Goal: Task Accomplishment & Management: Use online tool/utility

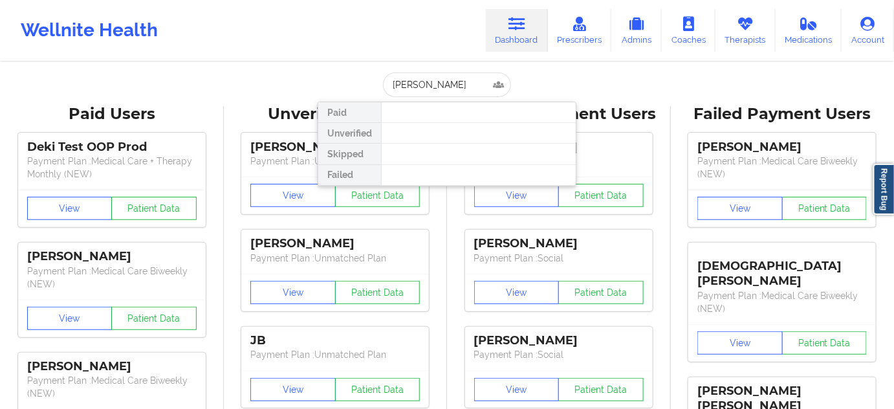
click at [389, 84] on input "[PERSON_NAME]" at bounding box center [447, 84] width 128 height 25
type input "[PERSON_NAME]"
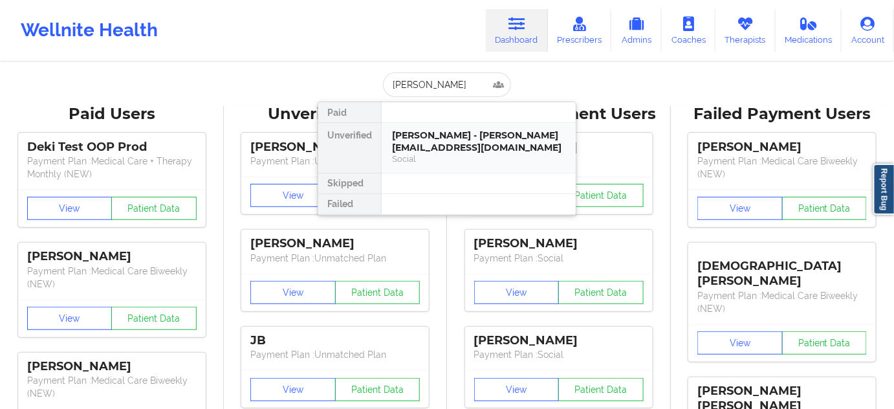
click at [424, 140] on div "[PERSON_NAME] - [PERSON_NAME][EMAIL_ADDRESS][DOMAIN_NAME]" at bounding box center [478, 141] width 173 height 24
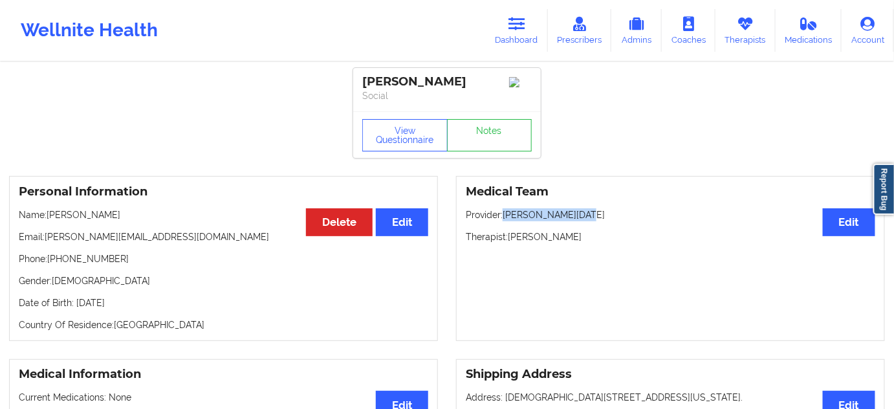
drag, startPoint x: 506, startPoint y: 216, endPoint x: 604, endPoint y: 217, distance: 97.7
click at [604, 217] on p "Provider: [PERSON_NAME][DATE]" at bounding box center [671, 214] width 410 height 13
copy p "[PERSON_NAME][DATE]"
drag, startPoint x: 47, startPoint y: 241, endPoint x: 192, endPoint y: 241, distance: 145.6
click at [192, 241] on p "Email: [PERSON_NAME][EMAIL_ADDRESS][DOMAIN_NAME]" at bounding box center [224, 236] width 410 height 13
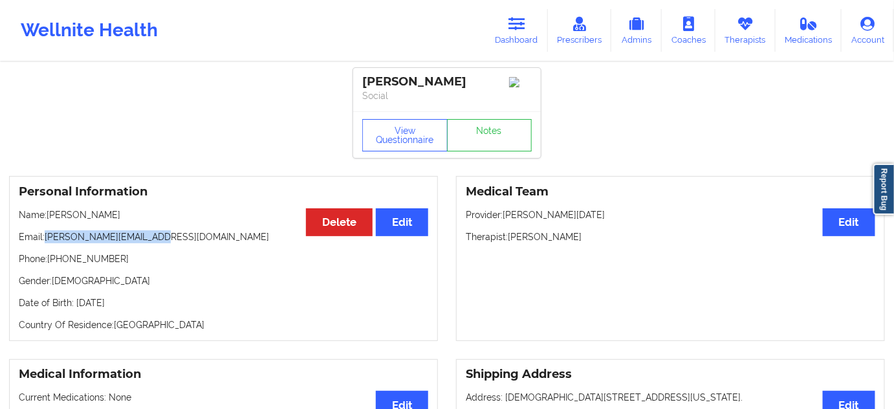
copy p "[PERSON_NAME][EMAIL_ADDRESS][DOMAIN_NAME]"
click at [502, 34] on link "Dashboard" at bounding box center [517, 30] width 62 height 43
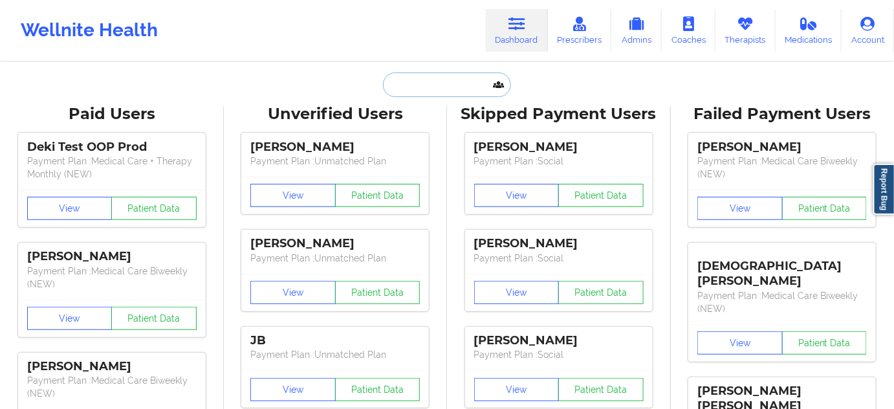
click at [424, 76] on input "text" at bounding box center [447, 84] width 128 height 25
paste input "[PERSON_NAME][EMAIL_ADDRESS][PERSON_NAME][DOMAIN_NAME]"
type input "[PERSON_NAME][EMAIL_ADDRESS][PERSON_NAME][DOMAIN_NAME]"
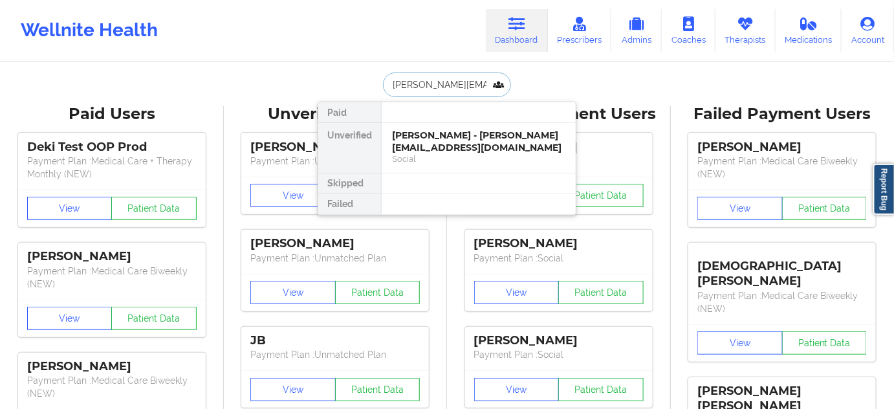
scroll to position [0, 10]
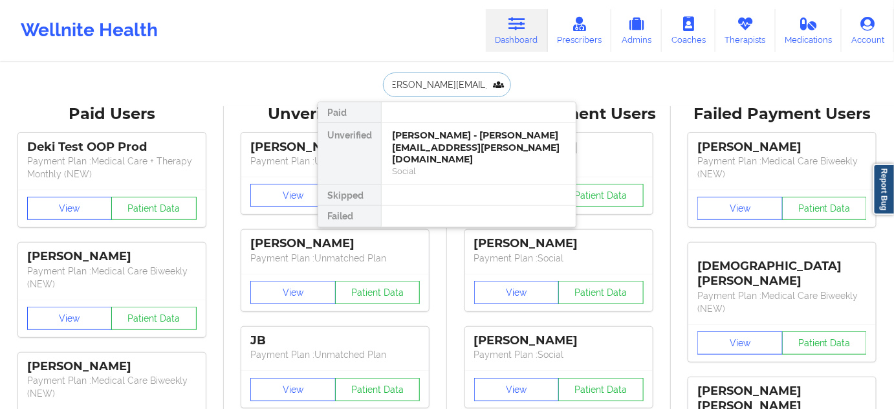
click at [429, 148] on div "[PERSON_NAME] - [PERSON_NAME][EMAIL_ADDRESS][PERSON_NAME][DOMAIN_NAME]" at bounding box center [478, 147] width 173 height 36
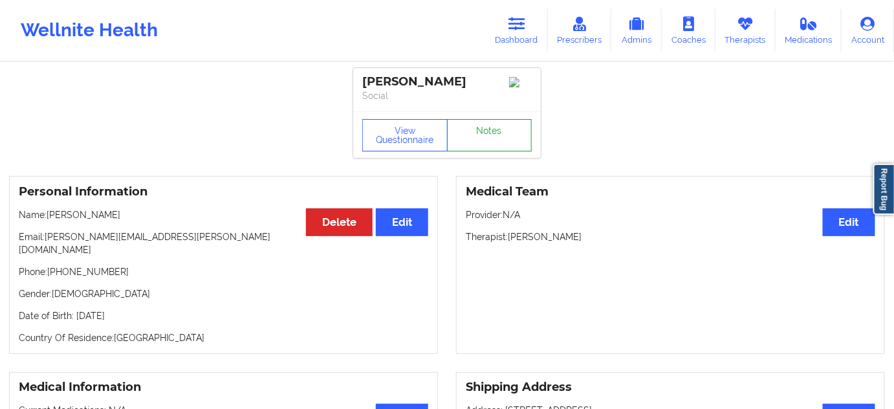
click at [490, 140] on link "Notes" at bounding box center [489, 135] width 85 height 32
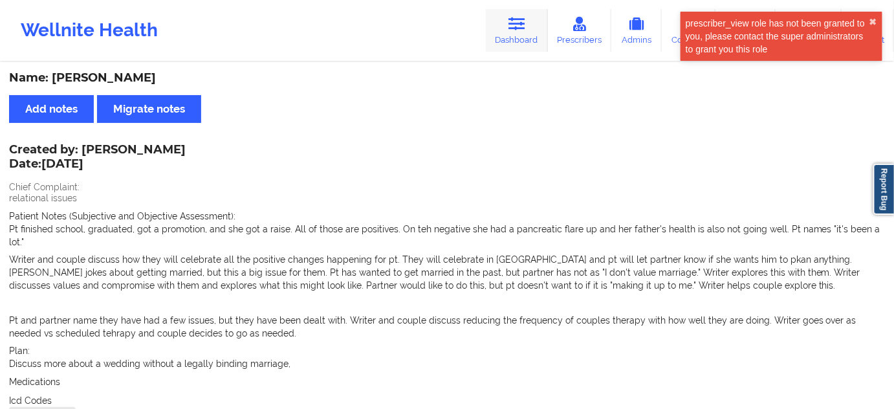
click at [528, 38] on link "Dashboard" at bounding box center [517, 30] width 62 height 43
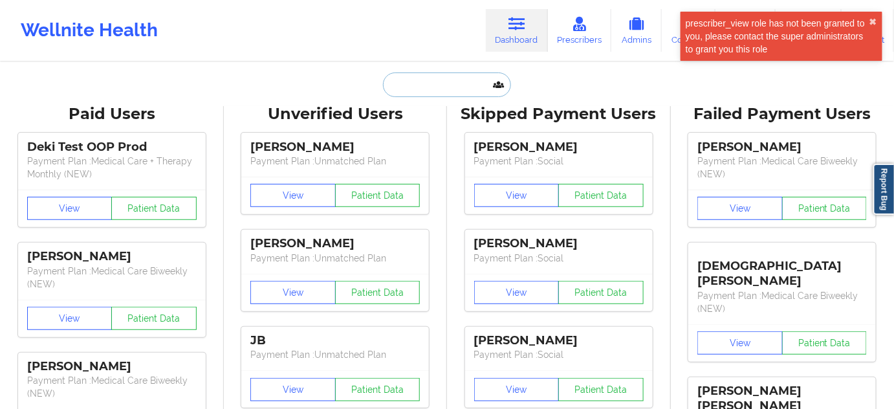
click at [472, 87] on input "text" at bounding box center [447, 84] width 128 height 25
paste input "[PERSON_NAME][EMAIL_ADDRESS][PERSON_NAME][DOMAIN_NAME]"
type input "[PERSON_NAME][EMAIL_ADDRESS][PERSON_NAME][DOMAIN_NAME]"
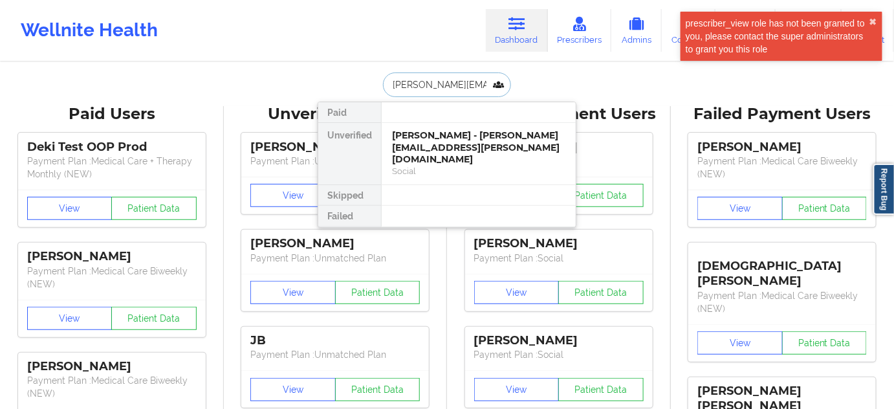
scroll to position [0, 31]
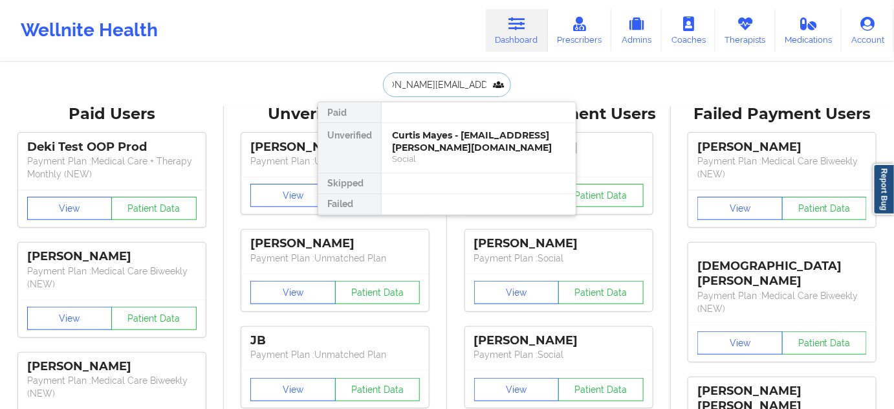
click at [428, 146] on div "Curtis Mayes - [EMAIL_ADDRESS][PERSON_NAME][DOMAIN_NAME]" at bounding box center [478, 141] width 173 height 24
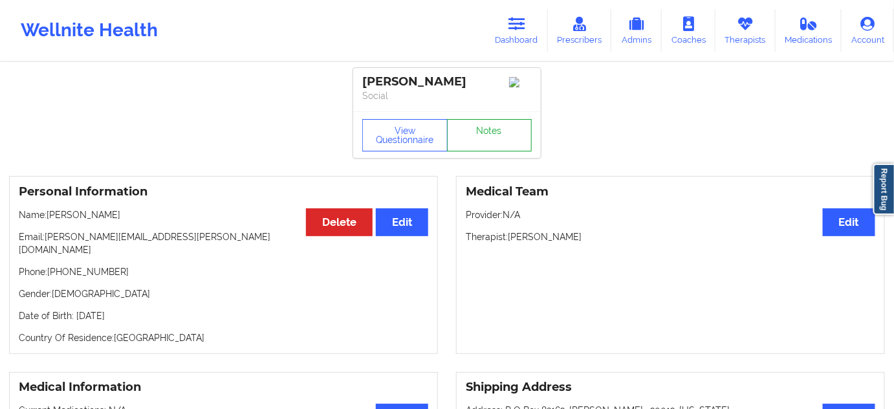
click at [499, 137] on link "Notes" at bounding box center [489, 135] width 85 height 32
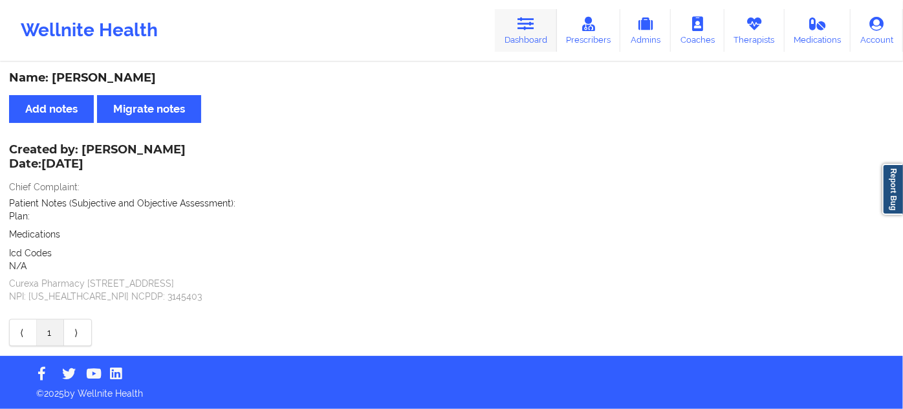
click at [541, 37] on link "Dashboard" at bounding box center [526, 30] width 62 height 43
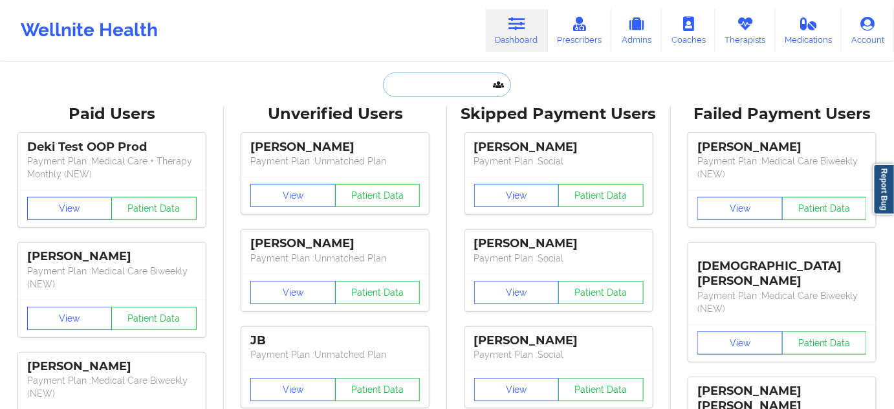
click at [494, 83] on input "text" at bounding box center [447, 84] width 128 height 25
paste input "[EMAIL_ADDRESS][DOMAIN_NAME]"
type input "[EMAIL_ADDRESS][DOMAIN_NAME]"
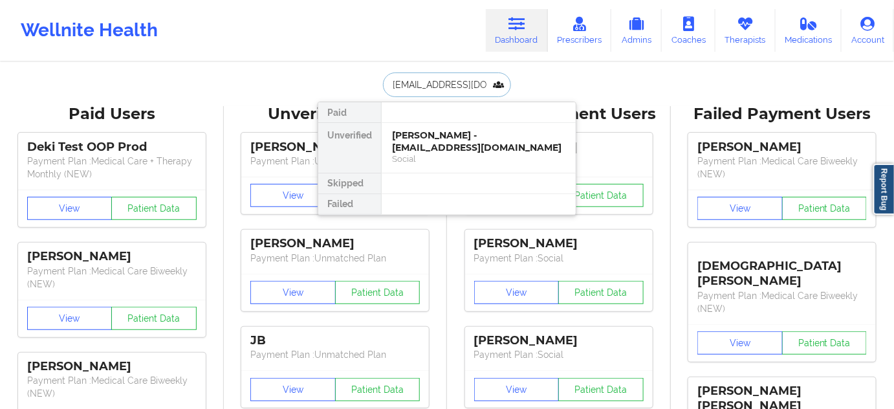
click at [435, 146] on div "[PERSON_NAME] - [EMAIL_ADDRESS][DOMAIN_NAME]" at bounding box center [478, 141] width 173 height 24
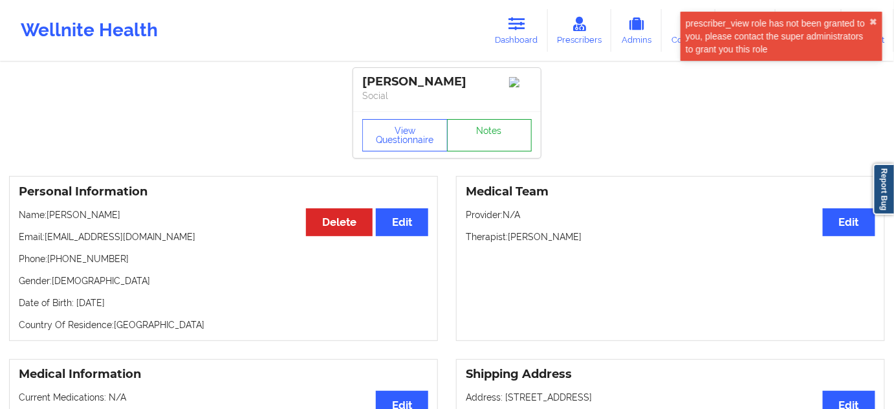
click at [512, 127] on link "Notes" at bounding box center [489, 135] width 85 height 32
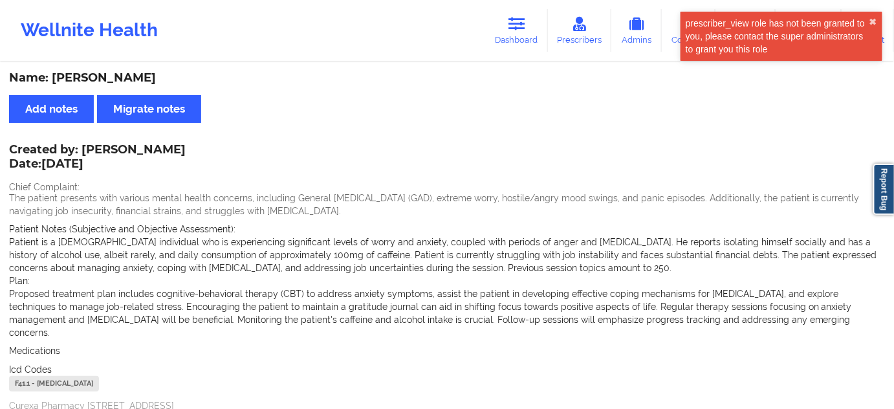
drag, startPoint x: 509, startPoint y: 42, endPoint x: 480, endPoint y: 58, distance: 32.7
click at [509, 42] on link "Dashboard" at bounding box center [517, 30] width 62 height 43
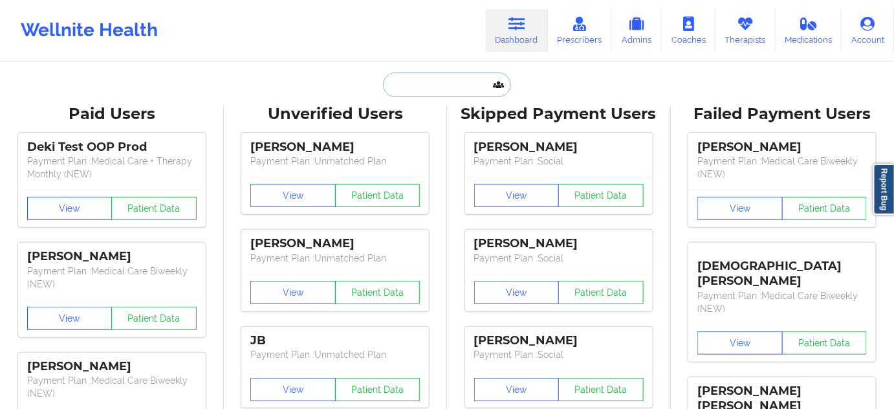
click at [448, 74] on input "text" at bounding box center [447, 84] width 128 height 25
paste input "[EMAIL_ADDRESS][DOMAIN_NAME]"
type input "[EMAIL_ADDRESS][DOMAIN_NAME]"
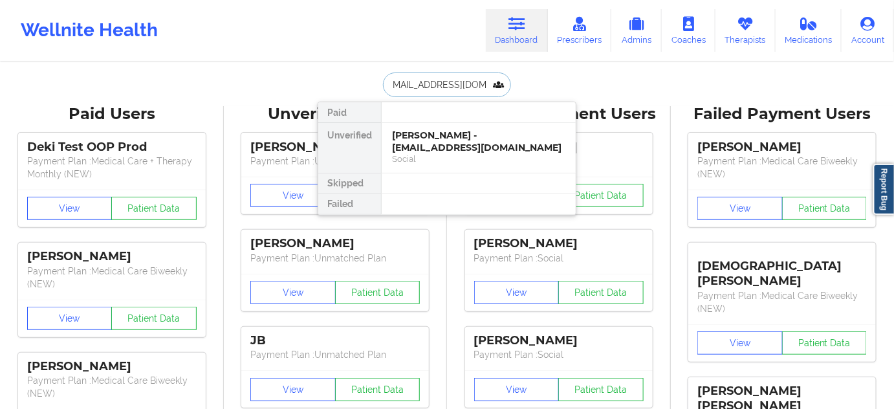
click at [428, 142] on div "[PERSON_NAME] - [EMAIL_ADDRESS][DOMAIN_NAME]" at bounding box center [478, 141] width 173 height 24
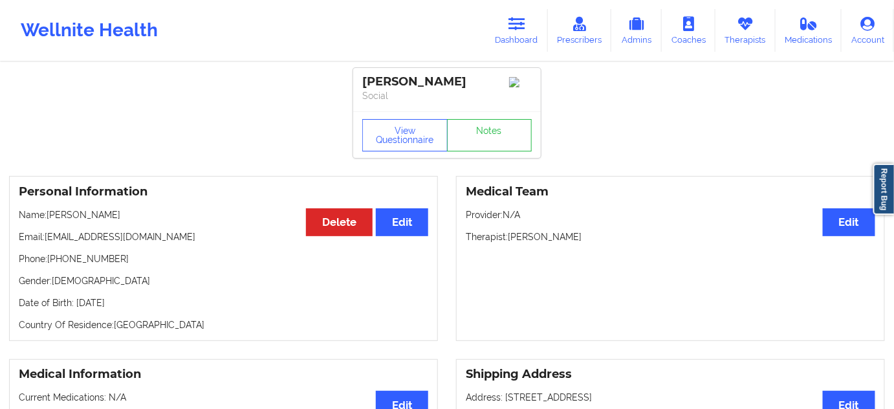
click at [490, 155] on div "View Questionnaire Notes" at bounding box center [447, 134] width 188 height 47
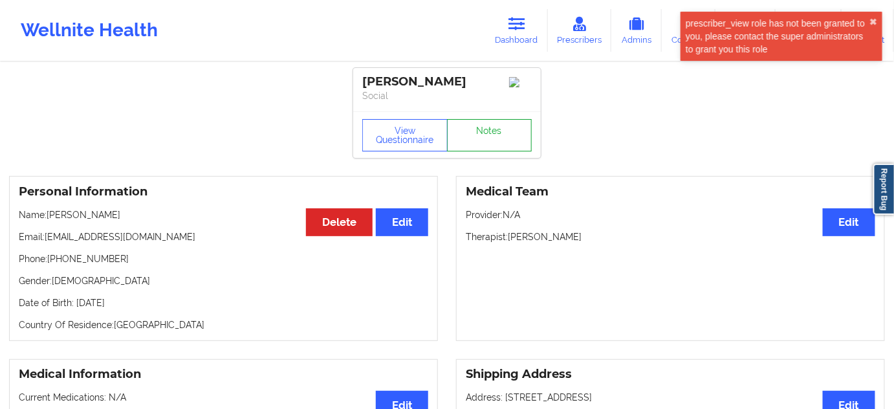
click at [493, 143] on link "Notes" at bounding box center [489, 135] width 85 height 32
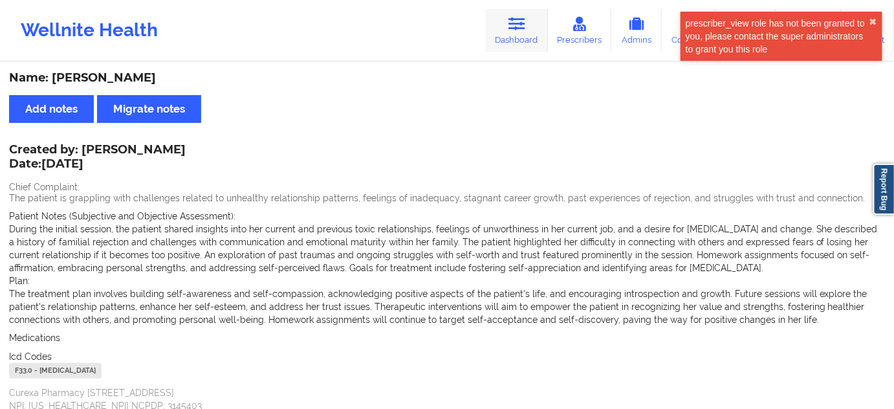
click at [518, 18] on icon at bounding box center [517, 24] width 17 height 14
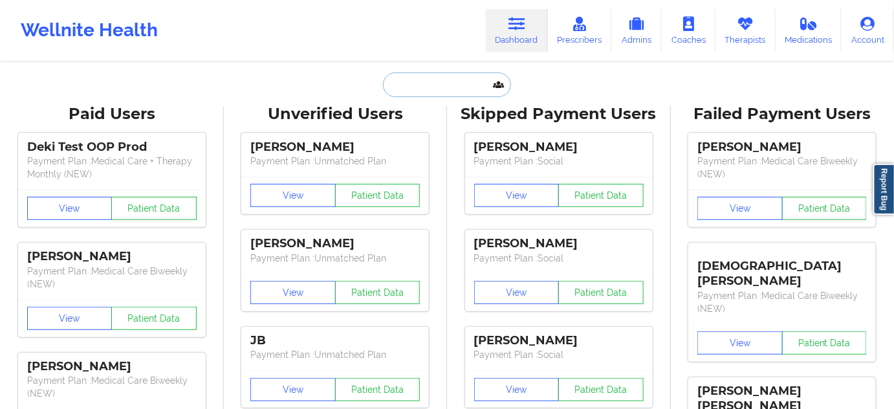
click at [456, 91] on input "text" at bounding box center [447, 84] width 128 height 25
paste input "[EMAIL_ADDRESS][DOMAIN_NAME]"
type input "[EMAIL_ADDRESS][DOMAIN_NAME]"
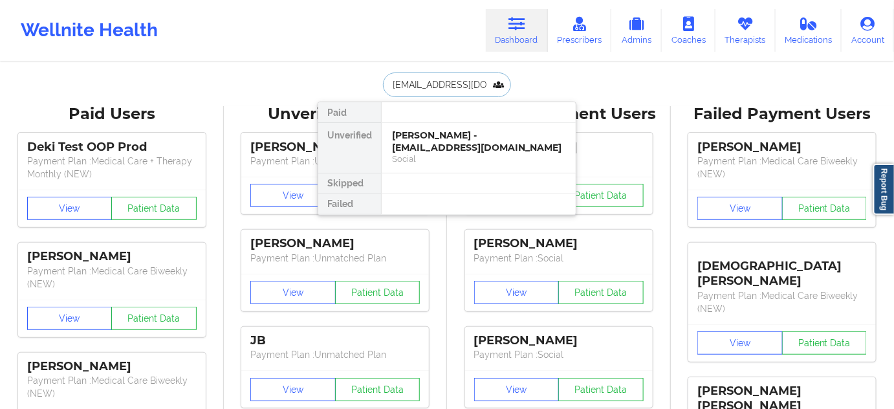
scroll to position [0, 5]
click at [446, 134] on div "[PERSON_NAME] - [PERSON_NAME][EMAIL_ADDRESS][DOMAIN_NAME]" at bounding box center [478, 141] width 173 height 24
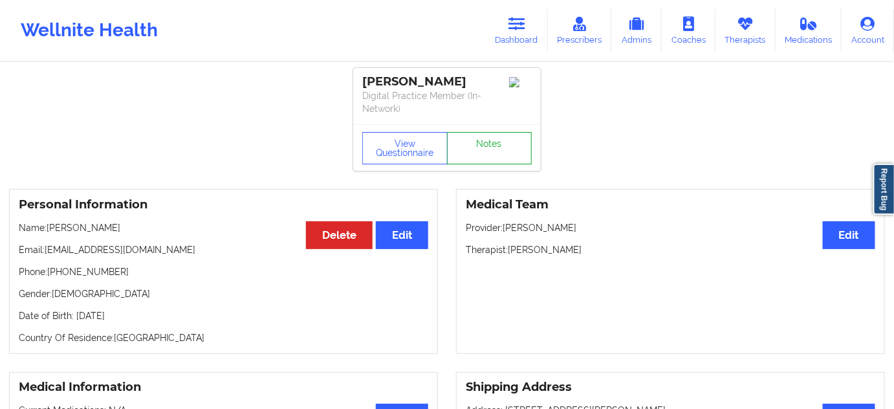
click at [495, 152] on link "Notes" at bounding box center [489, 148] width 85 height 32
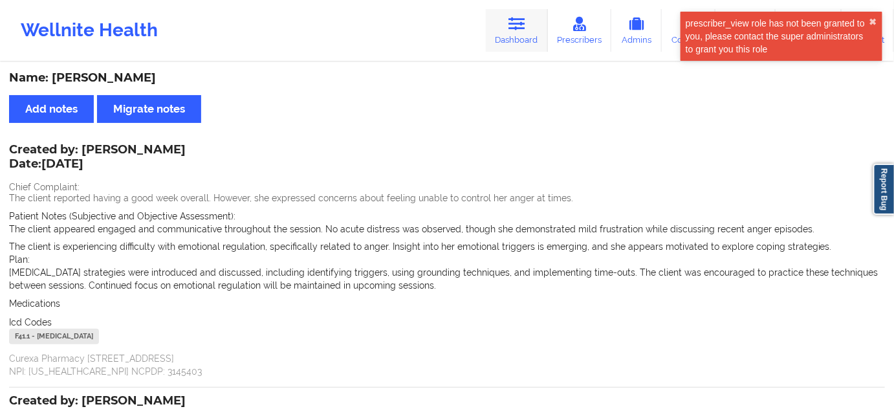
click at [534, 34] on link "Dashboard" at bounding box center [517, 30] width 62 height 43
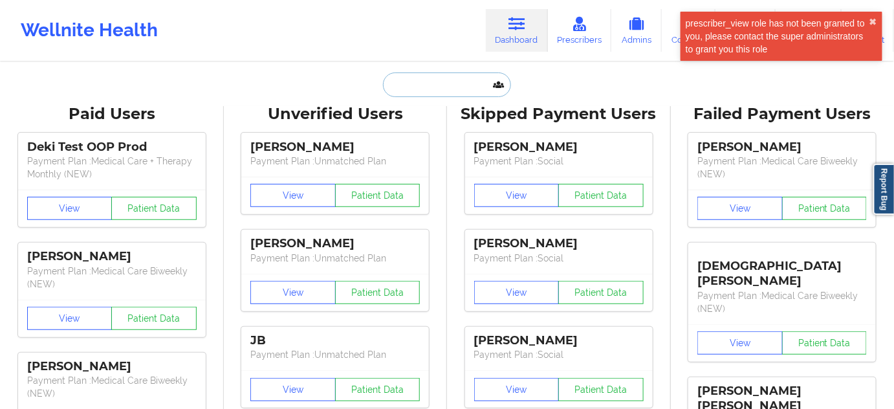
click at [433, 89] on input "text" at bounding box center [447, 84] width 128 height 25
paste input "[EMAIL_ADDRESS][DOMAIN_NAME]"
type input "[EMAIL_ADDRESS][DOMAIN_NAME]"
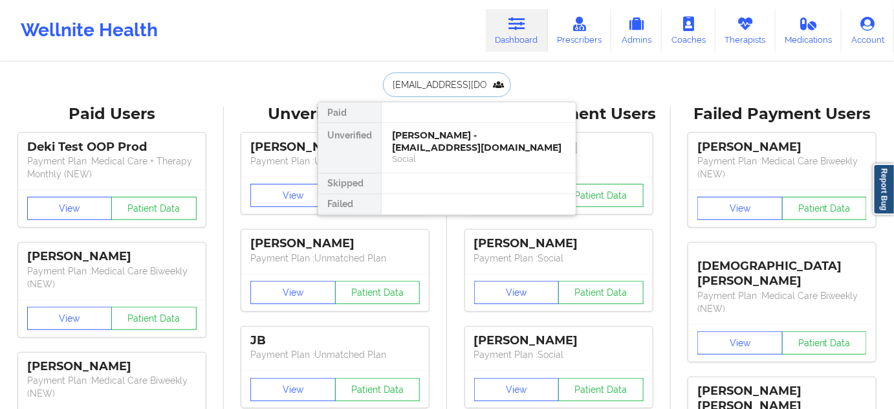
click at [428, 142] on div "[PERSON_NAME] - [EMAIL_ADDRESS][DOMAIN_NAME]" at bounding box center [478, 141] width 173 height 24
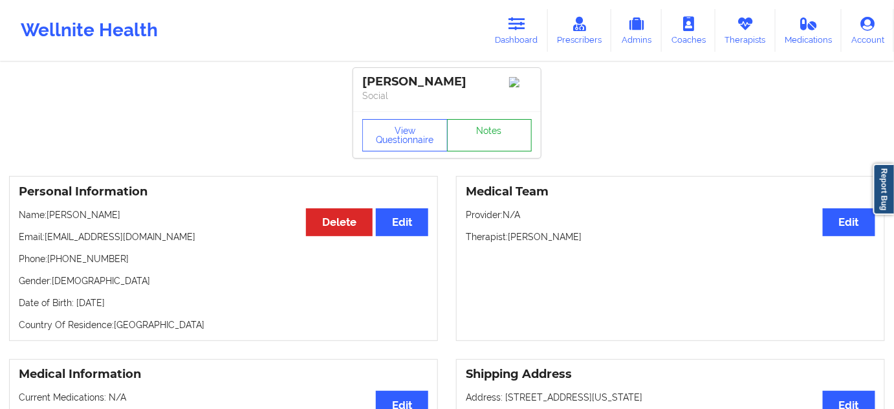
click at [466, 145] on link "Notes" at bounding box center [489, 135] width 85 height 32
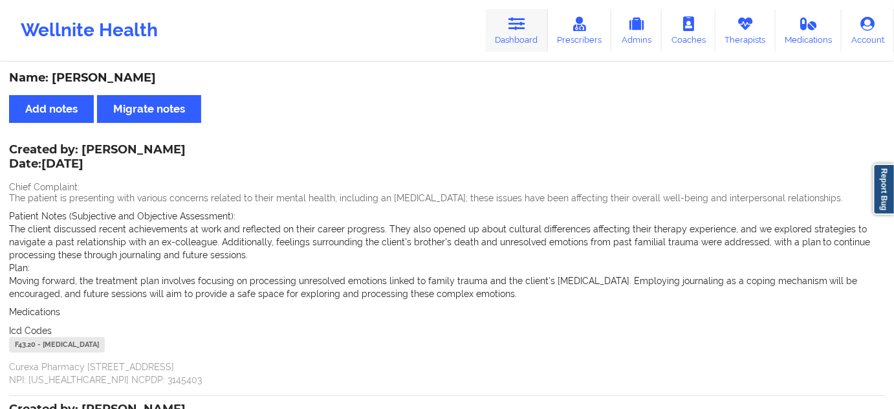
click at [503, 23] on link "Dashboard" at bounding box center [517, 30] width 62 height 43
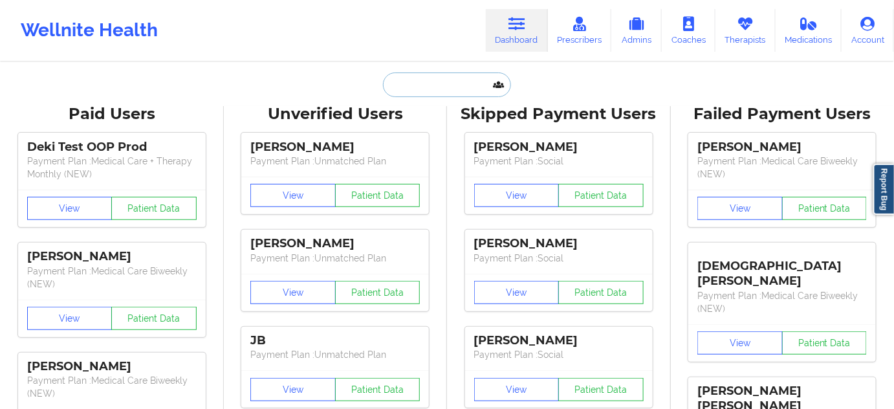
click at [443, 87] on input "text" at bounding box center [447, 84] width 128 height 25
paste input "[EMAIL_ADDRESS][DOMAIN_NAME]"
type input "[EMAIL_ADDRESS][DOMAIN_NAME]"
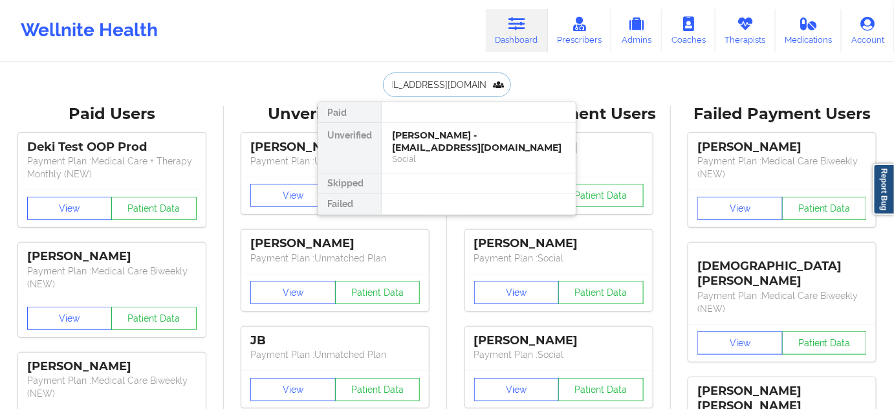
click at [422, 136] on div "[PERSON_NAME] - [EMAIL_ADDRESS][DOMAIN_NAME]" at bounding box center [478, 141] width 173 height 24
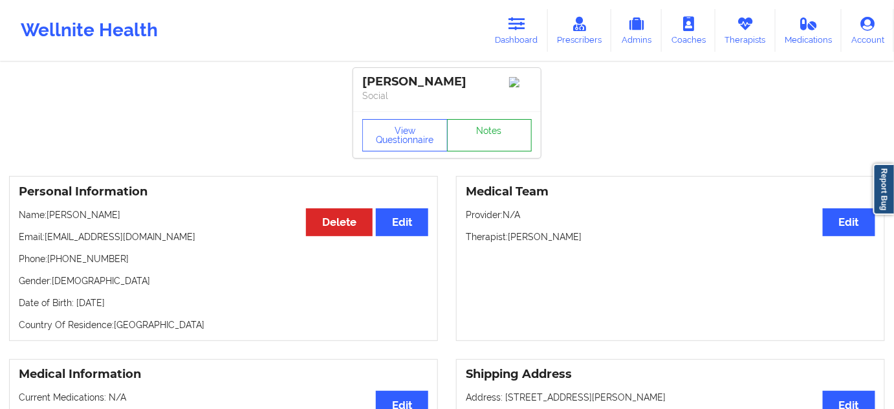
click at [490, 141] on link "Notes" at bounding box center [489, 135] width 85 height 32
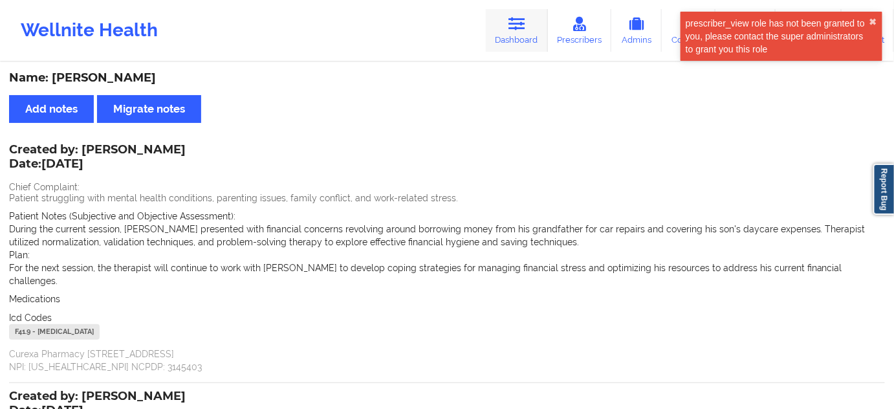
click at [495, 28] on link "Dashboard" at bounding box center [517, 30] width 62 height 43
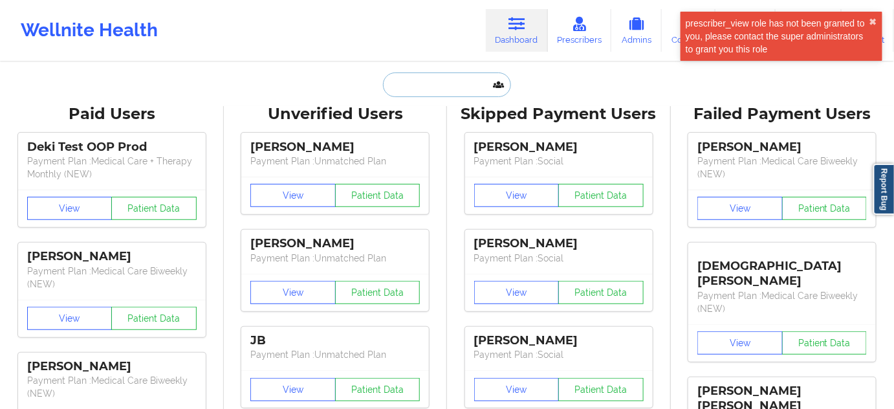
click at [431, 76] on input "text" at bounding box center [447, 84] width 128 height 25
paste input "[EMAIL_ADDRESS][DOMAIN_NAME]"
type input "[EMAIL_ADDRESS][DOMAIN_NAME]"
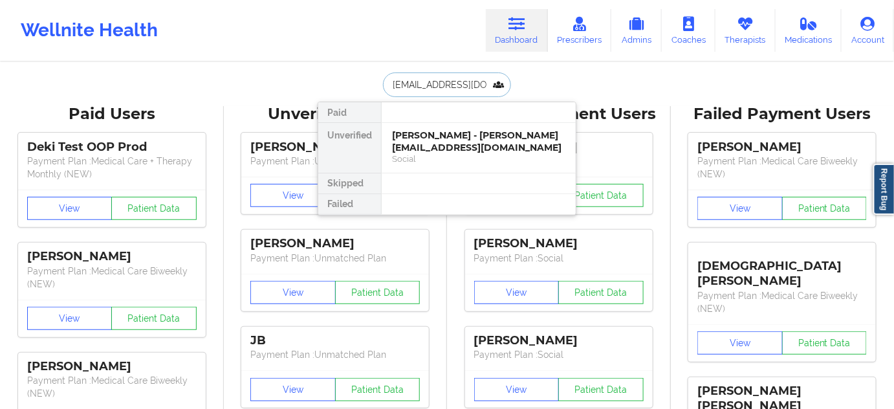
click at [418, 138] on div "[PERSON_NAME] - [PERSON_NAME][EMAIL_ADDRESS][DOMAIN_NAME]" at bounding box center [478, 141] width 173 height 24
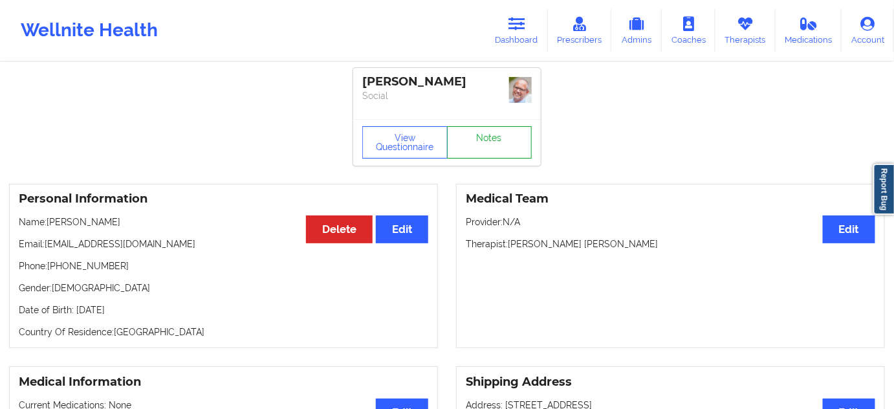
click at [481, 145] on link "Notes" at bounding box center [489, 142] width 85 height 32
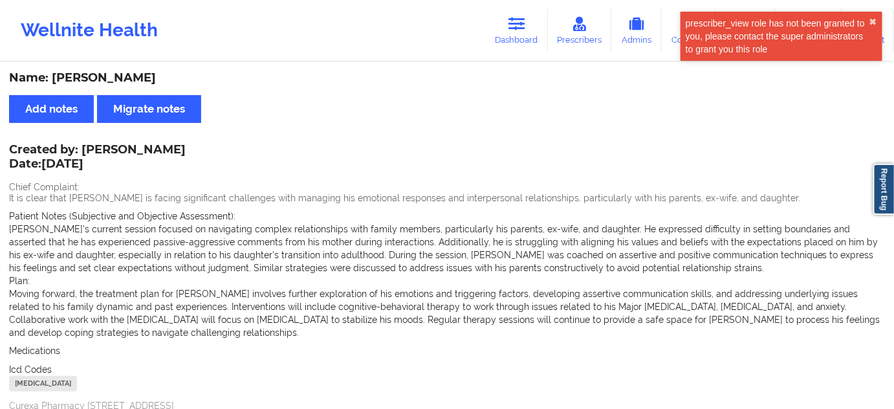
drag, startPoint x: 515, startPoint y: 17, endPoint x: 479, endPoint y: 56, distance: 52.7
click at [515, 17] on icon at bounding box center [517, 24] width 17 height 14
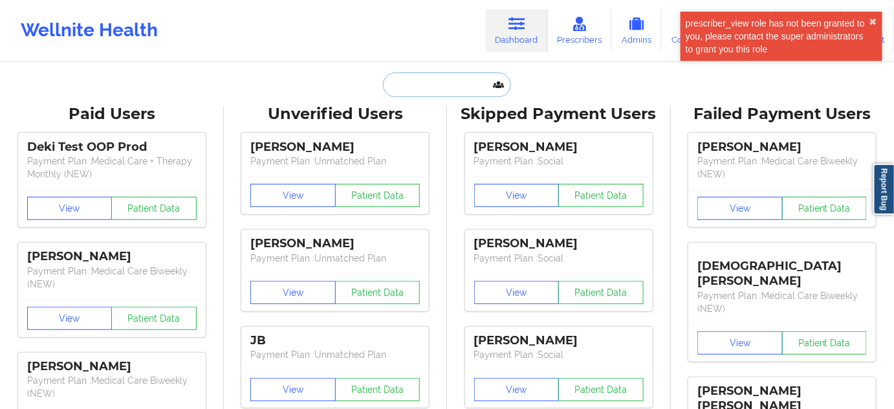
click at [455, 81] on input "text" at bounding box center [447, 84] width 128 height 25
paste input "[EMAIL_ADDRESS][DOMAIN_NAME]"
type input "[EMAIL_ADDRESS][DOMAIN_NAME]"
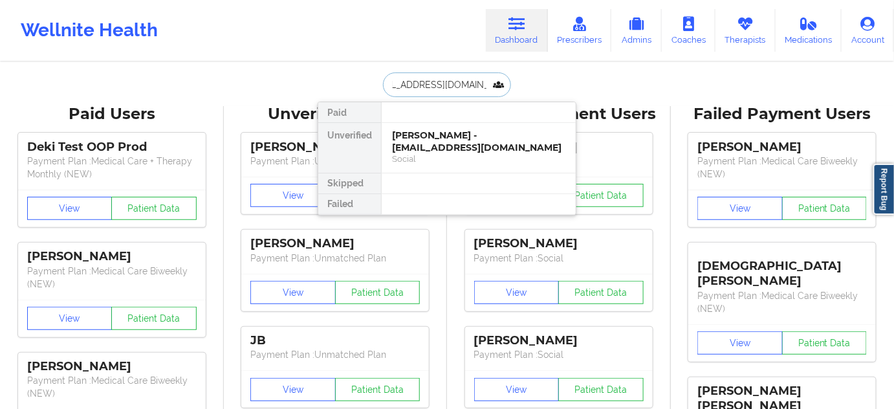
click at [416, 139] on div "[PERSON_NAME] - [EMAIL_ADDRESS][DOMAIN_NAME]" at bounding box center [478, 141] width 173 height 24
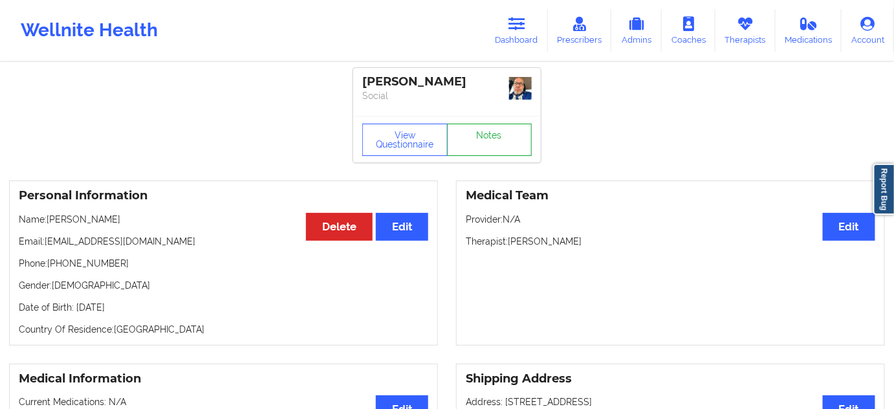
click at [490, 144] on link "Notes" at bounding box center [489, 140] width 85 height 32
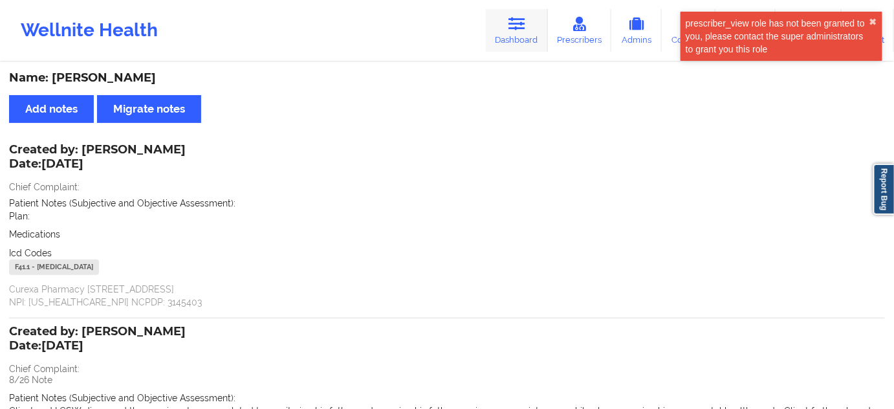
click at [533, 33] on link "Dashboard" at bounding box center [517, 30] width 62 height 43
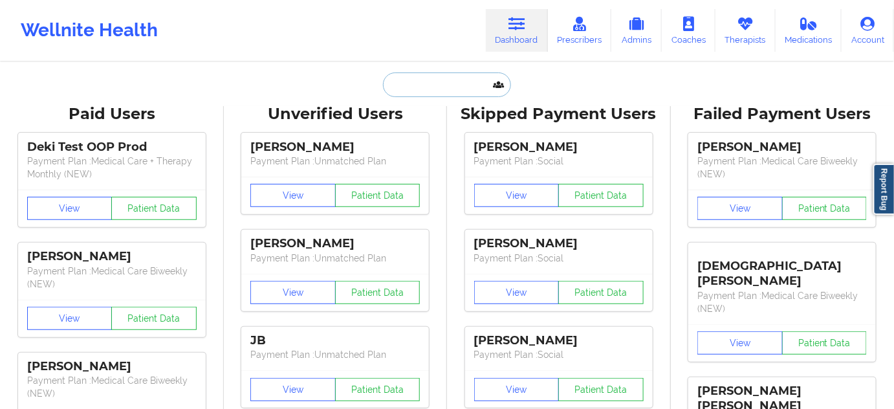
click at [465, 87] on input "text" at bounding box center [447, 84] width 128 height 25
paste input "[EMAIL_ADDRESS][DOMAIN_NAME]"
type input "[EMAIL_ADDRESS][DOMAIN_NAME]"
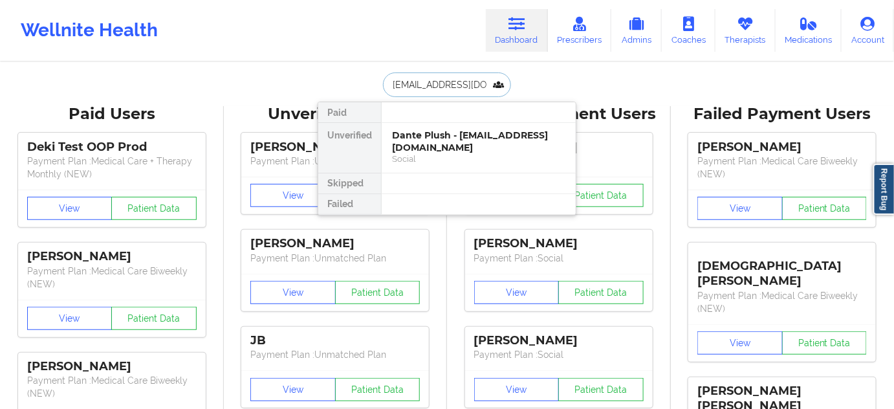
click at [441, 138] on div "Dante Plush - [EMAIL_ADDRESS][DOMAIN_NAME]" at bounding box center [478, 141] width 173 height 24
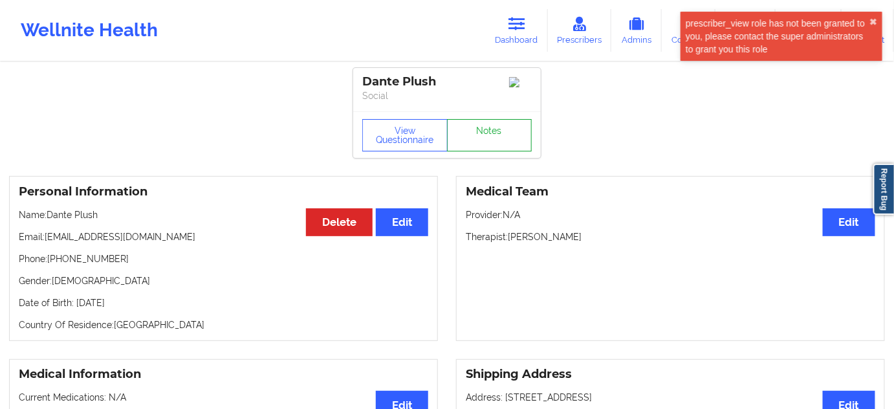
click at [492, 139] on link "Notes" at bounding box center [489, 135] width 85 height 32
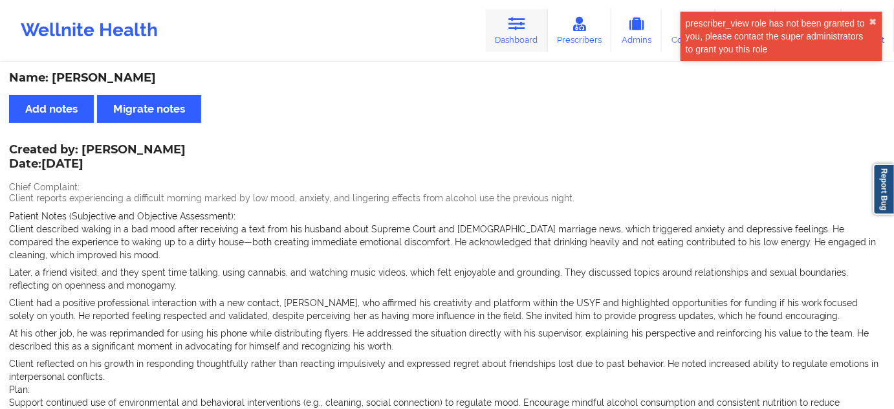
click at [514, 30] on icon at bounding box center [517, 24] width 17 height 14
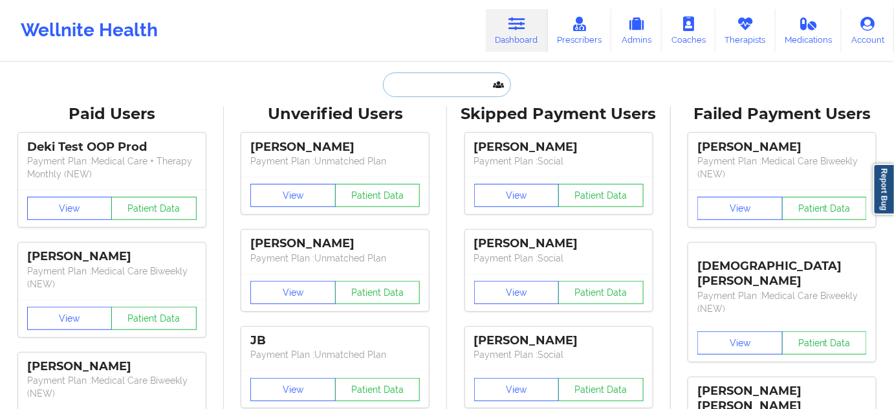
click at [441, 76] on input "text" at bounding box center [447, 84] width 128 height 25
paste input "[EMAIL_ADDRESS][PERSON_NAME][DOMAIN_NAME]"
type input "[EMAIL_ADDRESS][PERSON_NAME][DOMAIN_NAME]"
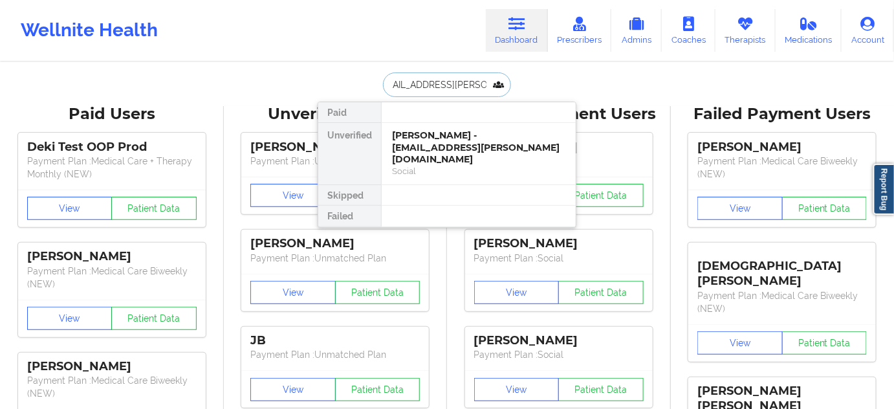
click at [424, 140] on div "[PERSON_NAME] - [EMAIL_ADDRESS][PERSON_NAME][DOMAIN_NAME]" at bounding box center [478, 147] width 173 height 36
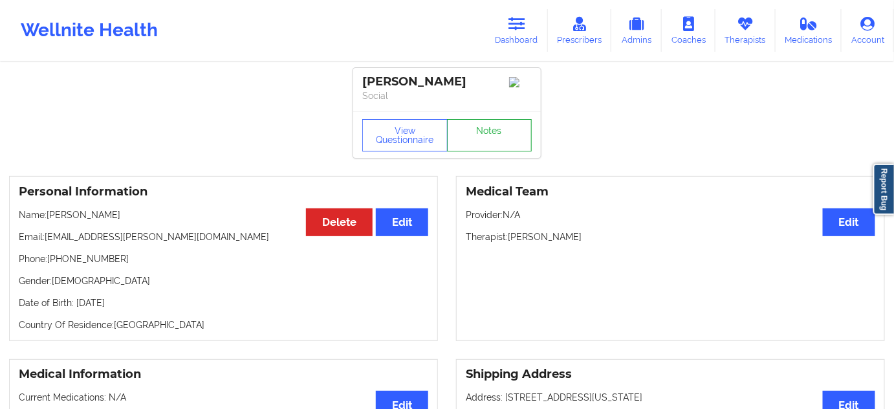
click at [472, 142] on link "Notes" at bounding box center [489, 135] width 85 height 32
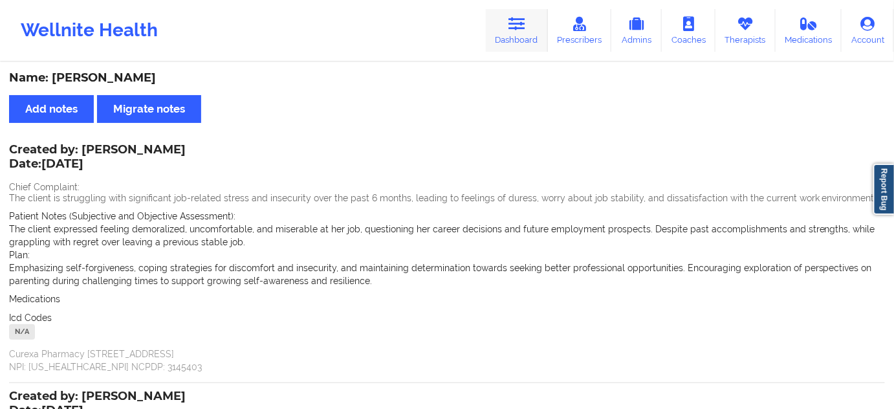
click at [521, 41] on link "Dashboard" at bounding box center [517, 30] width 62 height 43
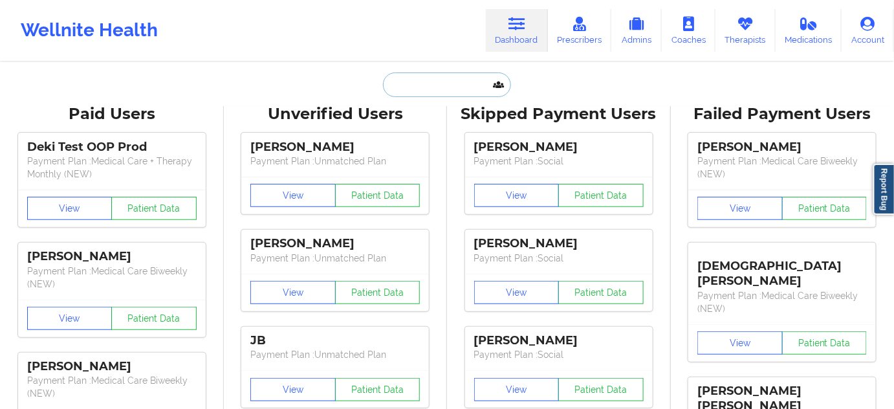
click at [455, 91] on input "text" at bounding box center [447, 84] width 128 height 25
paste input "[PHONE_NUMBER]"
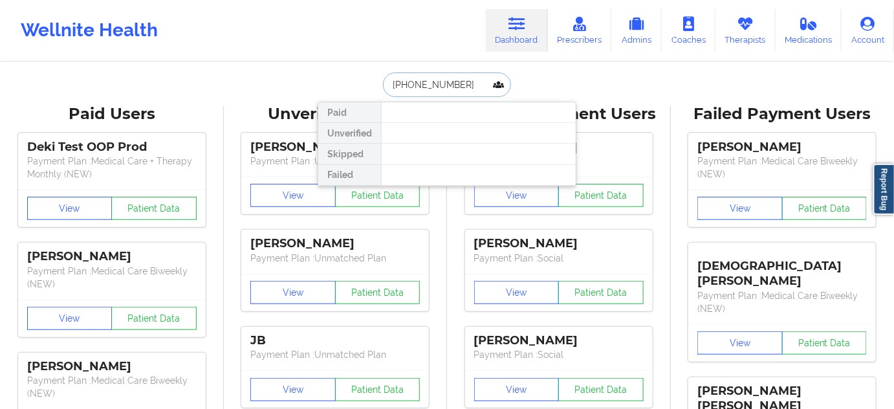
paste input "[EMAIL_ADDRESS][DOMAIN_NAME]"
type input "[EMAIL_ADDRESS][DOMAIN_NAME]"
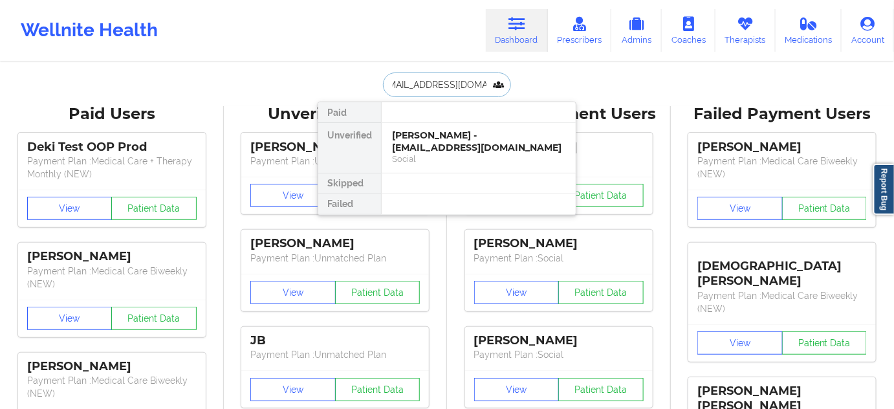
click at [436, 132] on div "[PERSON_NAME] - [EMAIL_ADDRESS][DOMAIN_NAME]" at bounding box center [478, 141] width 173 height 24
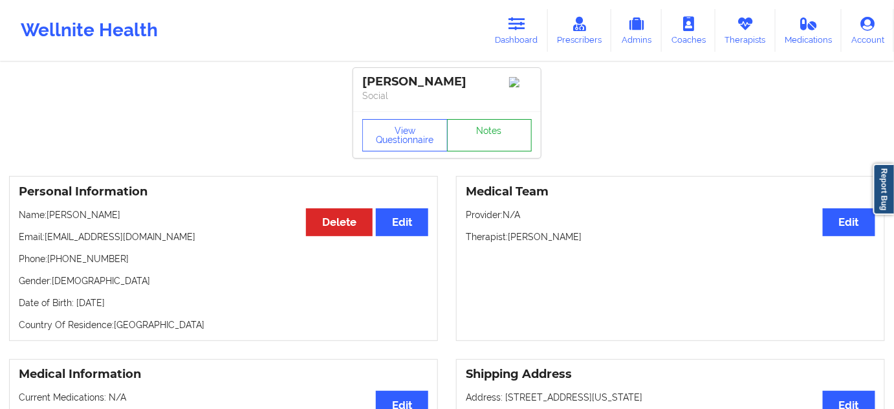
click at [479, 151] on link "Notes" at bounding box center [489, 135] width 85 height 32
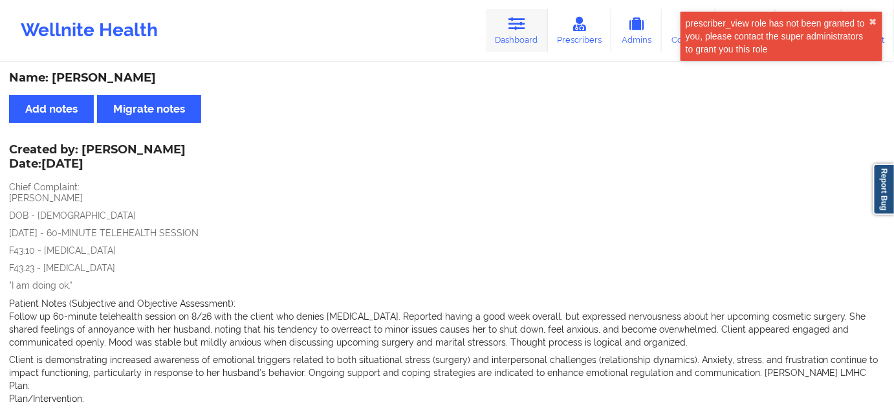
click at [503, 20] on link "Dashboard" at bounding box center [517, 30] width 62 height 43
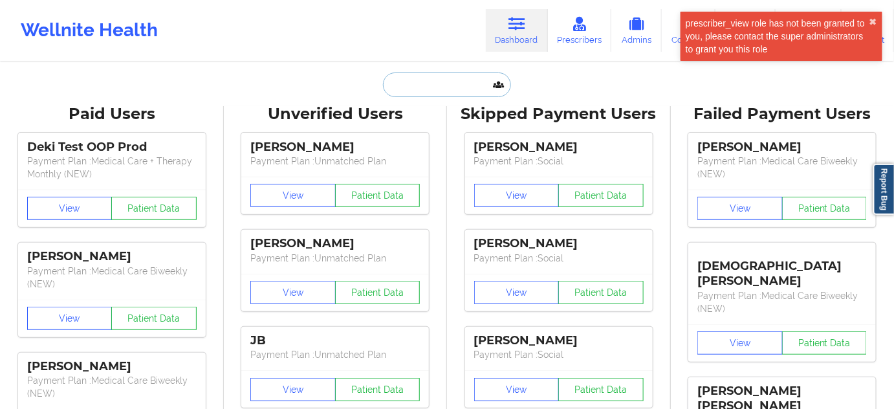
click at [428, 85] on input "text" at bounding box center [447, 84] width 128 height 25
paste input "[EMAIL_ADDRESS][DOMAIN_NAME]"
type input "[EMAIL_ADDRESS][DOMAIN_NAME]"
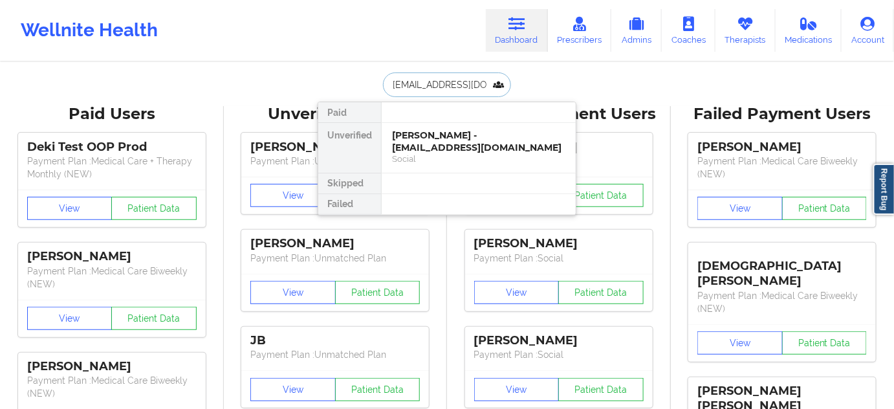
click at [419, 142] on div "[PERSON_NAME] - [EMAIL_ADDRESS][DOMAIN_NAME]" at bounding box center [478, 141] width 173 height 24
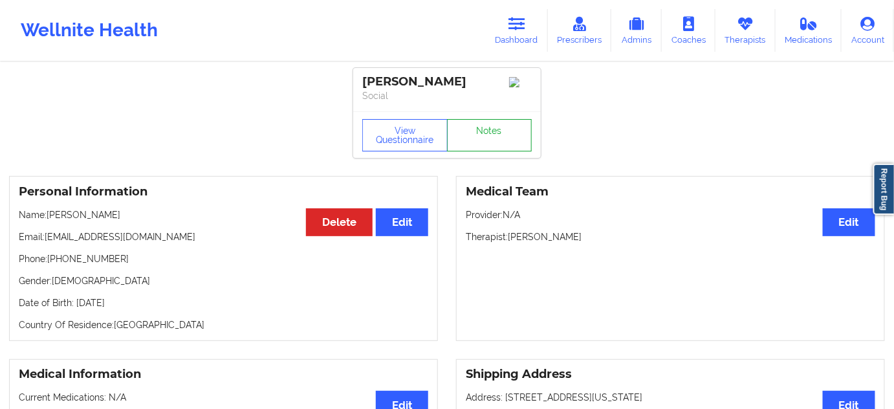
click at [479, 142] on link "Notes" at bounding box center [489, 135] width 85 height 32
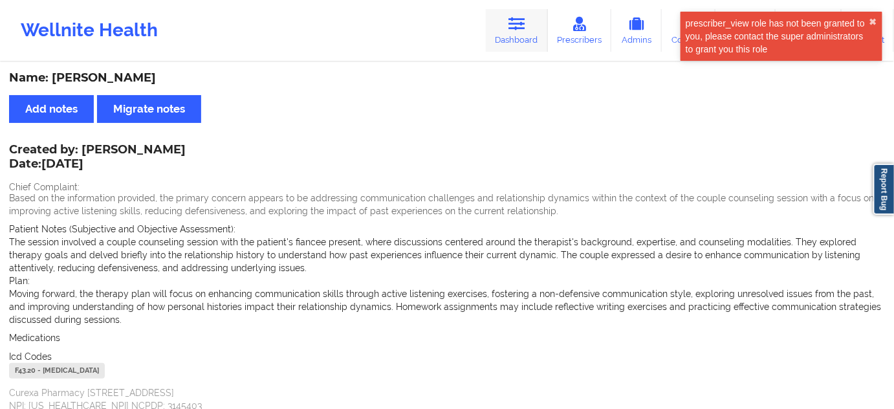
click at [509, 47] on link "Dashboard" at bounding box center [517, 30] width 62 height 43
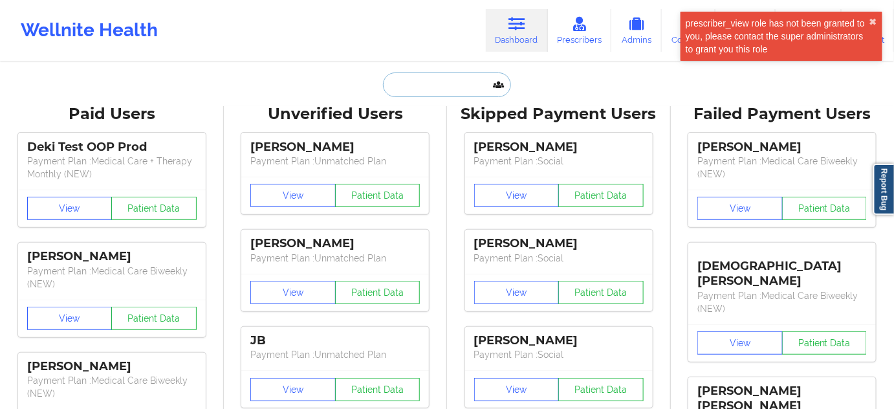
click at [436, 93] on input "text" at bounding box center [447, 84] width 128 height 25
paste input "[EMAIL_ADDRESS][DOMAIN_NAME]"
type input "[EMAIL_ADDRESS][DOMAIN_NAME]"
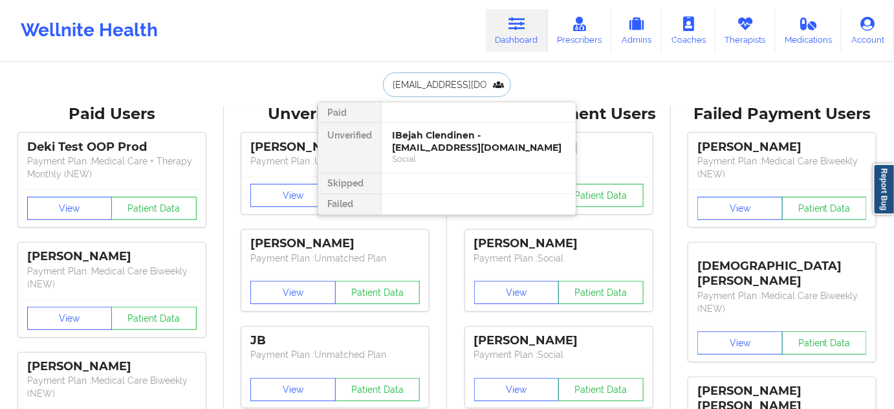
click at [419, 133] on div "IBejah Clendinen - [EMAIL_ADDRESS][DOMAIN_NAME]" at bounding box center [478, 141] width 173 height 24
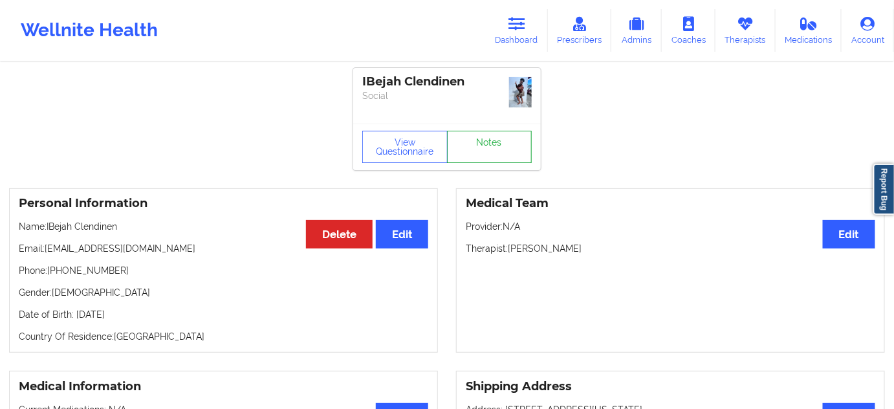
click at [479, 142] on link "Notes" at bounding box center [489, 147] width 85 height 32
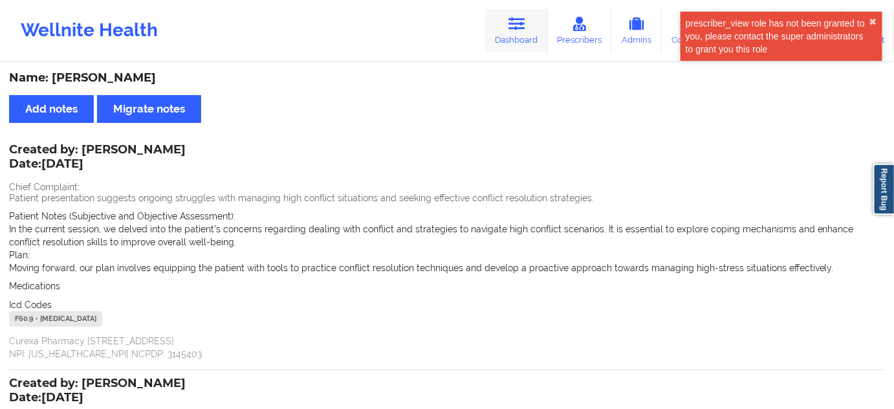
click at [535, 38] on link "Dashboard" at bounding box center [517, 30] width 62 height 43
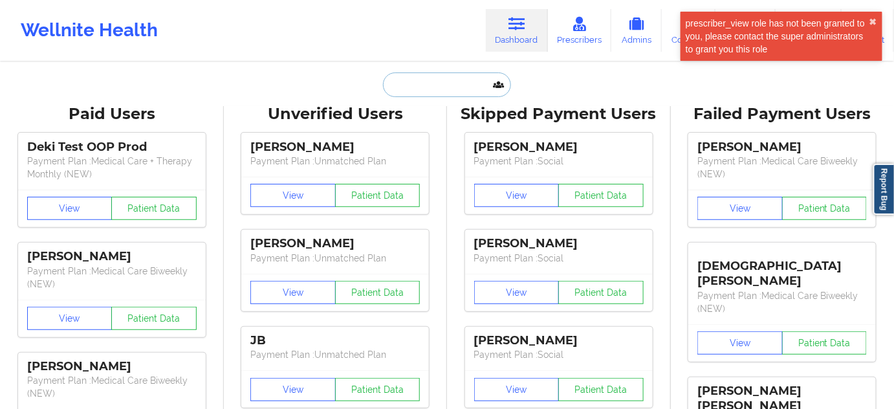
click at [445, 79] on input "text" at bounding box center [447, 84] width 128 height 25
paste input "[EMAIL_ADDRESS][DOMAIN_NAME]"
type input "[EMAIL_ADDRESS][DOMAIN_NAME]"
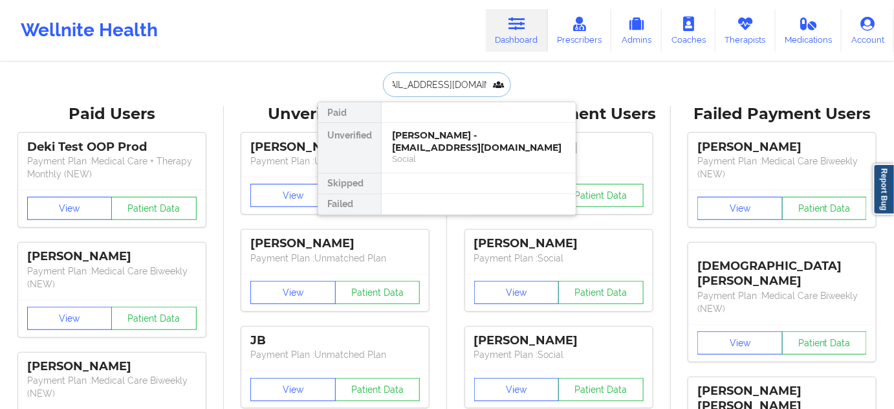
click at [437, 133] on div "[PERSON_NAME] - [EMAIL_ADDRESS][DOMAIN_NAME]" at bounding box center [478, 141] width 173 height 24
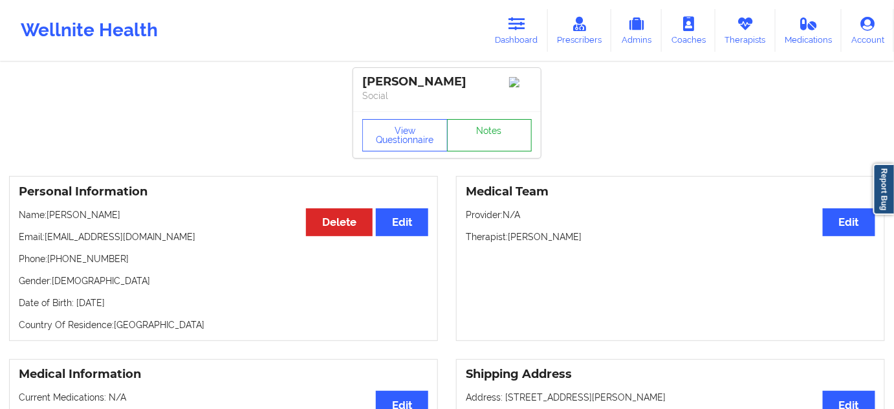
click at [474, 134] on link "Notes" at bounding box center [489, 135] width 85 height 32
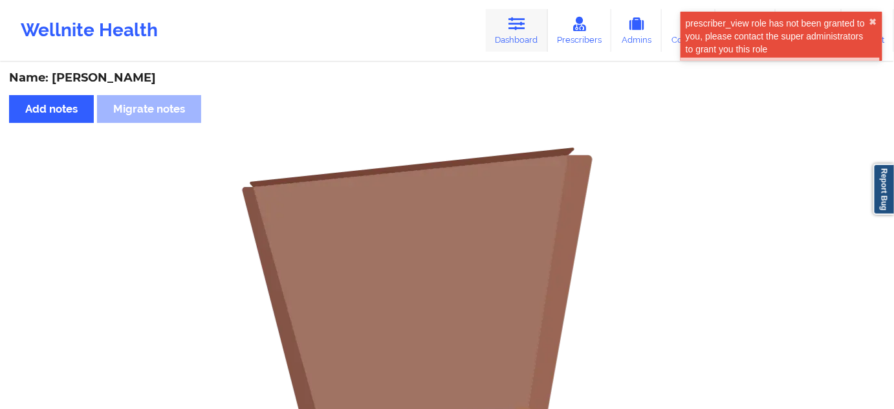
click at [537, 28] on link "Dashboard" at bounding box center [517, 30] width 62 height 43
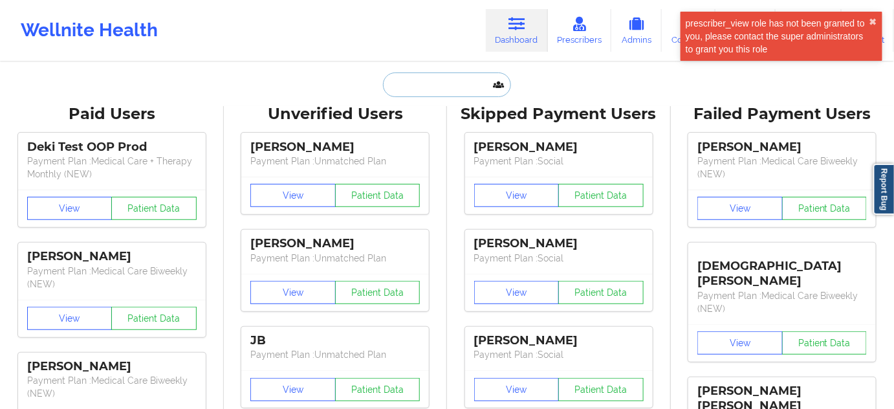
click at [443, 79] on input "text" at bounding box center [447, 84] width 128 height 25
paste input "[PERSON_NAME][EMAIL_ADDRESS][PERSON_NAME][DOMAIN_NAME]"
type input "[PERSON_NAME][EMAIL_ADDRESS][PERSON_NAME][DOMAIN_NAME]"
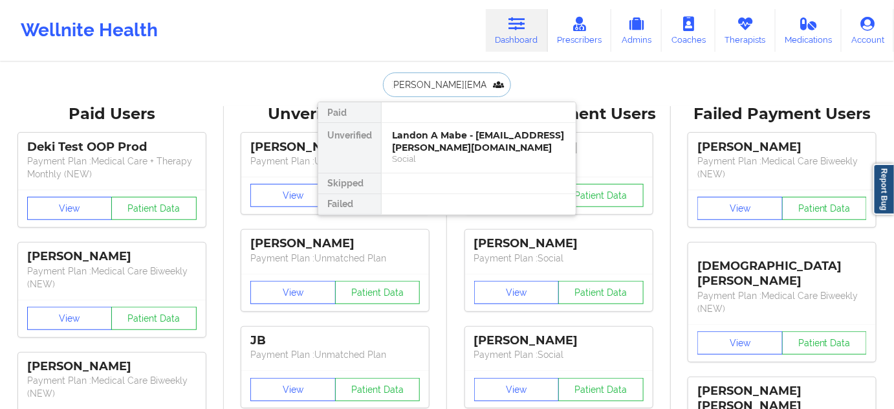
click at [435, 135] on div "Landon A Mabe - [EMAIL_ADDRESS][PERSON_NAME][DOMAIN_NAME]" at bounding box center [478, 141] width 173 height 24
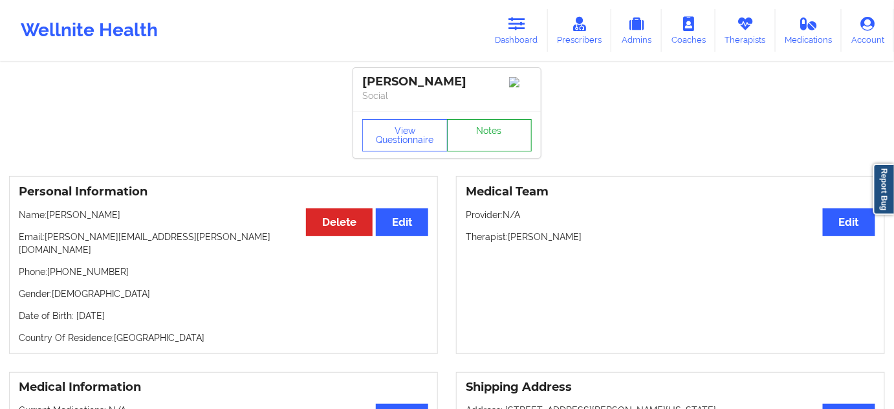
click at [479, 143] on link "Notes" at bounding box center [489, 135] width 85 height 32
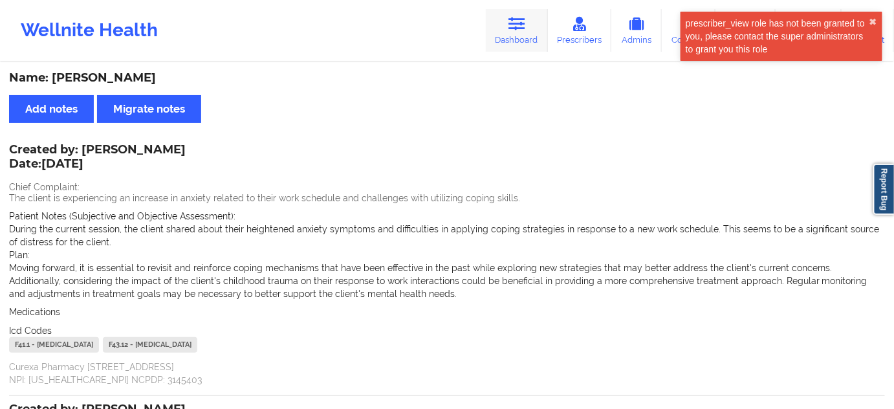
click at [503, 45] on link "Dashboard" at bounding box center [517, 30] width 62 height 43
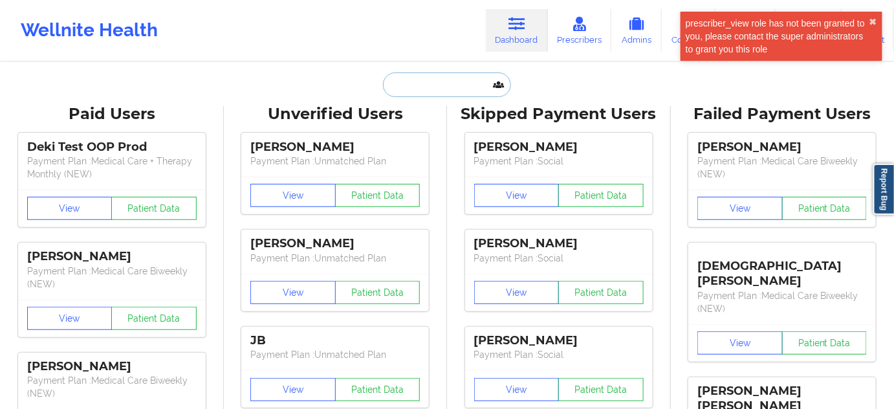
click at [433, 84] on input "text" at bounding box center [447, 84] width 128 height 25
paste input "[EMAIL_ADDRESS][DOMAIN_NAME]"
type input "[EMAIL_ADDRESS][DOMAIN_NAME]"
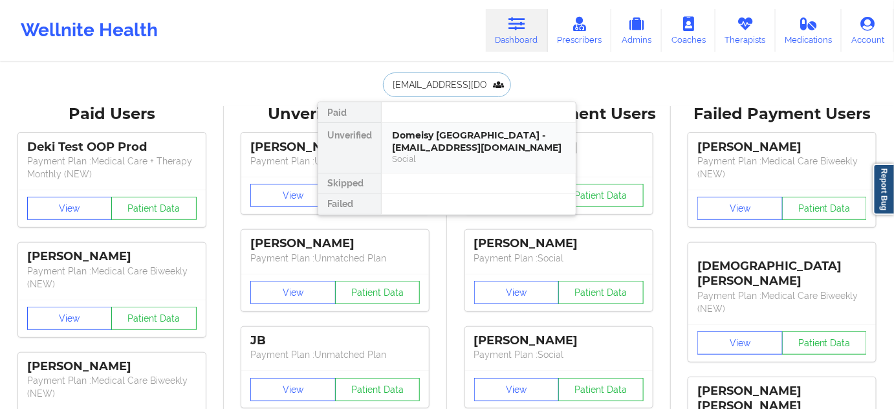
click at [415, 150] on div "Domeisy [GEOGRAPHIC_DATA] - [EMAIL_ADDRESS][DOMAIN_NAME]" at bounding box center [478, 141] width 173 height 24
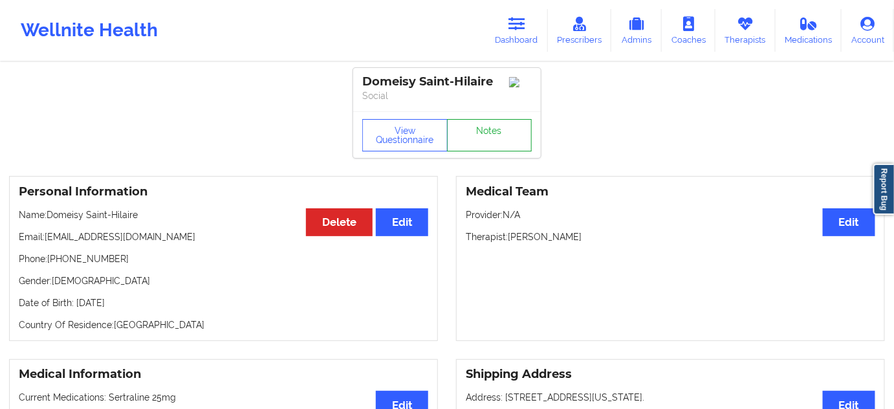
click at [476, 140] on link "Notes" at bounding box center [489, 135] width 85 height 32
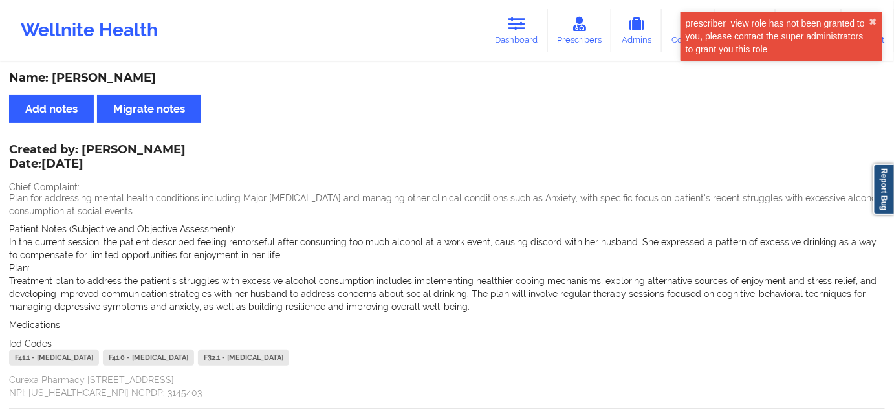
drag, startPoint x: 512, startPoint y: 25, endPoint x: 465, endPoint y: 54, distance: 55.5
click at [512, 25] on icon at bounding box center [517, 24] width 17 height 14
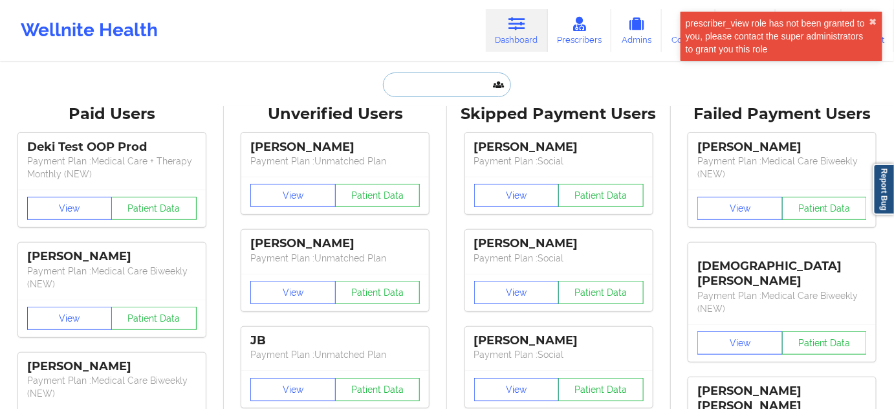
click at [411, 86] on input "text" at bounding box center [447, 84] width 128 height 25
paste input "[EMAIL_ADDRESS][DOMAIN_NAME]"
type input "[EMAIL_ADDRESS][DOMAIN_NAME]"
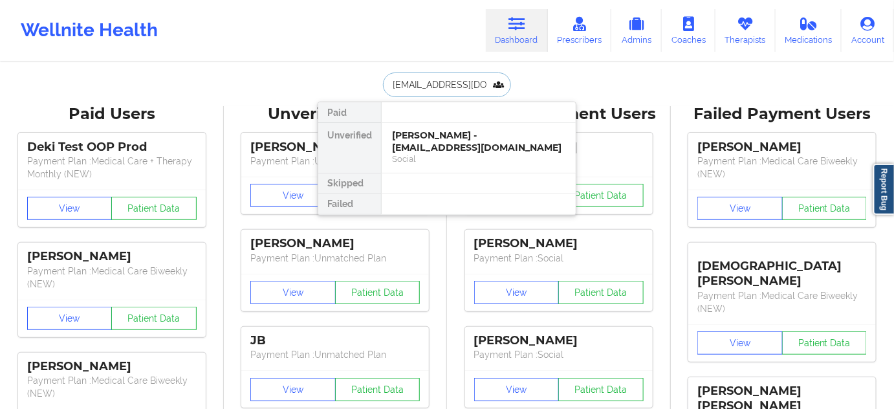
click at [413, 137] on div "[PERSON_NAME] - [EMAIL_ADDRESS][DOMAIN_NAME]" at bounding box center [478, 141] width 173 height 24
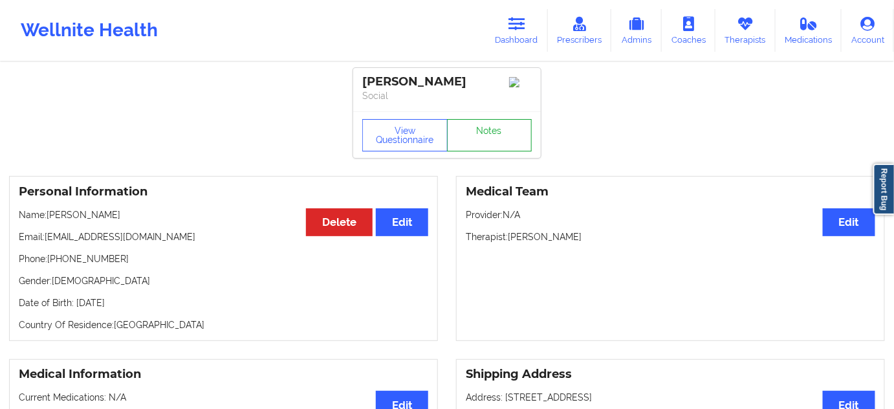
click at [476, 140] on link "Notes" at bounding box center [489, 135] width 85 height 32
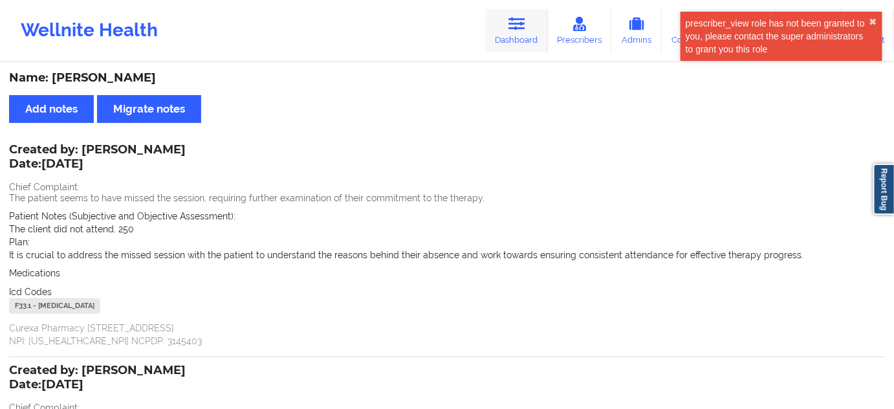
click at [512, 25] on icon at bounding box center [517, 24] width 17 height 14
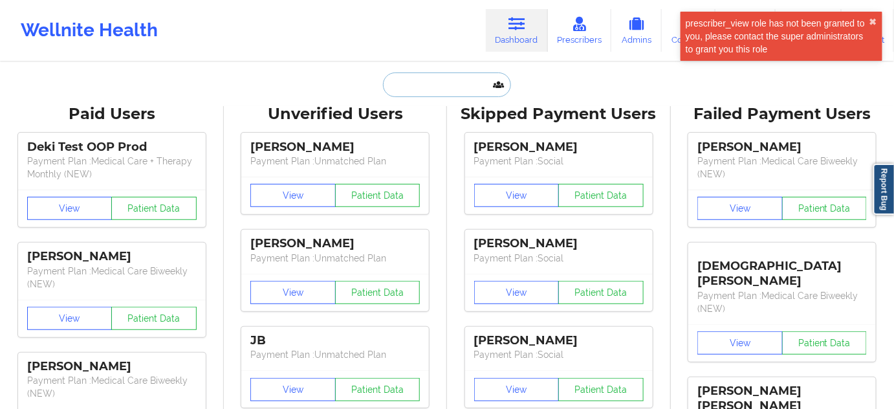
click at [441, 80] on input "text" at bounding box center [447, 84] width 128 height 25
paste input "[EMAIL_ADDRESS][DOMAIN_NAME]"
type input "[EMAIL_ADDRESS][DOMAIN_NAME]"
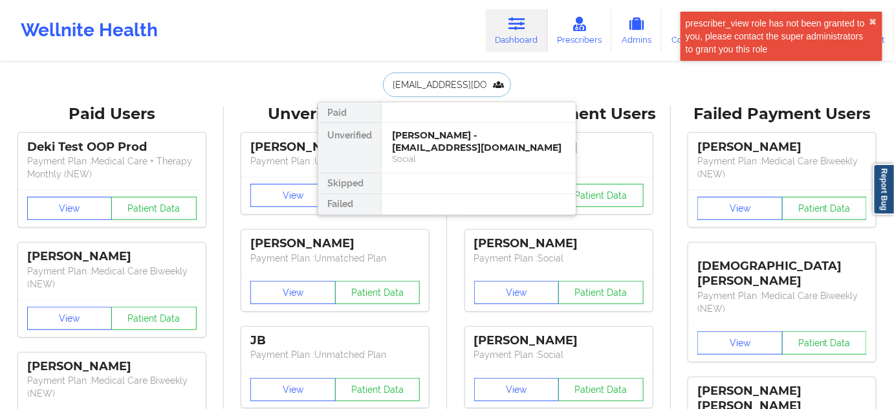
scroll to position [0, 29]
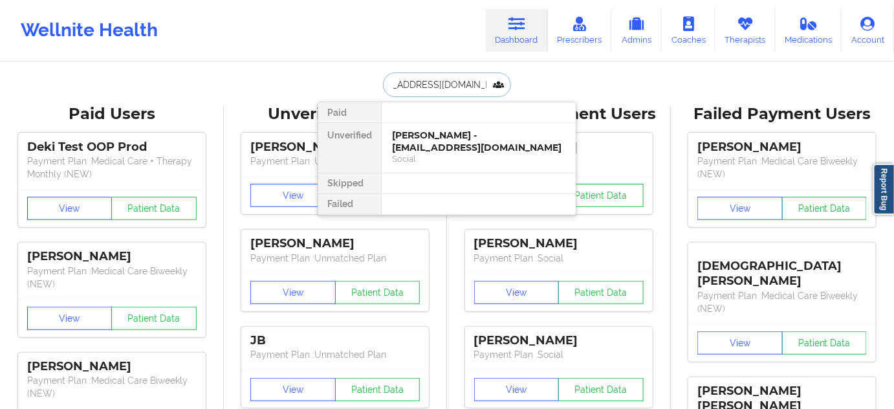
click at [428, 136] on div "[PERSON_NAME] - [EMAIL_ADDRESS][DOMAIN_NAME]" at bounding box center [478, 141] width 173 height 24
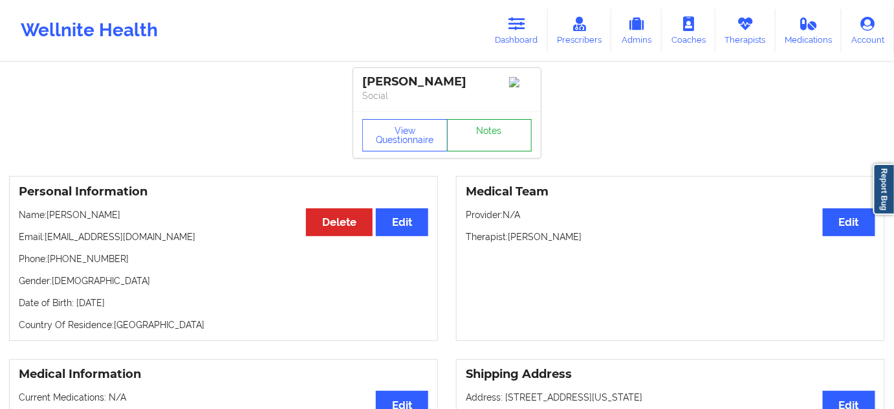
click at [490, 142] on link "Notes" at bounding box center [489, 135] width 85 height 32
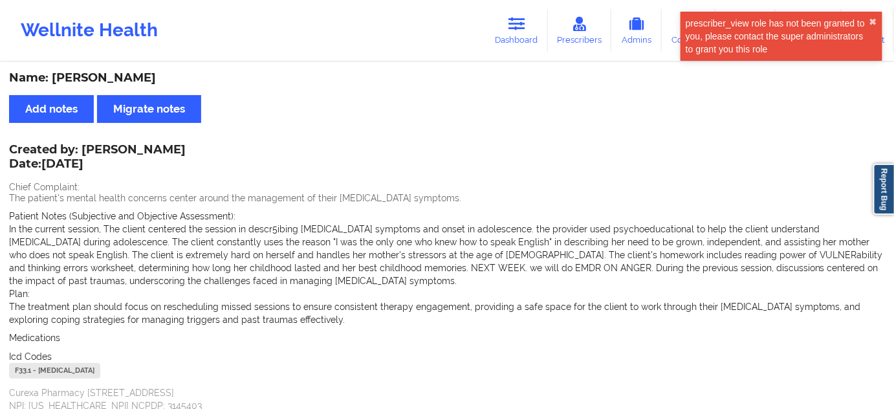
drag, startPoint x: 518, startPoint y: 26, endPoint x: 479, endPoint y: 50, distance: 45.4
click at [518, 26] on icon at bounding box center [517, 24] width 17 height 14
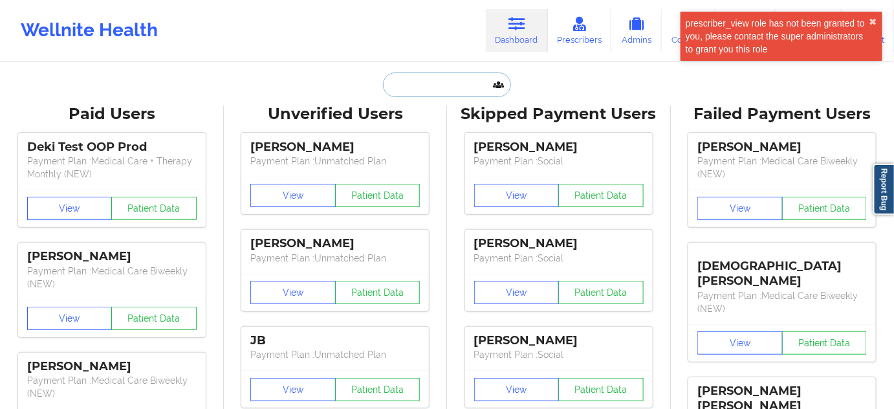
click at [440, 77] on input "text" at bounding box center [447, 84] width 128 height 25
paste input "[EMAIL_ADDRESS][DOMAIN_NAME]"
type input "[EMAIL_ADDRESS][DOMAIN_NAME]"
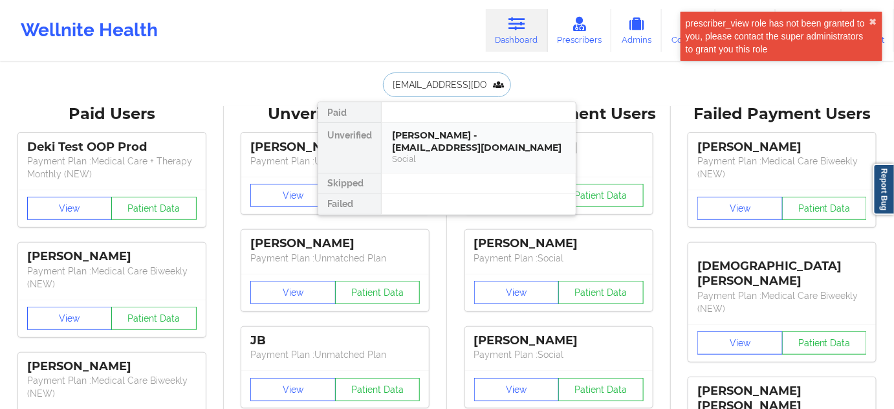
scroll to position [0, 1]
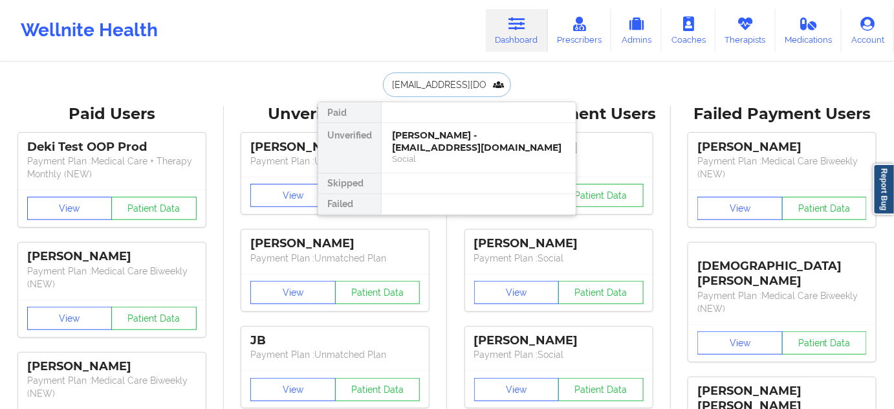
click at [421, 148] on div "[PERSON_NAME] - [EMAIL_ADDRESS][DOMAIN_NAME]" at bounding box center [478, 141] width 173 height 24
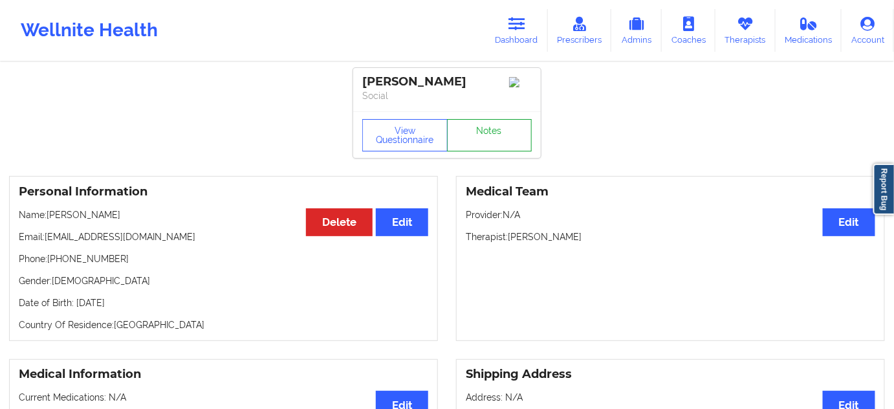
click at [474, 138] on link "Notes" at bounding box center [489, 135] width 85 height 32
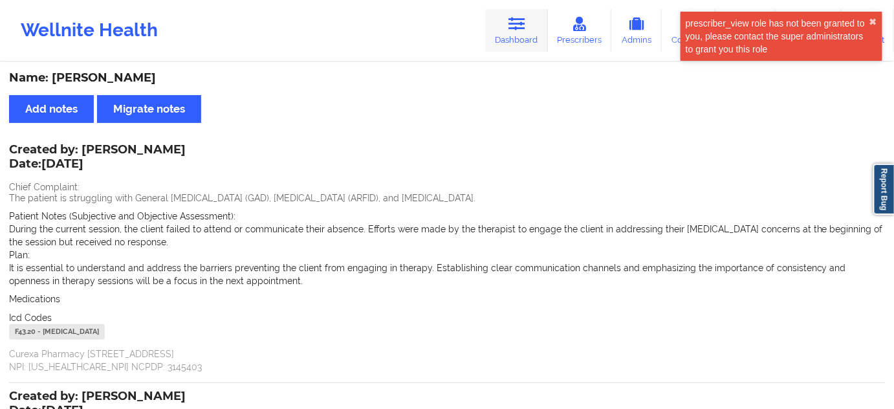
click at [529, 27] on link "Dashboard" at bounding box center [517, 30] width 62 height 43
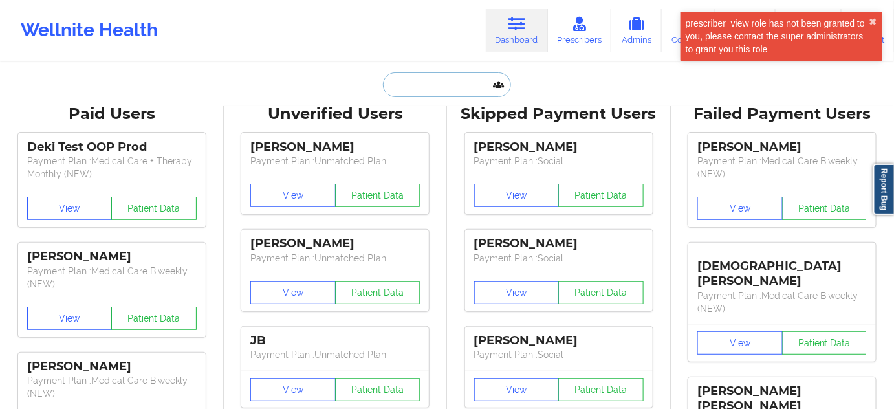
click at [433, 84] on input "text" at bounding box center [447, 84] width 128 height 25
paste input "[EMAIL_ADDRESS][DOMAIN_NAME]"
type input "[EMAIL_ADDRESS][DOMAIN_NAME]"
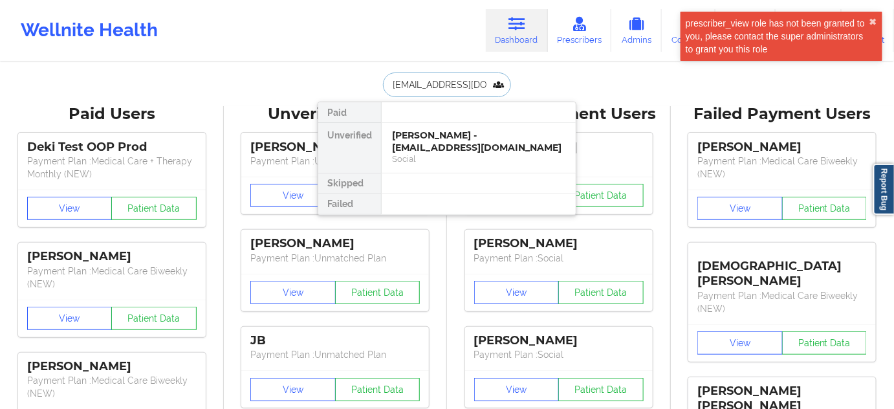
scroll to position [0, 10]
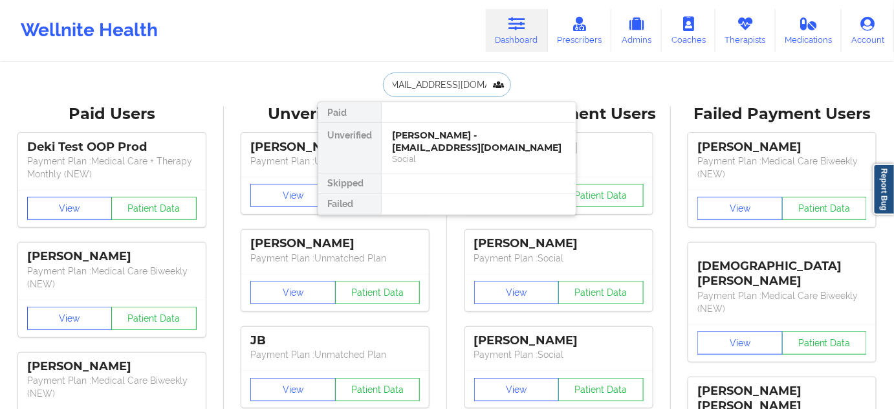
click at [421, 135] on div "[PERSON_NAME] - [EMAIL_ADDRESS][DOMAIN_NAME]" at bounding box center [478, 141] width 173 height 24
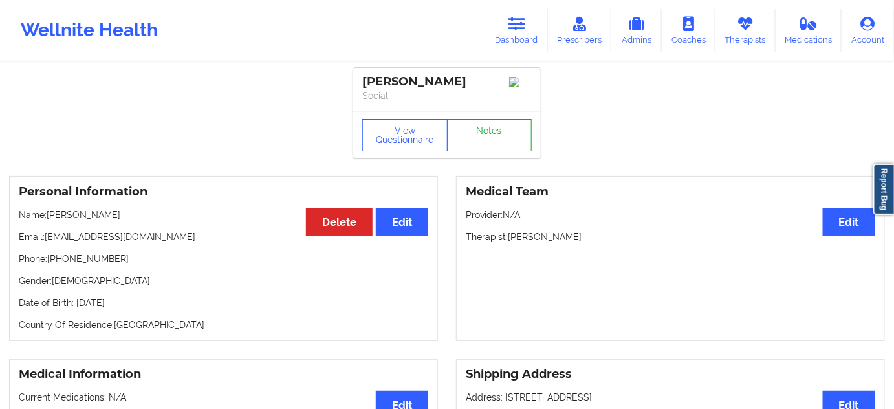
click at [469, 131] on link "Notes" at bounding box center [489, 135] width 85 height 32
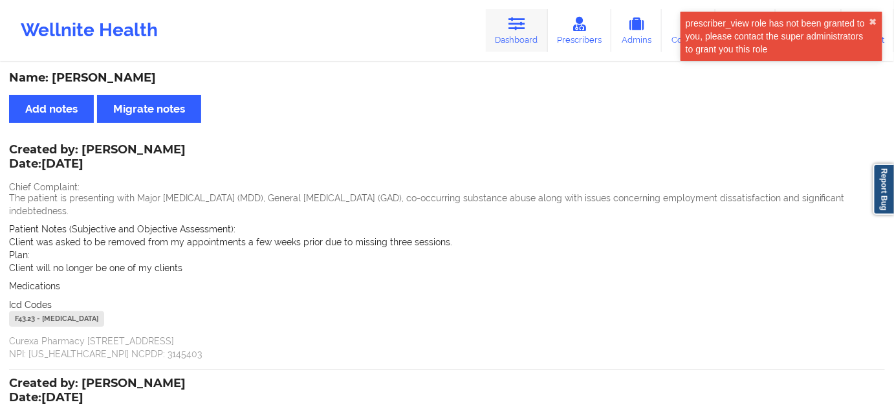
click at [521, 33] on link "Dashboard" at bounding box center [517, 30] width 62 height 43
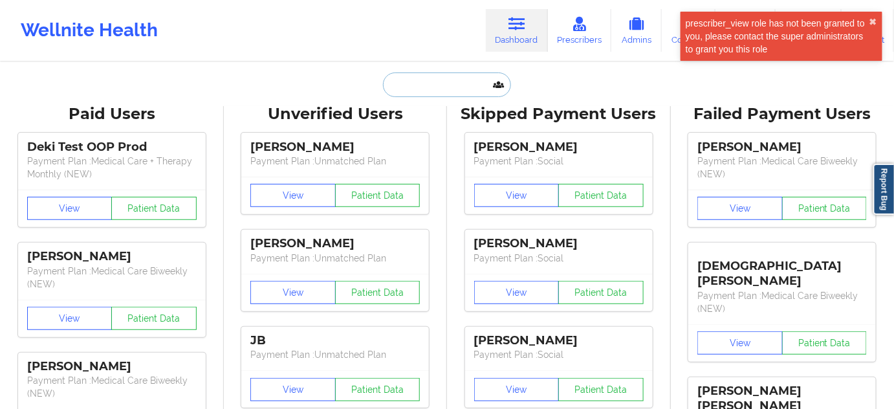
click at [454, 80] on input "text" at bounding box center [447, 84] width 128 height 25
paste input "[EMAIL_ADDRESS][DOMAIN_NAME]"
type input "[EMAIL_ADDRESS][DOMAIN_NAME]"
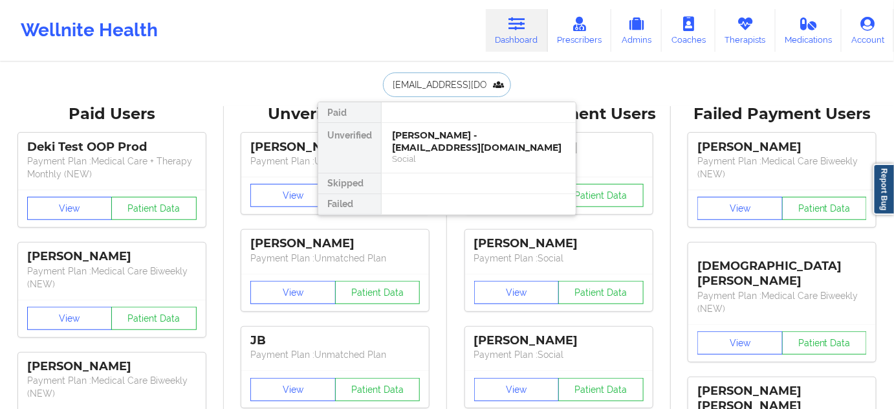
click at [428, 142] on div "[PERSON_NAME] - [EMAIL_ADDRESS][DOMAIN_NAME]" at bounding box center [478, 141] width 173 height 24
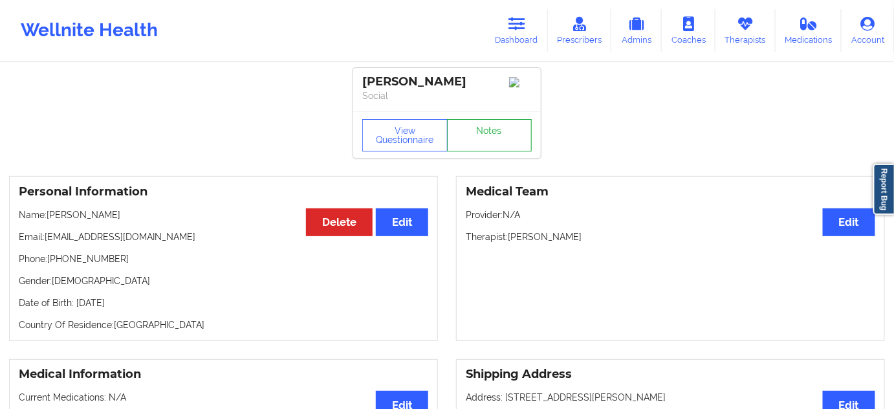
click at [493, 146] on link "Notes" at bounding box center [489, 135] width 85 height 32
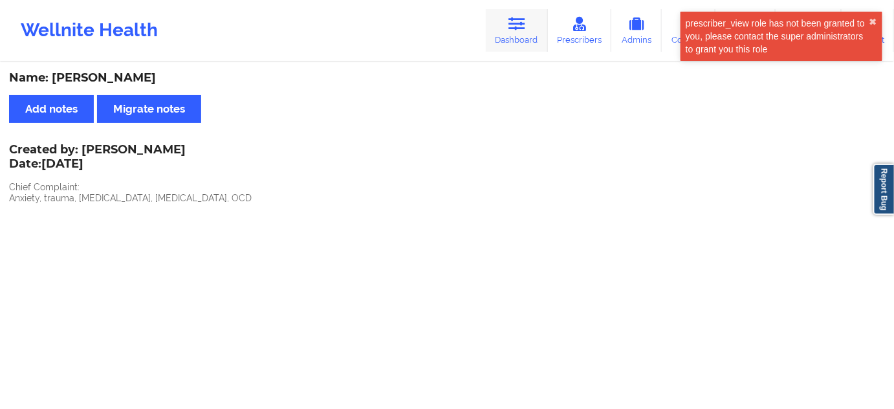
click at [514, 26] on icon at bounding box center [517, 24] width 17 height 14
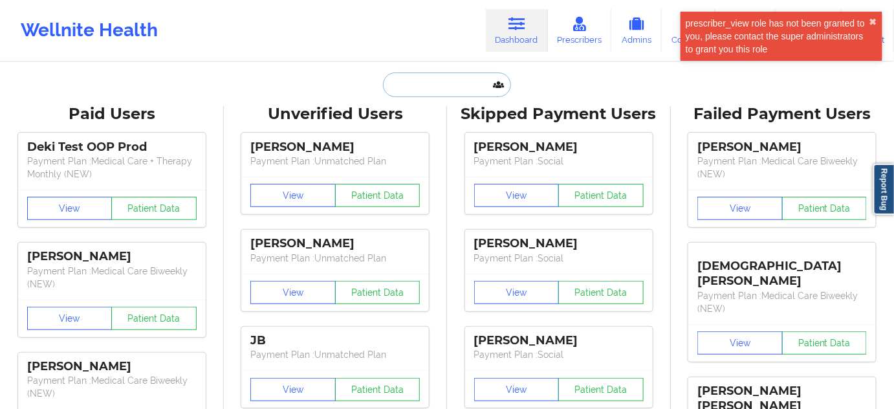
click at [439, 89] on input "text" at bounding box center [447, 84] width 128 height 25
paste input "[EMAIL_ADDRESS][DOMAIN_NAME]"
type input "[EMAIL_ADDRESS][DOMAIN_NAME]"
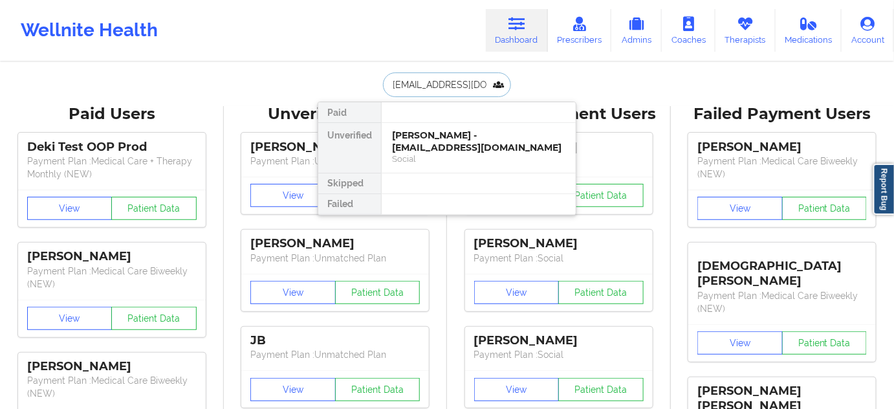
click at [426, 140] on div "[PERSON_NAME] - [EMAIL_ADDRESS][DOMAIN_NAME]" at bounding box center [478, 141] width 173 height 24
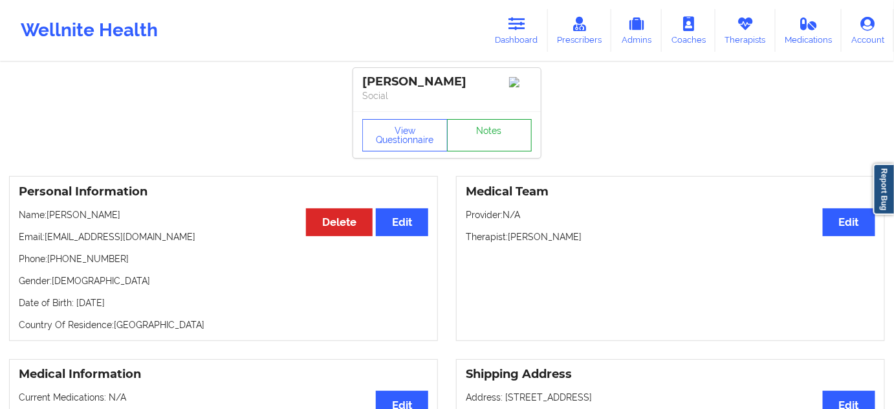
click at [487, 135] on link "Notes" at bounding box center [489, 135] width 85 height 32
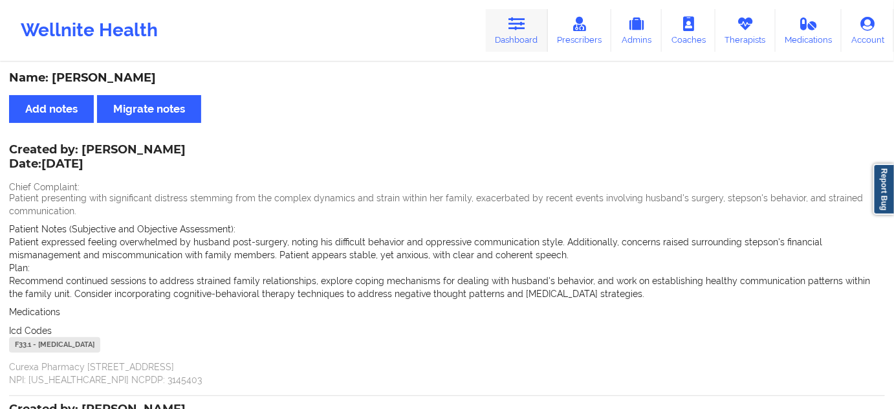
click at [509, 28] on link "Dashboard" at bounding box center [517, 30] width 62 height 43
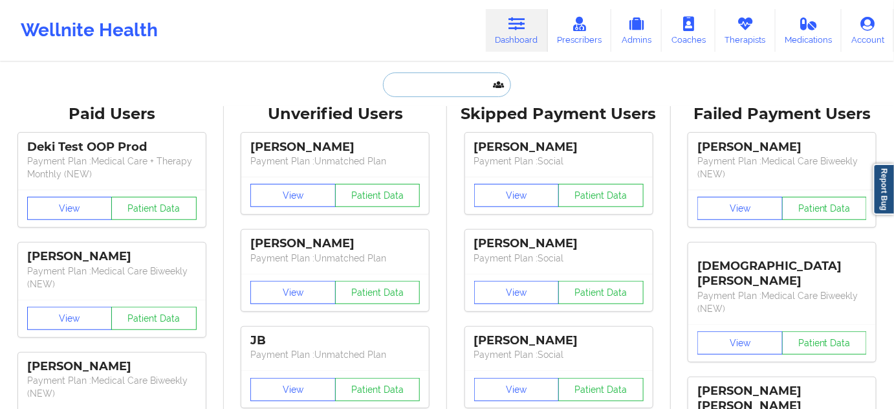
click at [461, 82] on input "text" at bounding box center [447, 84] width 128 height 25
paste input "[PERSON_NAME][EMAIL_ADDRESS][DOMAIN_NAME]"
type input "[PERSON_NAME][EMAIL_ADDRESS][DOMAIN_NAME]"
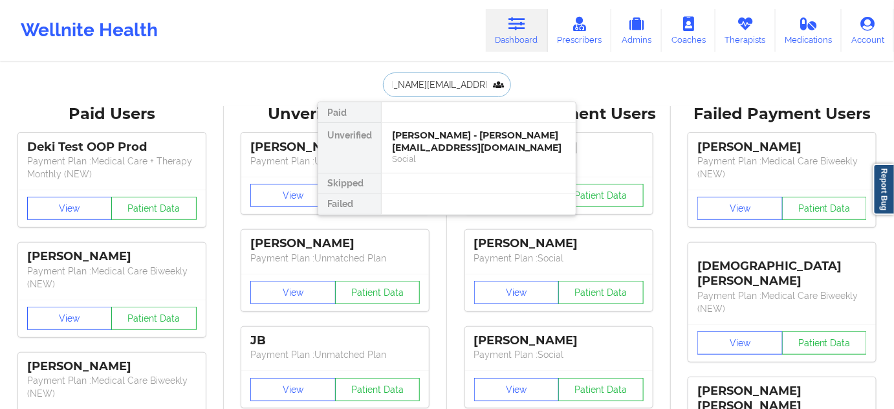
click at [437, 148] on div "[PERSON_NAME] - [PERSON_NAME][EMAIL_ADDRESS][DOMAIN_NAME]" at bounding box center [478, 141] width 173 height 24
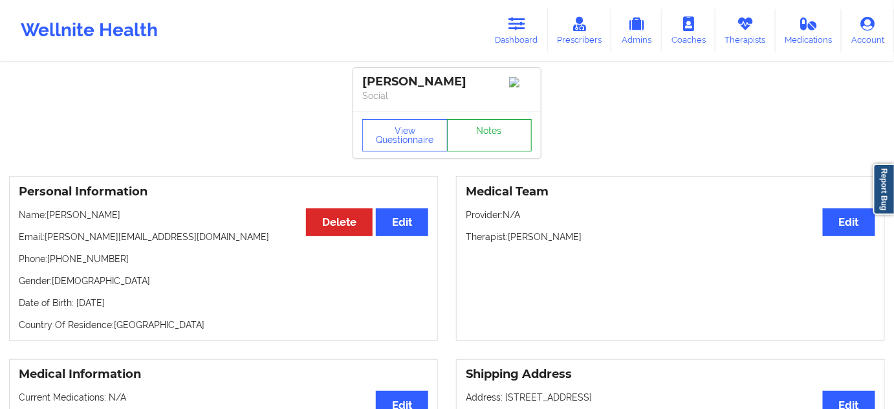
click at [474, 143] on link "Notes" at bounding box center [489, 135] width 85 height 32
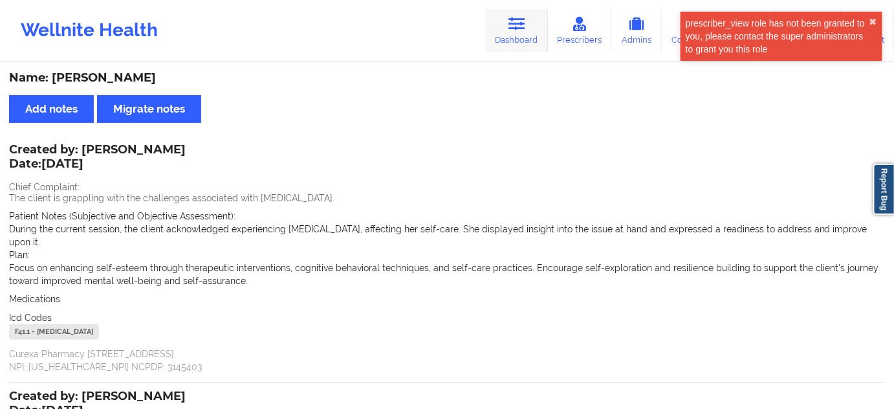
click at [520, 28] on icon at bounding box center [517, 24] width 17 height 14
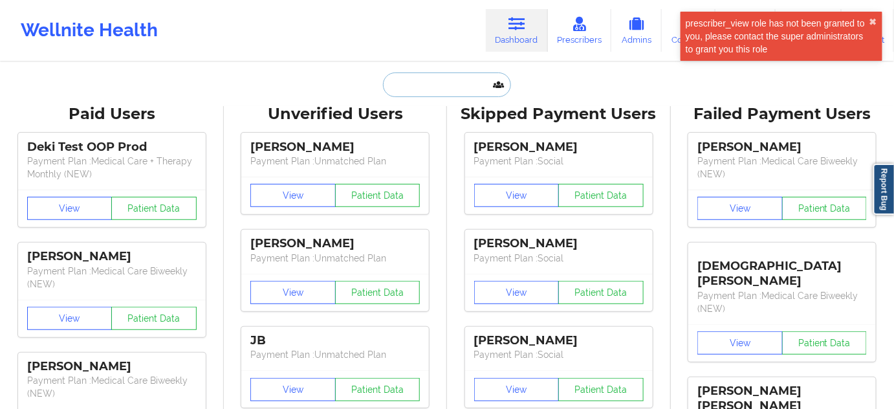
click at [433, 82] on input "text" at bounding box center [447, 84] width 128 height 25
paste input "[EMAIL_ADDRESS][DOMAIN_NAME]"
type input "[EMAIL_ADDRESS][DOMAIN_NAME]"
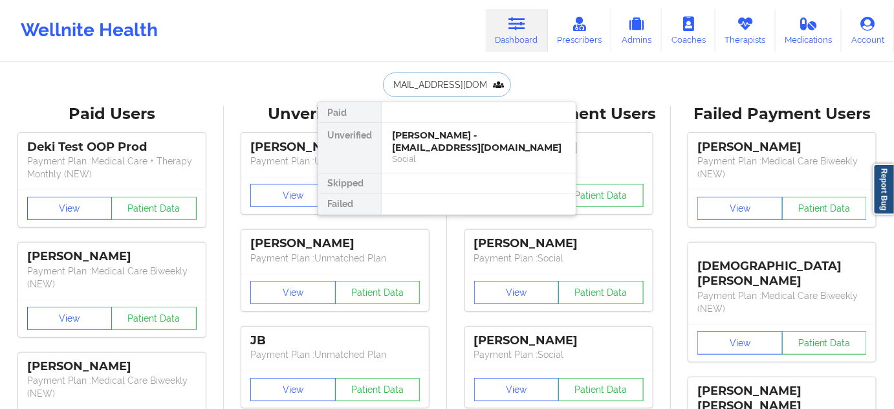
click at [437, 149] on div "[PERSON_NAME] - [EMAIL_ADDRESS][DOMAIN_NAME]" at bounding box center [478, 141] width 173 height 24
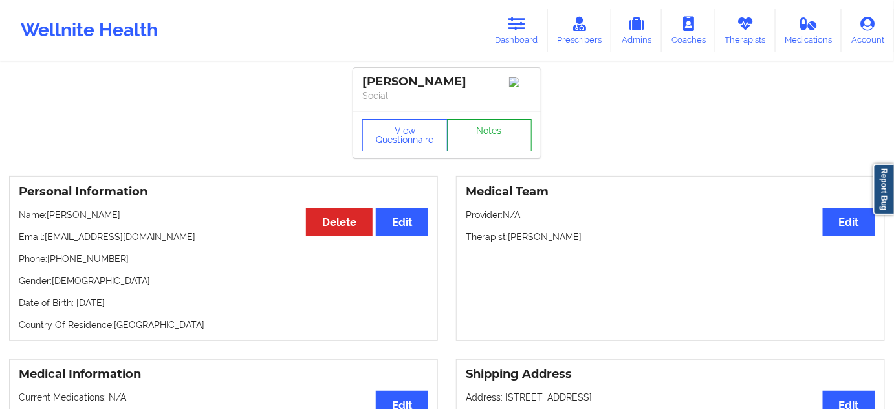
click at [490, 136] on link "Notes" at bounding box center [489, 135] width 85 height 32
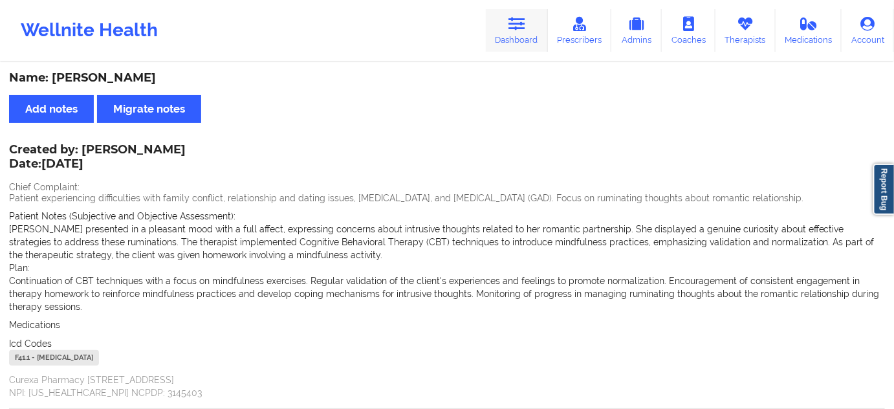
click at [498, 22] on link "Dashboard" at bounding box center [517, 30] width 62 height 43
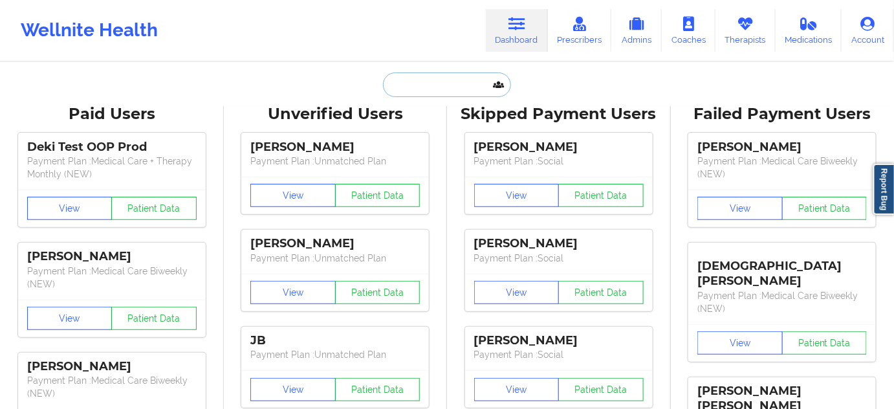
click at [458, 84] on input "text" at bounding box center [447, 84] width 128 height 25
paste input "[EMAIL_ADDRESS][DOMAIN_NAME]"
type input "[EMAIL_ADDRESS][DOMAIN_NAME]"
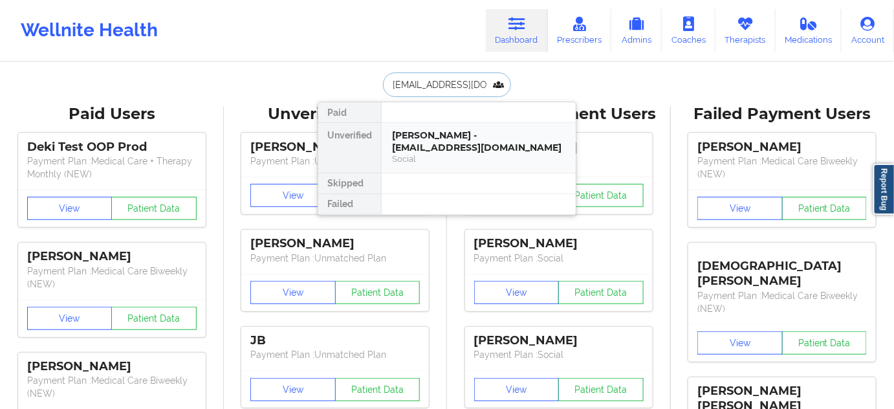
scroll to position [0, 15]
click at [446, 136] on div "[PERSON_NAME] - [EMAIL_ADDRESS][DOMAIN_NAME]" at bounding box center [478, 141] width 173 height 24
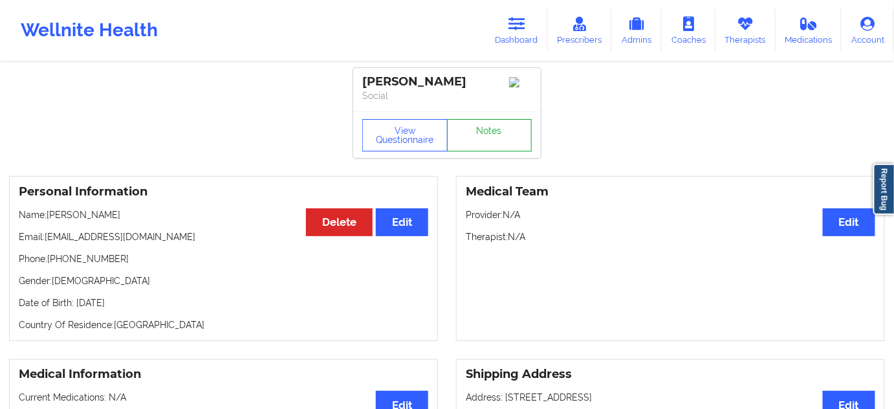
click at [483, 139] on link "Notes" at bounding box center [489, 135] width 85 height 32
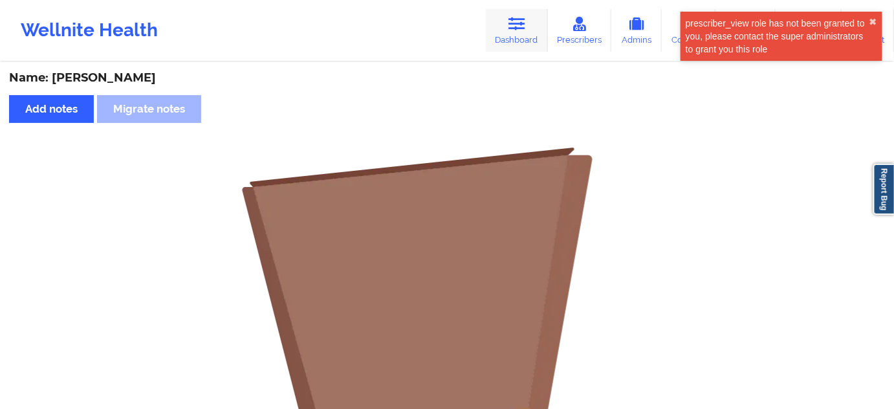
click at [512, 17] on icon at bounding box center [517, 24] width 17 height 14
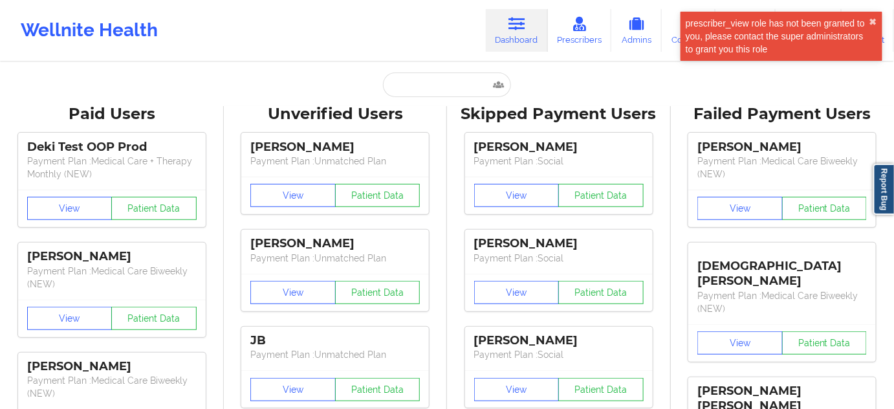
click at [430, 83] on input "text" at bounding box center [447, 84] width 128 height 25
paste input "[EMAIL_ADDRESS][DOMAIN_NAME]"
type input "[EMAIL_ADDRESS][DOMAIN_NAME]"
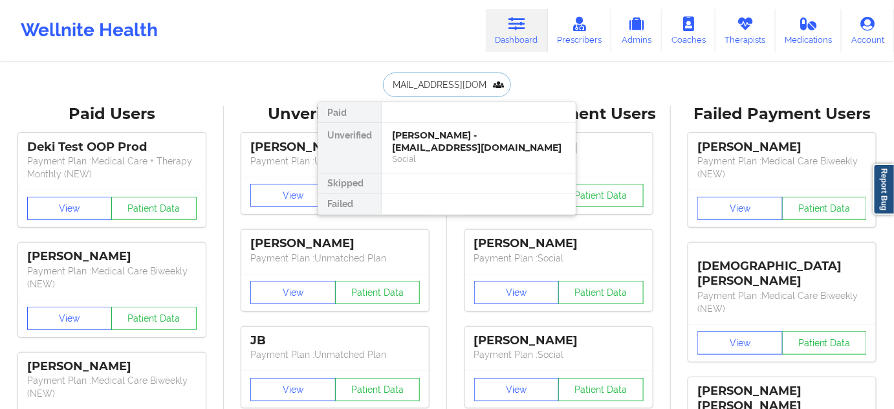
click at [444, 129] on div "[PERSON_NAME] - [EMAIL_ADDRESS][DOMAIN_NAME]" at bounding box center [478, 141] width 173 height 24
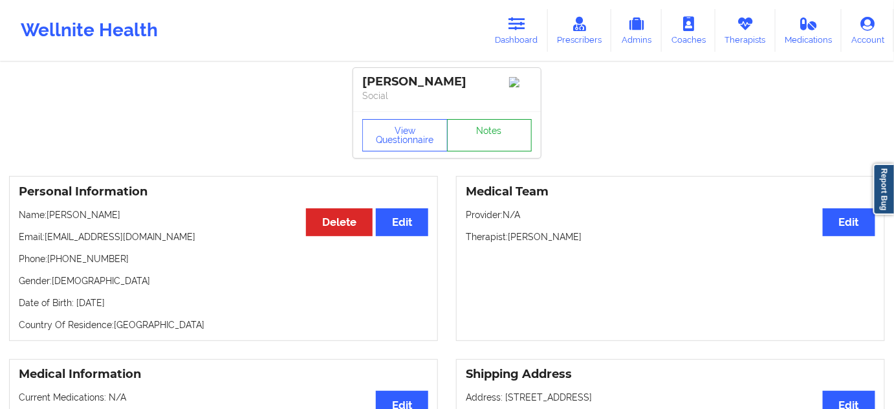
click at [498, 138] on link "Notes" at bounding box center [489, 135] width 85 height 32
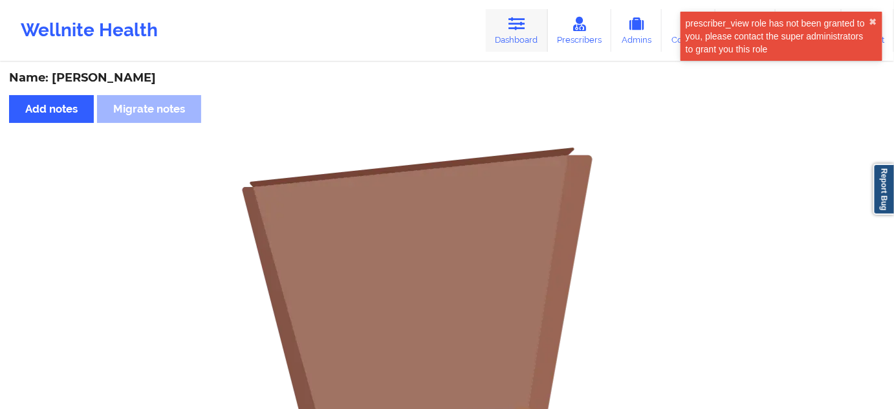
click at [529, 37] on link "Dashboard" at bounding box center [517, 30] width 62 height 43
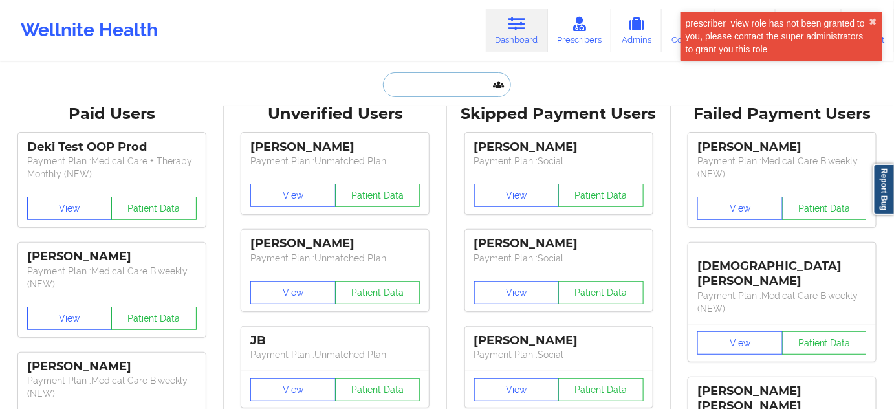
click at [441, 89] on input "text" at bounding box center [447, 84] width 128 height 25
paste input "[EMAIL_ADDRESS][DOMAIN_NAME]"
type input "[EMAIL_ADDRESS][DOMAIN_NAME]"
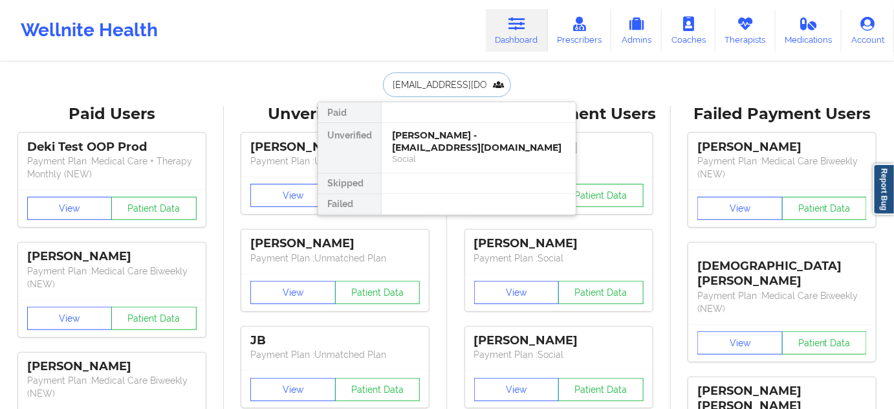
click at [431, 142] on div "[PERSON_NAME] - [EMAIL_ADDRESS][DOMAIN_NAME]" at bounding box center [478, 141] width 173 height 24
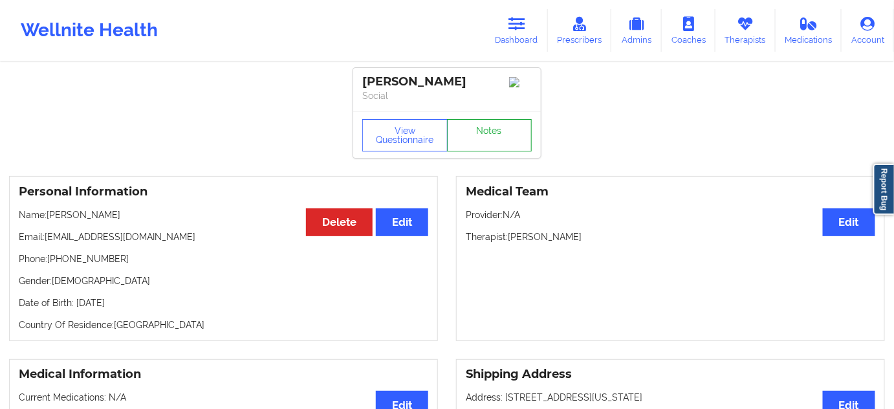
click at [469, 140] on link "Notes" at bounding box center [489, 135] width 85 height 32
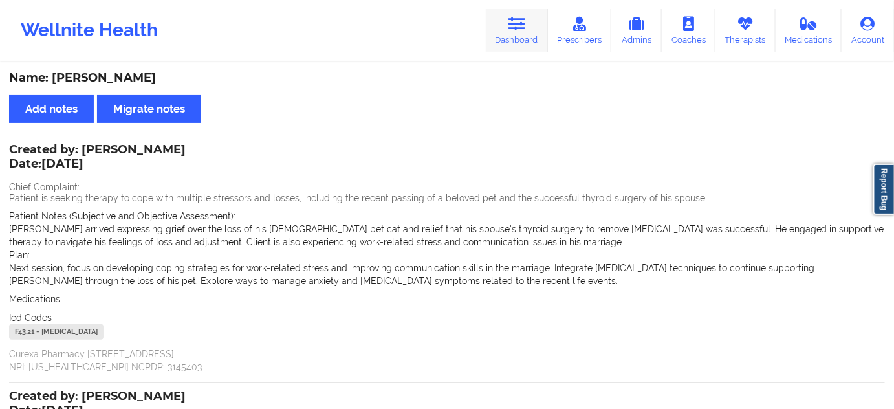
click at [543, 29] on link "Dashboard" at bounding box center [517, 30] width 62 height 43
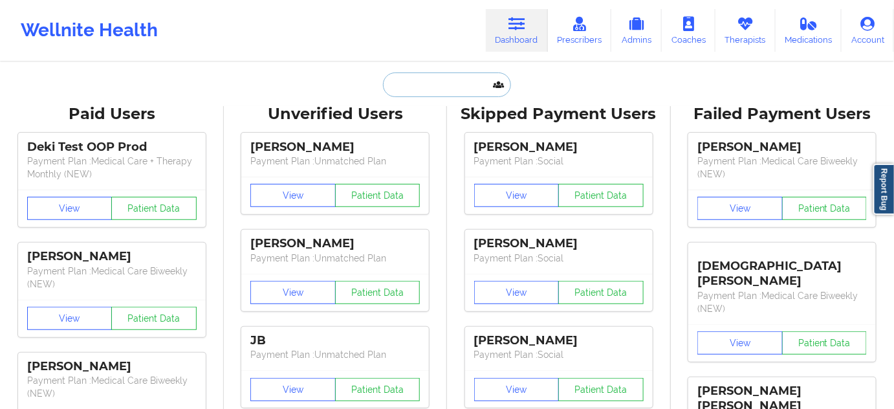
click at [447, 93] on input "text" at bounding box center [447, 84] width 128 height 25
paste input "[EMAIL_ADDRESS][DOMAIN_NAME]"
type input "[EMAIL_ADDRESS][DOMAIN_NAME]"
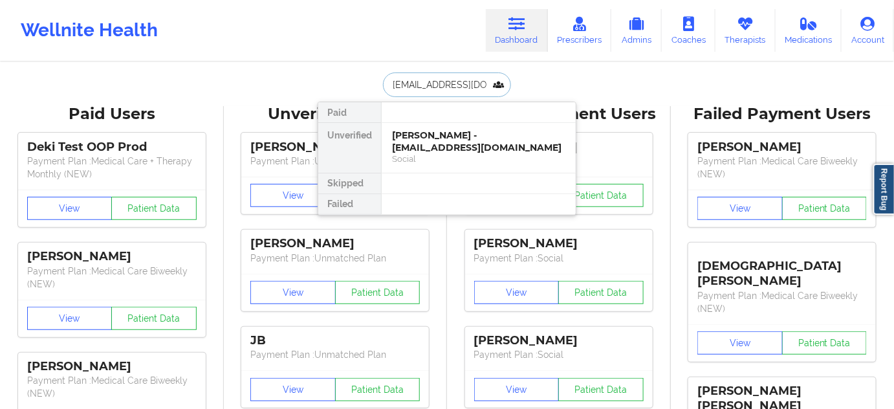
click at [432, 137] on div "[PERSON_NAME] - [EMAIL_ADDRESS][DOMAIN_NAME]" at bounding box center [478, 141] width 173 height 24
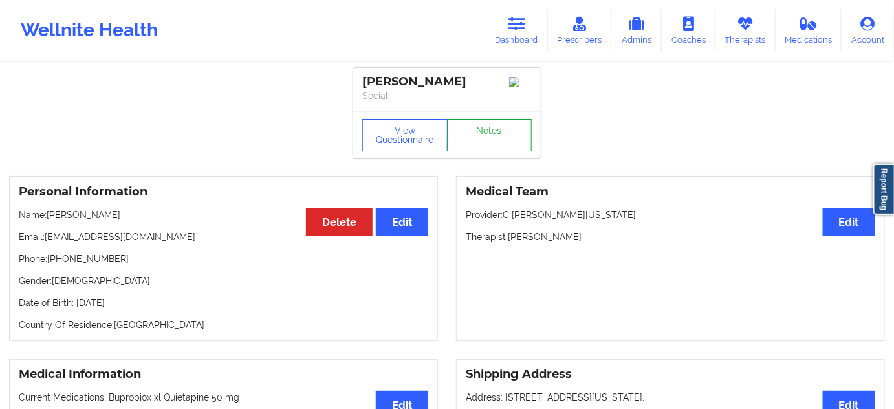
click at [479, 127] on link "Notes" at bounding box center [489, 135] width 85 height 32
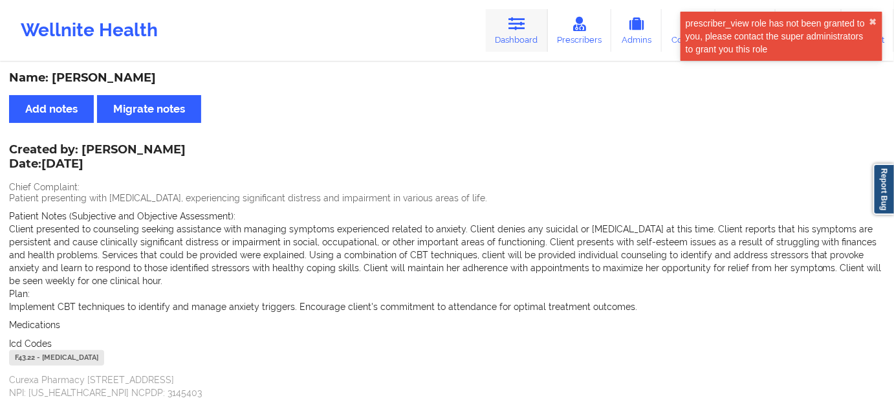
drag, startPoint x: 521, startPoint y: 28, endPoint x: 490, endPoint y: 49, distance: 37.3
click at [521, 28] on icon at bounding box center [517, 24] width 17 height 14
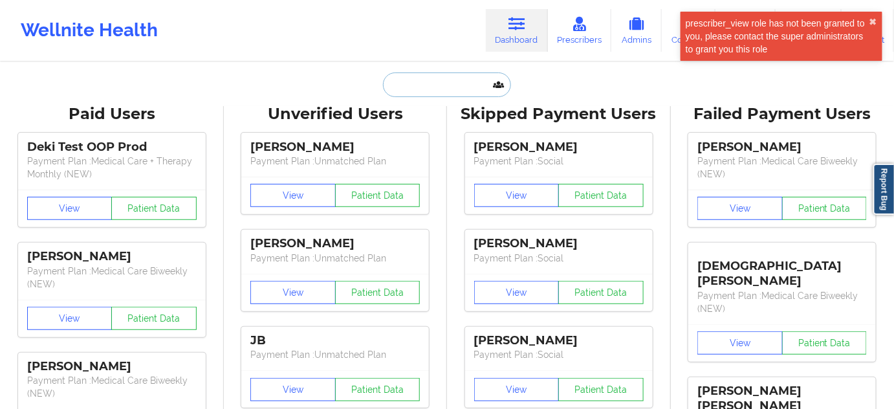
click at [438, 77] on input "text" at bounding box center [447, 84] width 128 height 25
paste input "[EMAIL_ADDRESS][DOMAIN_NAME]"
type input "[EMAIL_ADDRESS][DOMAIN_NAME]"
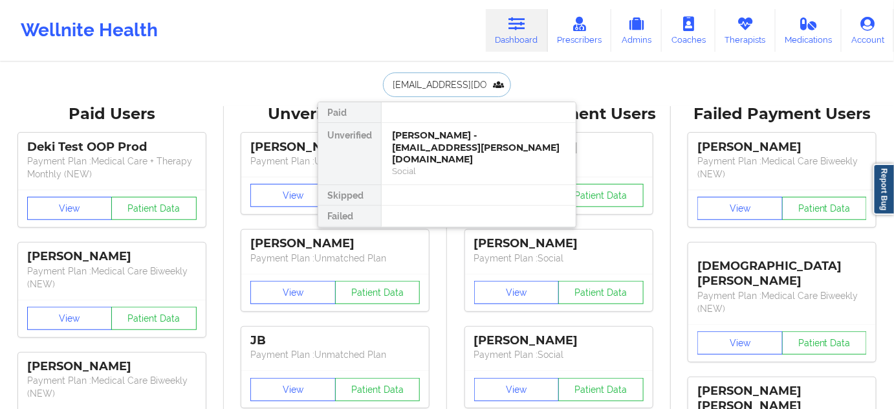
click at [430, 137] on div "[PERSON_NAME] - [EMAIL_ADDRESS][PERSON_NAME][DOMAIN_NAME]" at bounding box center [478, 147] width 173 height 36
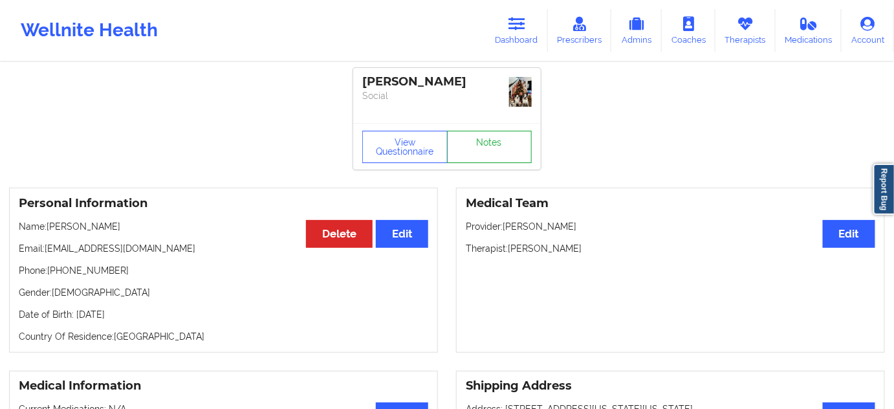
click at [480, 146] on link "Notes" at bounding box center [489, 147] width 85 height 32
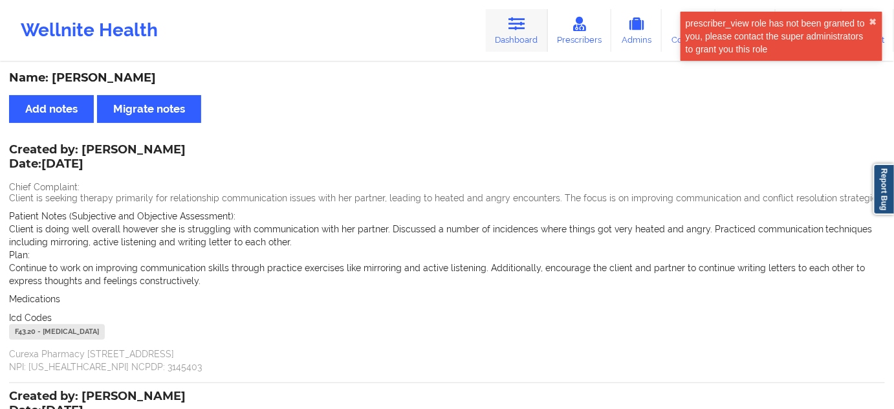
click at [516, 17] on icon at bounding box center [517, 24] width 17 height 14
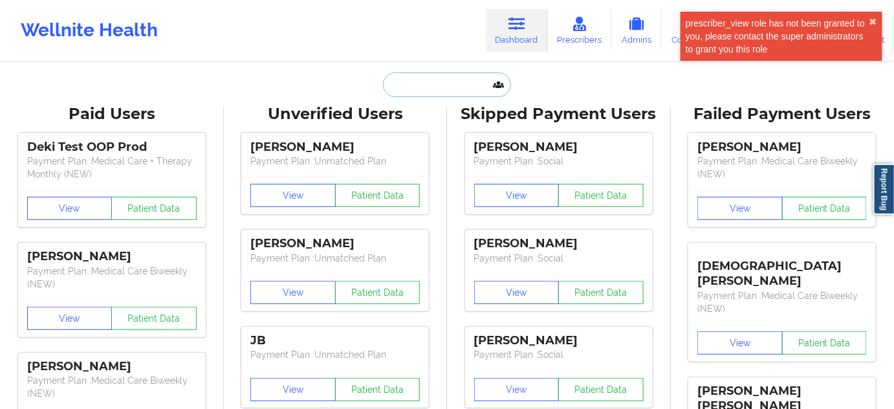
click at [423, 80] on input "text" at bounding box center [447, 84] width 128 height 25
paste input "[EMAIL_ADDRESS][DOMAIN_NAME]"
type input "[EMAIL_ADDRESS][DOMAIN_NAME]"
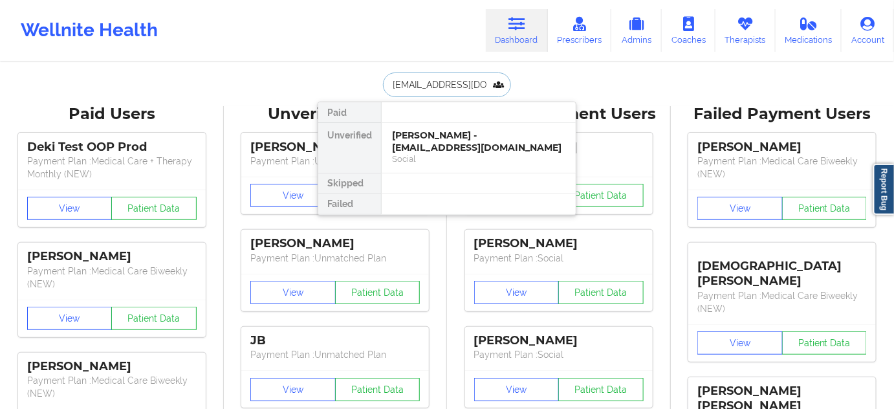
click at [428, 137] on div "[PERSON_NAME] - [EMAIL_ADDRESS][DOMAIN_NAME]" at bounding box center [478, 141] width 173 height 24
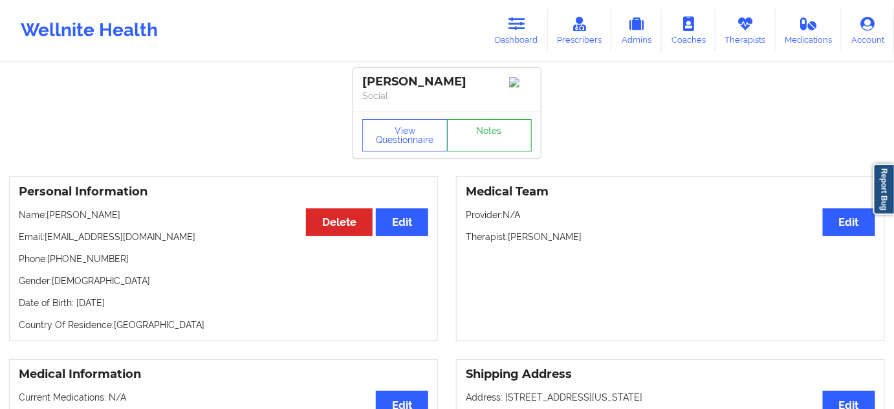
click at [499, 148] on link "Notes" at bounding box center [489, 135] width 85 height 32
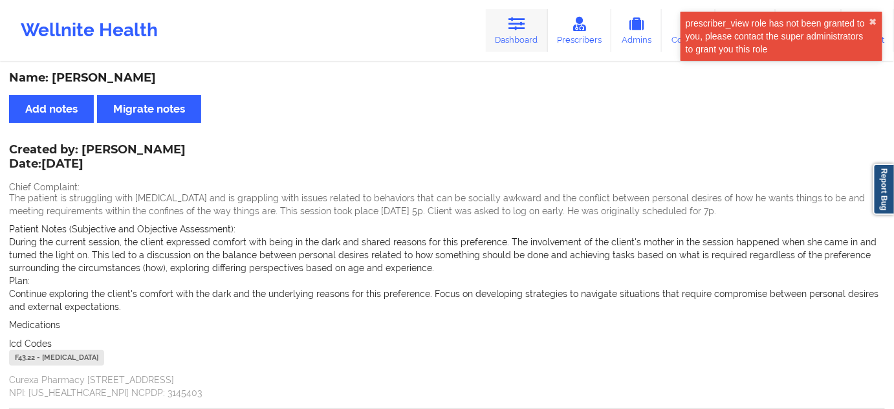
click at [525, 26] on icon at bounding box center [517, 24] width 17 height 14
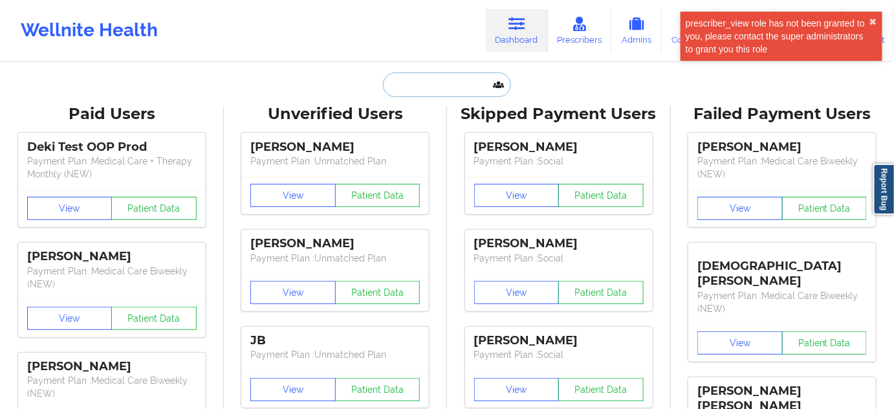
click at [430, 77] on input "text" at bounding box center [447, 84] width 128 height 25
paste input "[EMAIL_ADDRESS][DOMAIN_NAME]"
type input "[EMAIL_ADDRESS][DOMAIN_NAME]"
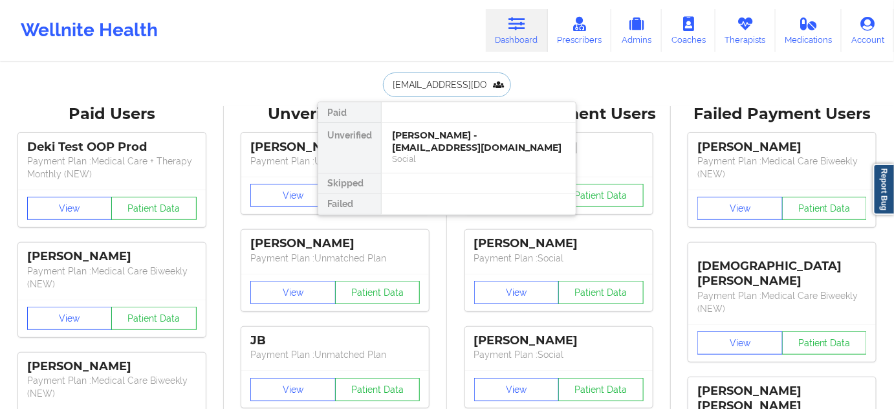
click at [434, 134] on div "[PERSON_NAME] - [EMAIL_ADDRESS][DOMAIN_NAME]" at bounding box center [478, 141] width 173 height 24
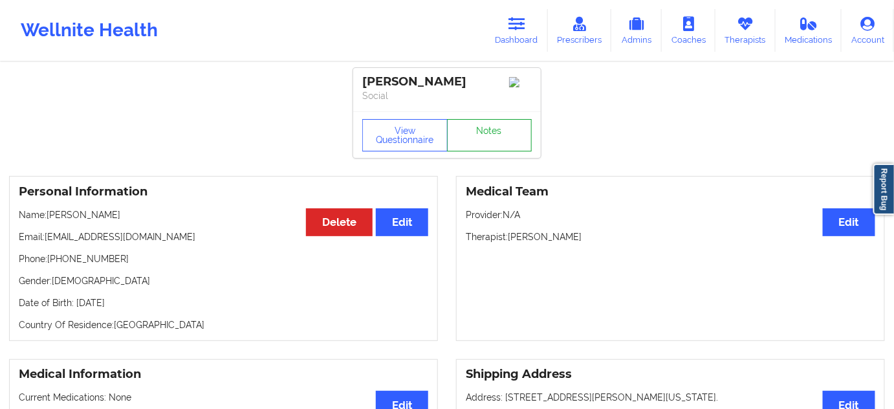
click at [473, 141] on link "Notes" at bounding box center [489, 135] width 85 height 32
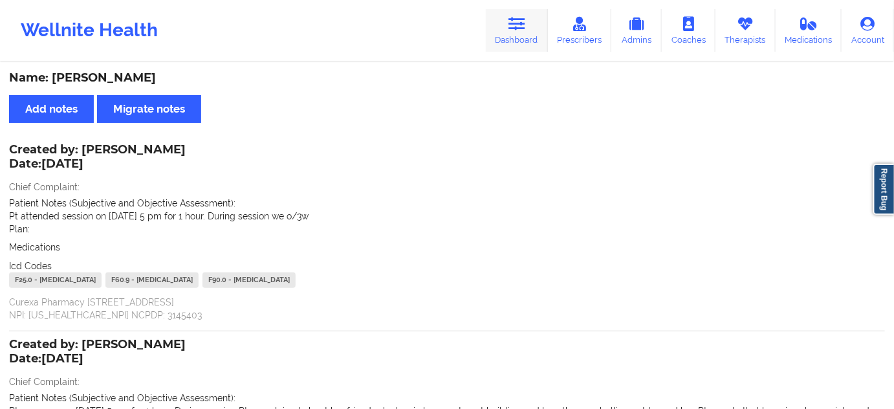
click at [507, 27] on link "Dashboard" at bounding box center [517, 30] width 62 height 43
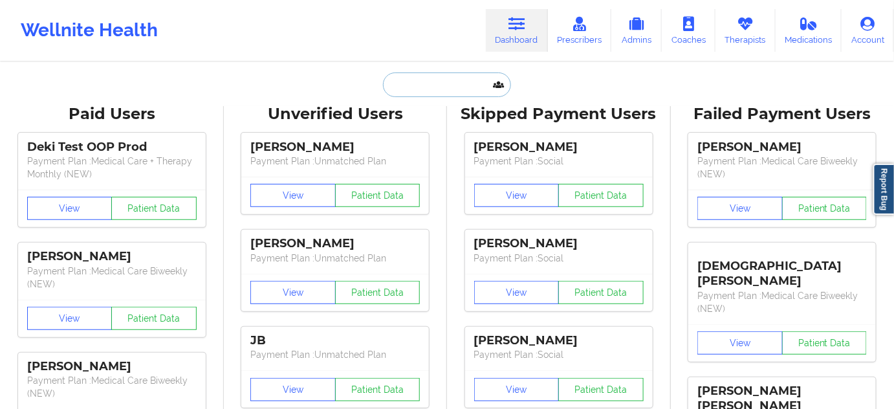
click at [452, 86] on input "text" at bounding box center [447, 84] width 128 height 25
paste input "[EMAIL_ADDRESS][DOMAIN_NAME]"
type input "[EMAIL_ADDRESS][DOMAIN_NAME]"
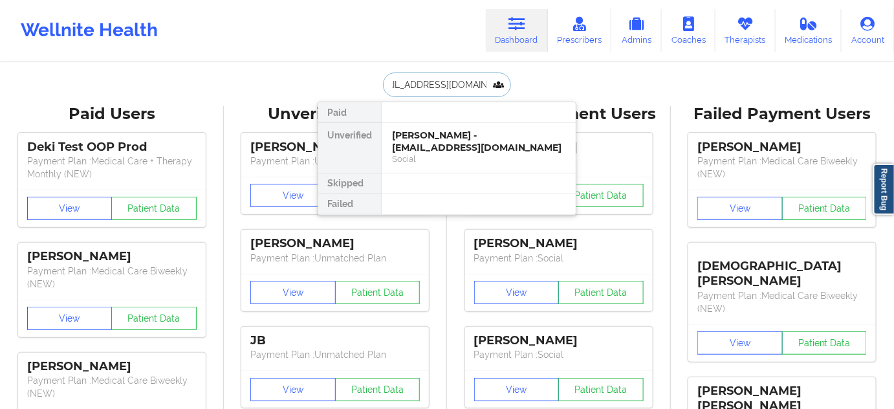
click at [434, 139] on div "[PERSON_NAME] - [EMAIL_ADDRESS][DOMAIN_NAME]" at bounding box center [478, 141] width 173 height 24
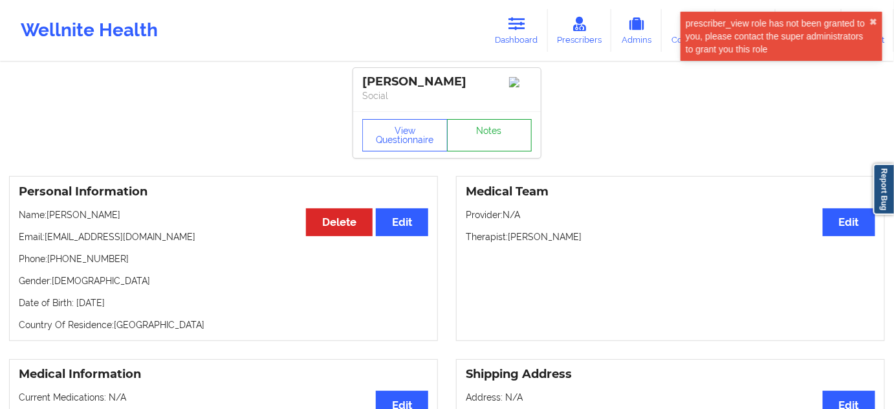
click at [489, 139] on link "Notes" at bounding box center [489, 135] width 85 height 32
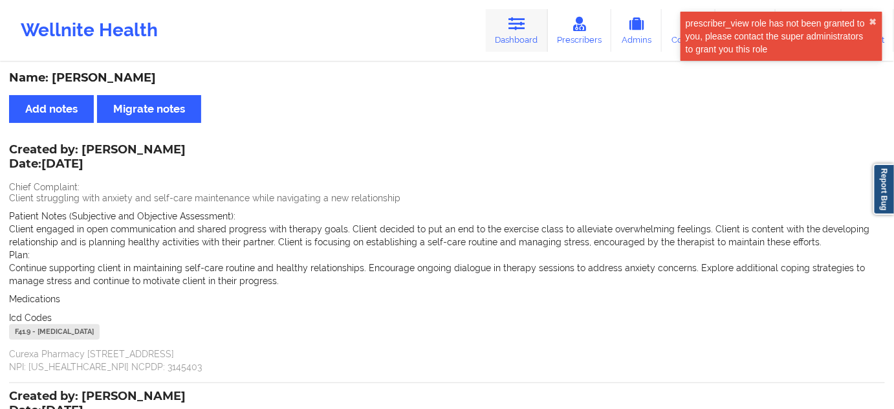
click at [516, 27] on icon at bounding box center [517, 24] width 17 height 14
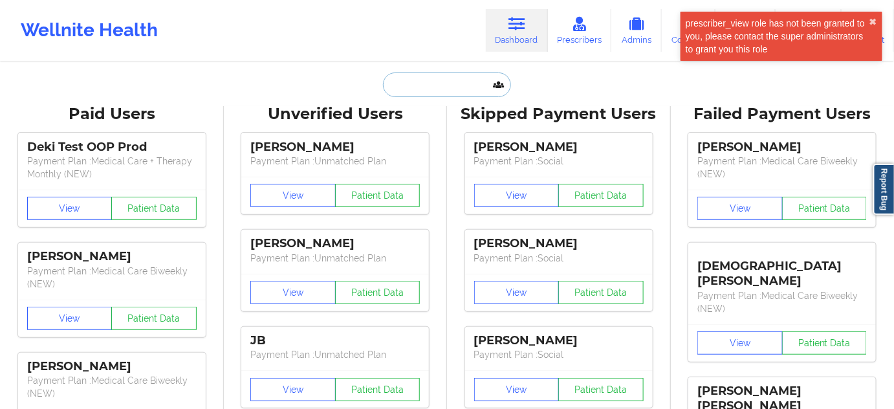
click at [459, 85] on input "text" at bounding box center [447, 84] width 128 height 25
paste input "[EMAIL_ADDRESS][PERSON_NAME][DOMAIN_NAME]"
type input "[EMAIL_ADDRESS][PERSON_NAME][DOMAIN_NAME]"
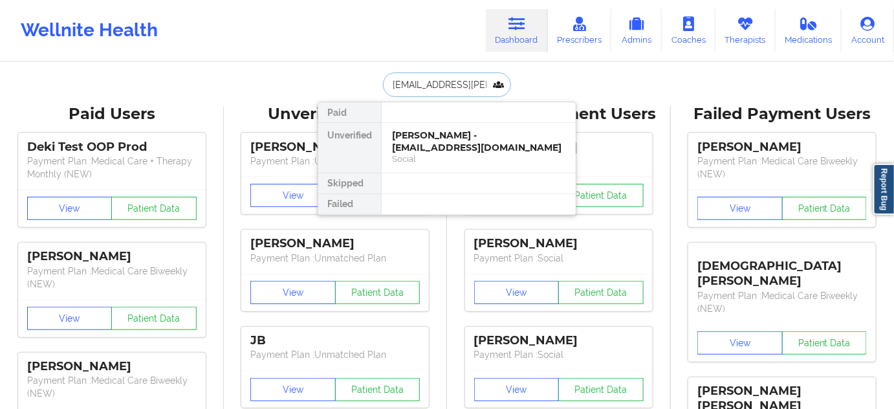
scroll to position [0, 13]
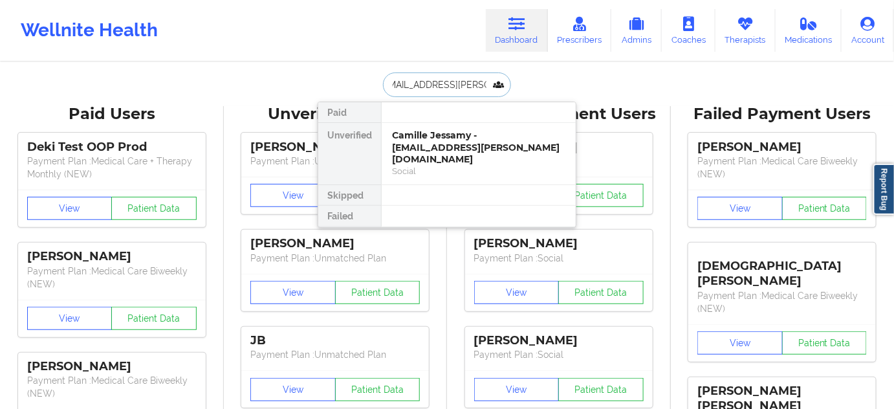
click at [433, 142] on div "Camille Jessamy - [EMAIL_ADDRESS][PERSON_NAME][DOMAIN_NAME]" at bounding box center [478, 147] width 173 height 36
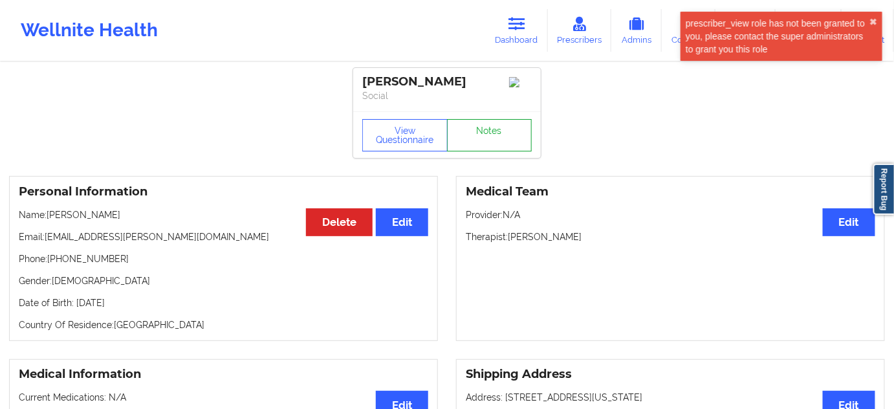
click at [485, 151] on link "Notes" at bounding box center [489, 135] width 85 height 32
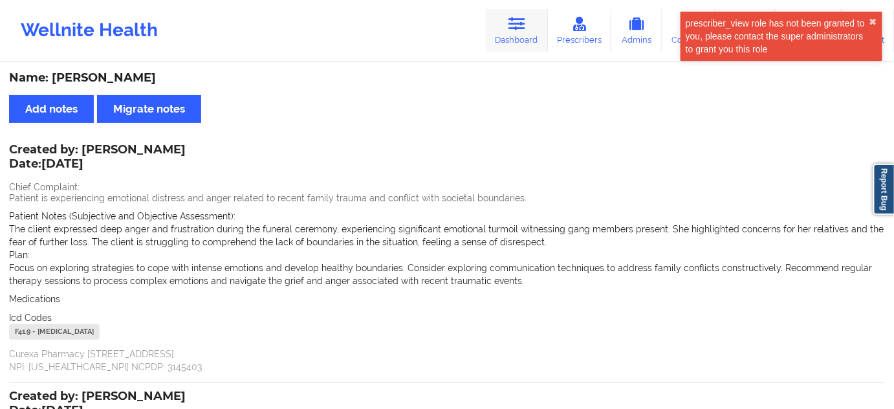
drag, startPoint x: 534, startPoint y: 48, endPoint x: 507, endPoint y: 45, distance: 26.7
click at [534, 48] on link "Dashboard" at bounding box center [517, 30] width 62 height 43
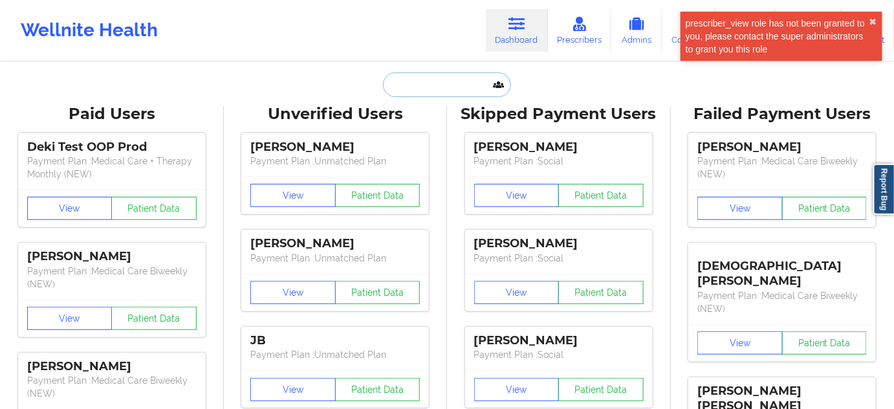
click at [438, 80] on input "text" at bounding box center [447, 84] width 128 height 25
paste input "[EMAIL_ADDRESS][DOMAIN_NAME]"
type input "[EMAIL_ADDRESS][DOMAIN_NAME]"
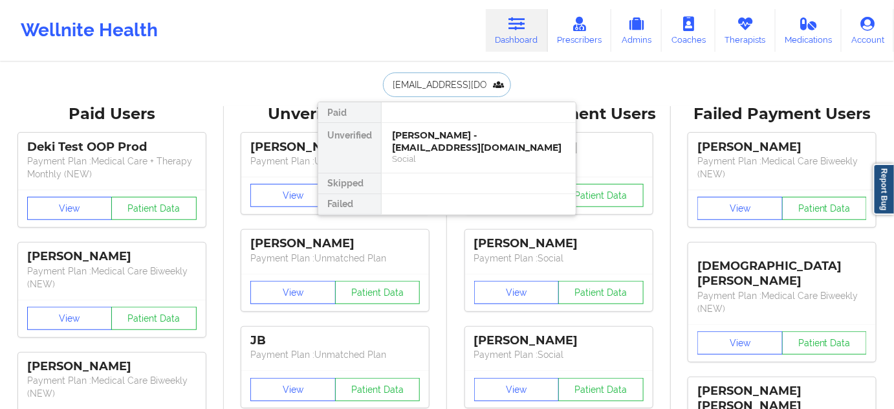
click at [422, 146] on div "[PERSON_NAME] - [EMAIL_ADDRESS][DOMAIN_NAME]" at bounding box center [478, 141] width 173 height 24
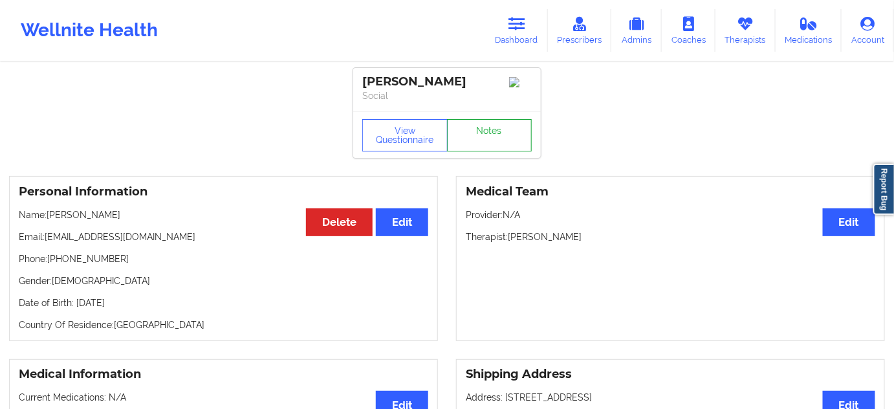
click at [494, 130] on link "Notes" at bounding box center [489, 135] width 85 height 32
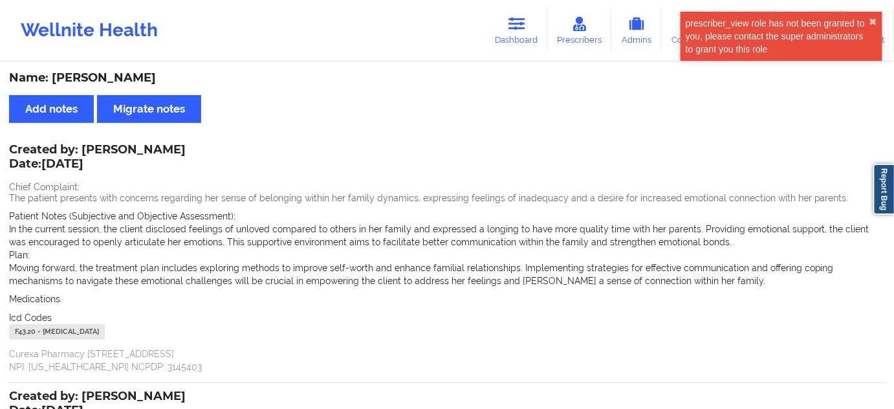
drag, startPoint x: 534, startPoint y: 23, endPoint x: 483, endPoint y: 54, distance: 60.7
click at [534, 23] on link "Dashboard" at bounding box center [517, 30] width 62 height 43
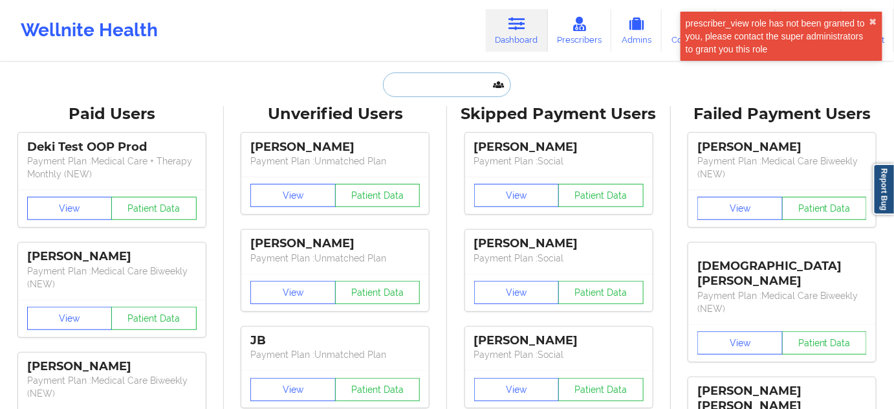
click at [460, 78] on input "text" at bounding box center [447, 84] width 128 height 25
paste input "[PERSON_NAME][EMAIL_ADDRESS][PERSON_NAME][PERSON_NAME][DOMAIN_NAME]"
type input "[PERSON_NAME][EMAIL_ADDRESS][PERSON_NAME][PERSON_NAME][DOMAIN_NAME]"
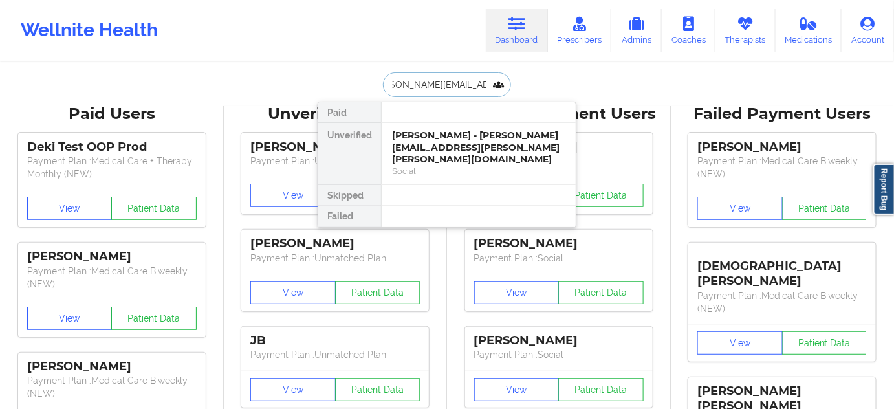
click at [423, 131] on div "[PERSON_NAME] - [PERSON_NAME][EMAIL_ADDRESS][PERSON_NAME][PERSON_NAME][DOMAIN_N…" at bounding box center [478, 147] width 173 height 36
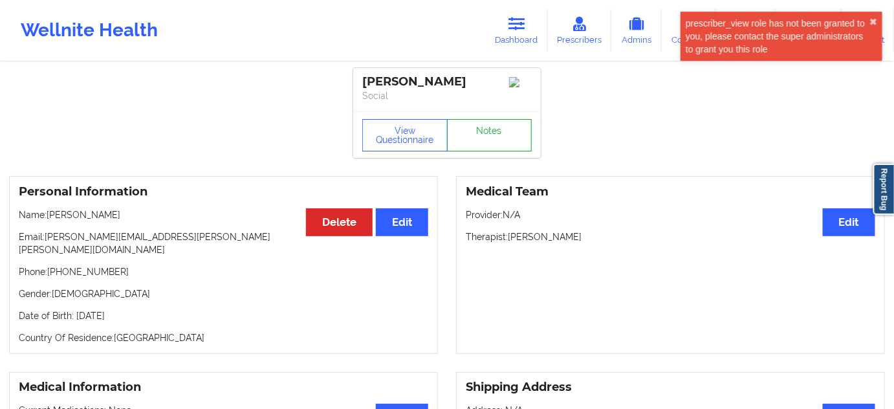
click at [505, 142] on link "Notes" at bounding box center [489, 135] width 85 height 32
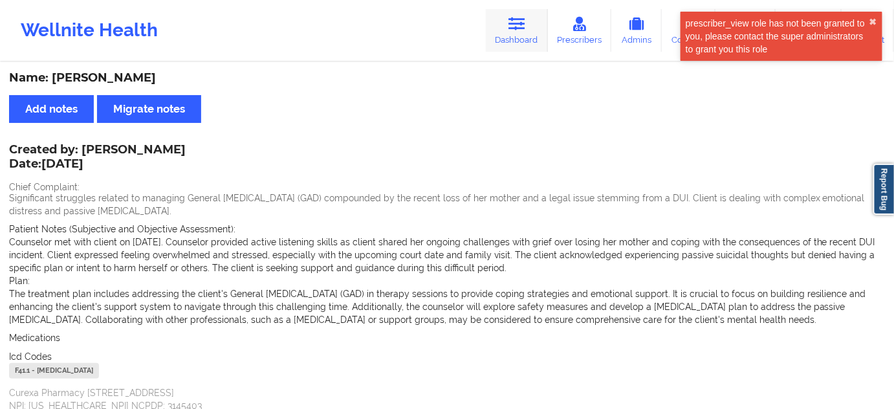
click at [513, 32] on link "Dashboard" at bounding box center [517, 30] width 62 height 43
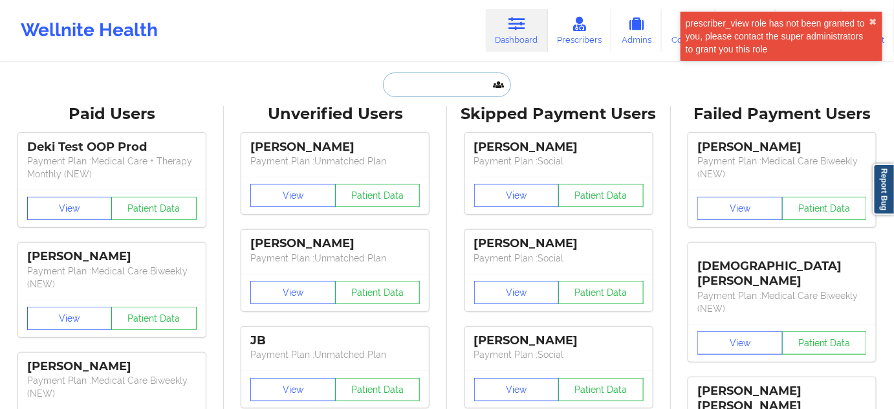
click at [436, 80] on input "text" at bounding box center [447, 84] width 128 height 25
paste input "[PERSON_NAME][EMAIL_ADDRESS][DOMAIN_NAME]"
type input "[PERSON_NAME][EMAIL_ADDRESS][DOMAIN_NAME]"
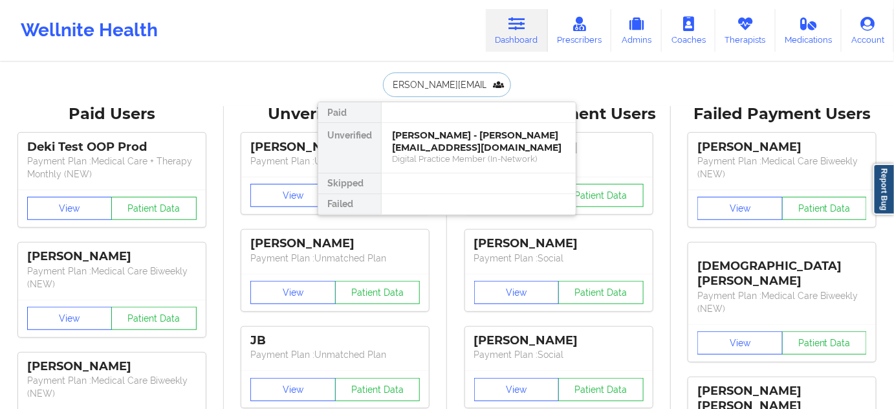
click at [425, 137] on div "[PERSON_NAME] - [PERSON_NAME][EMAIL_ADDRESS][DOMAIN_NAME]" at bounding box center [478, 141] width 173 height 24
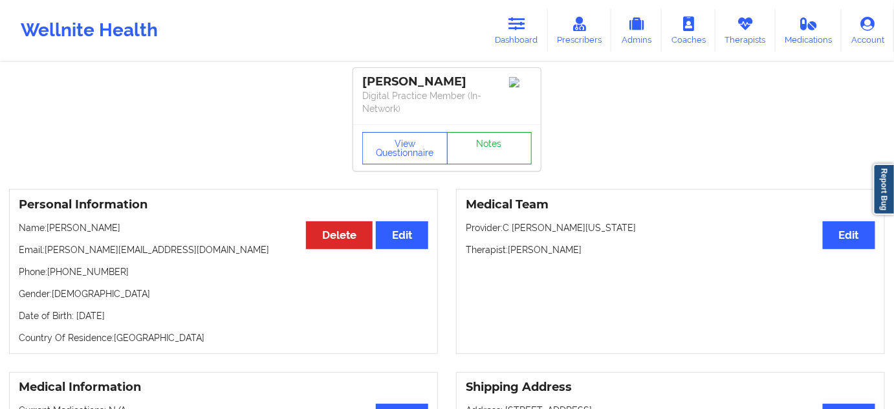
click at [486, 133] on link "Notes" at bounding box center [489, 148] width 85 height 32
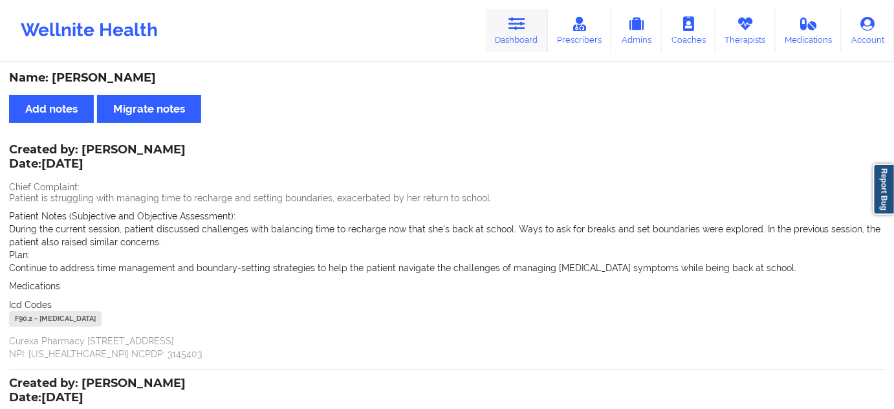
click at [519, 26] on icon at bounding box center [517, 24] width 17 height 14
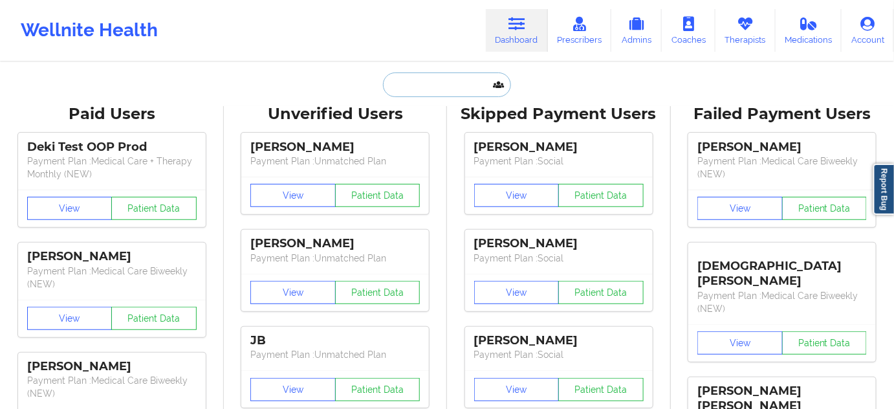
click at [451, 88] on input "text" at bounding box center [447, 84] width 128 height 25
paste input "[PERSON_NAME][EMAIL_ADDRESS][PERSON_NAME][DOMAIN_NAME]"
type input "[PERSON_NAME][EMAIL_ADDRESS][PERSON_NAME][DOMAIN_NAME]"
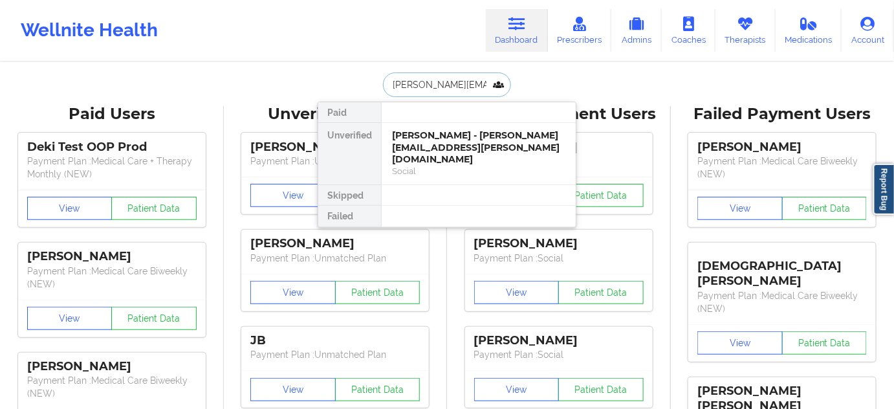
click at [443, 136] on div "[PERSON_NAME] - [PERSON_NAME][EMAIL_ADDRESS][PERSON_NAME][DOMAIN_NAME]" at bounding box center [478, 147] width 173 height 36
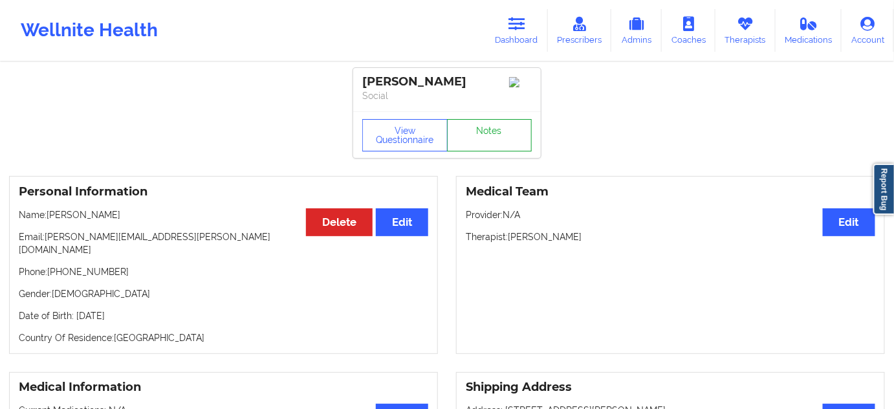
click at [483, 137] on link "Notes" at bounding box center [489, 135] width 85 height 32
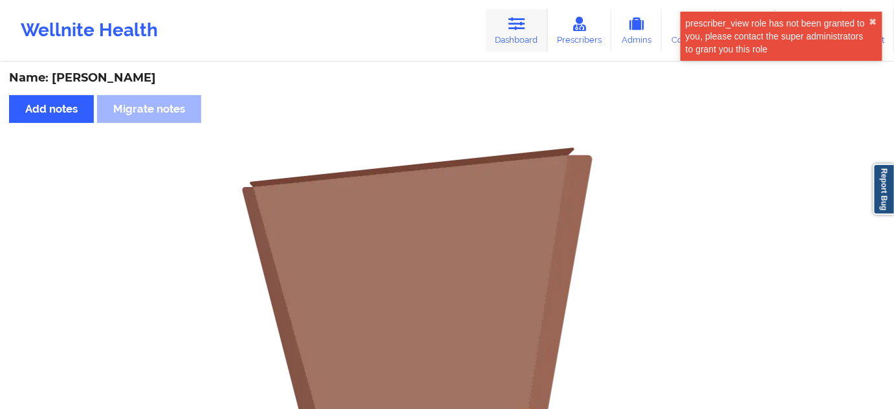
click at [516, 46] on link "Dashboard" at bounding box center [517, 30] width 62 height 43
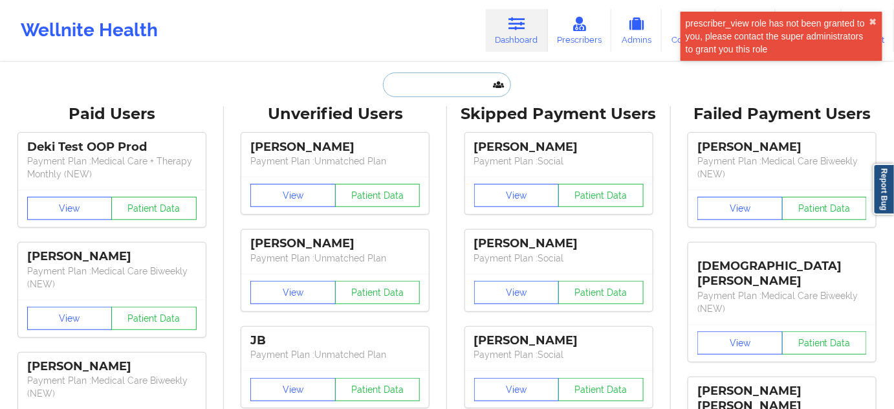
click at [432, 87] on input "text" at bounding box center [447, 84] width 128 height 25
paste input "[EMAIL_ADDRESS][DOMAIN_NAME]"
type input "[EMAIL_ADDRESS][DOMAIN_NAME]"
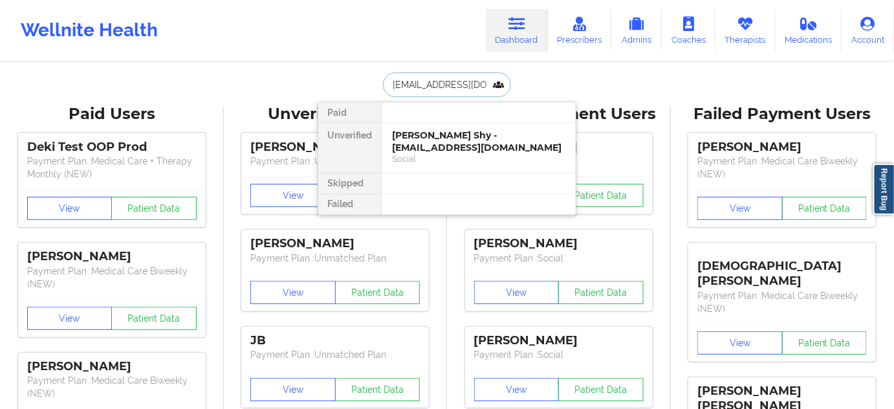
click at [427, 153] on div "Social" at bounding box center [478, 158] width 173 height 11
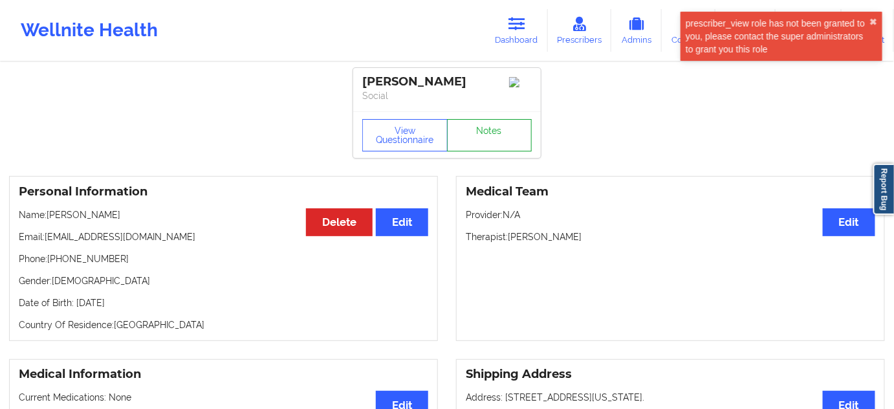
click at [502, 126] on link "Notes" at bounding box center [489, 135] width 85 height 32
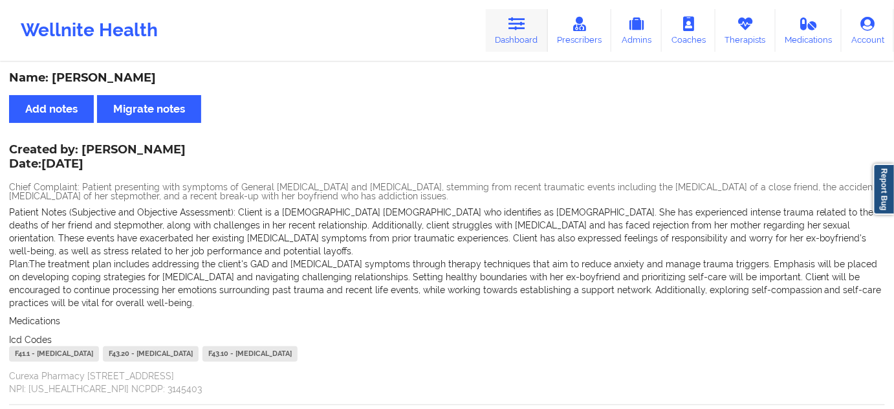
click at [504, 24] on link "Dashboard" at bounding box center [517, 30] width 62 height 43
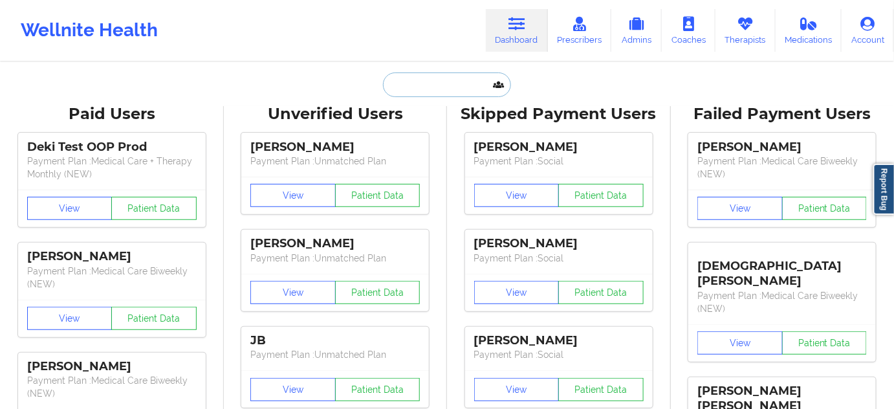
click at [436, 77] on input "text" at bounding box center [447, 84] width 128 height 25
paste input "[PERSON_NAME][EMAIL_ADDRESS][DOMAIN_NAME]"
type input "[PERSON_NAME][EMAIL_ADDRESS][DOMAIN_NAME]"
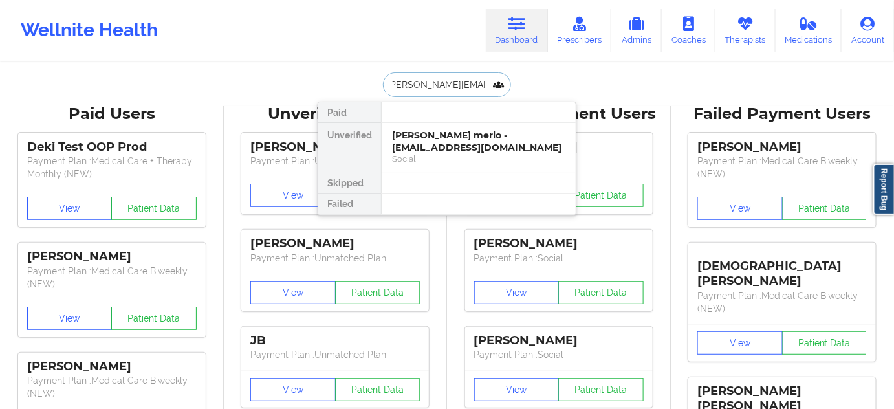
click at [432, 134] on div "[PERSON_NAME] merlo - [EMAIL_ADDRESS][DOMAIN_NAME]" at bounding box center [478, 141] width 173 height 24
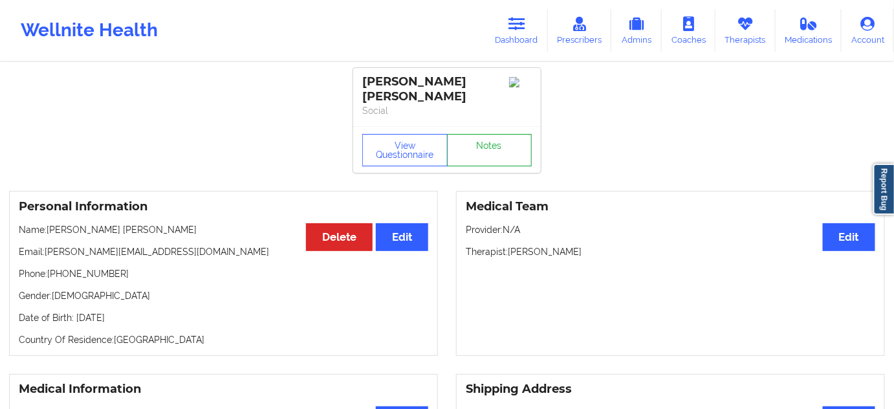
click at [479, 134] on link "Notes" at bounding box center [489, 150] width 85 height 32
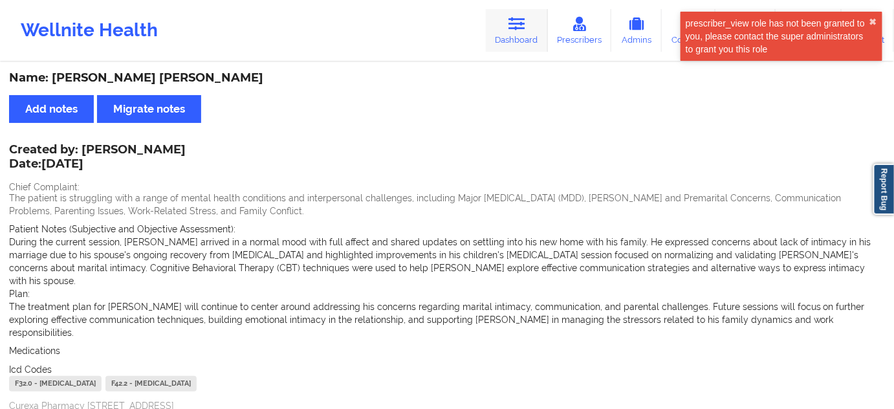
click at [514, 43] on link "Dashboard" at bounding box center [517, 30] width 62 height 43
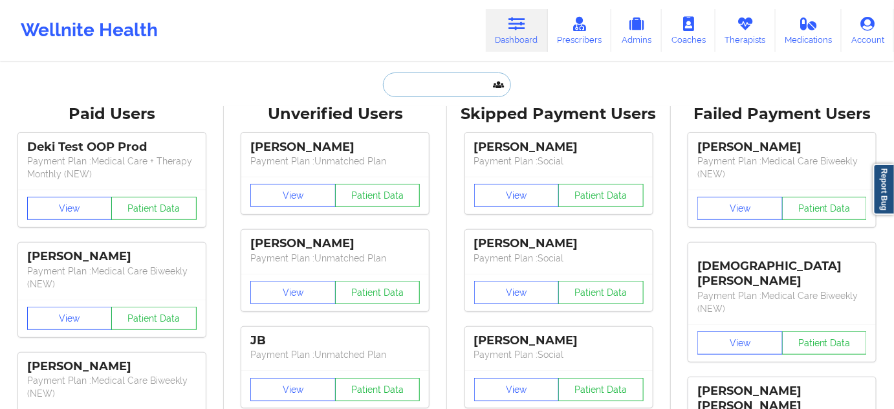
click at [440, 78] on input "text" at bounding box center [447, 84] width 128 height 25
paste input "[EMAIL_ADDRESS][DOMAIN_NAME]"
type input "[EMAIL_ADDRESS][DOMAIN_NAME]"
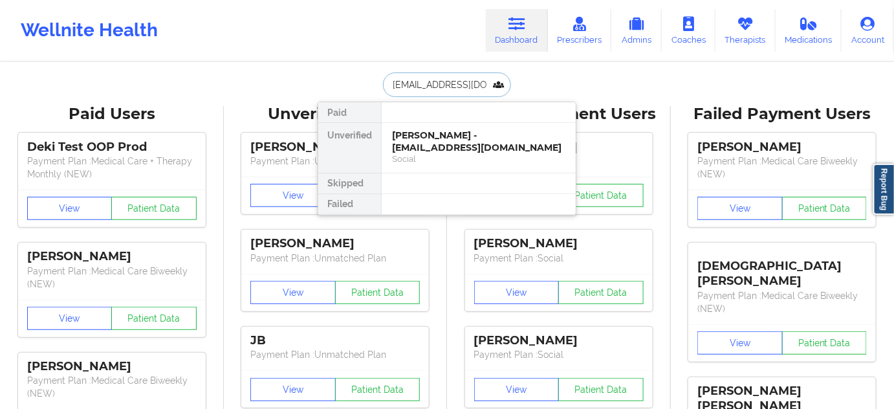
click at [424, 138] on div "[PERSON_NAME] - [EMAIL_ADDRESS][DOMAIN_NAME]" at bounding box center [478, 141] width 173 height 24
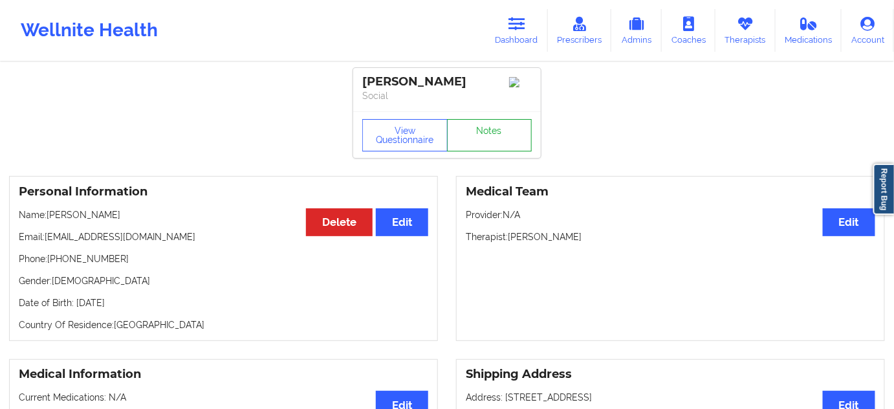
click at [463, 138] on link "Notes" at bounding box center [489, 135] width 85 height 32
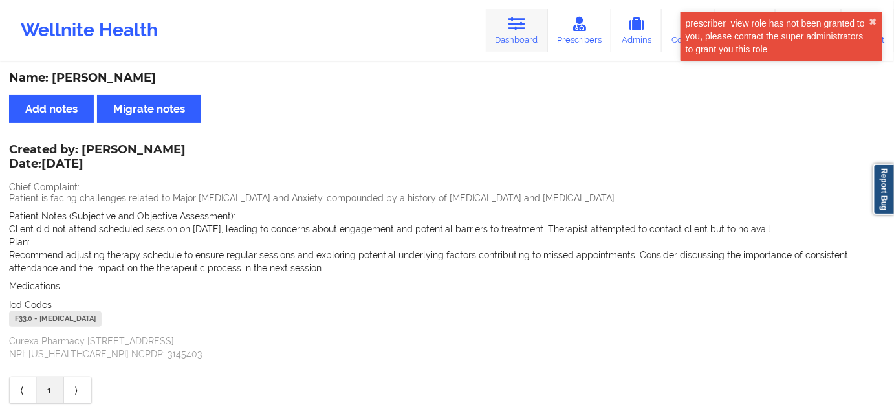
click at [512, 49] on link "Dashboard" at bounding box center [517, 30] width 62 height 43
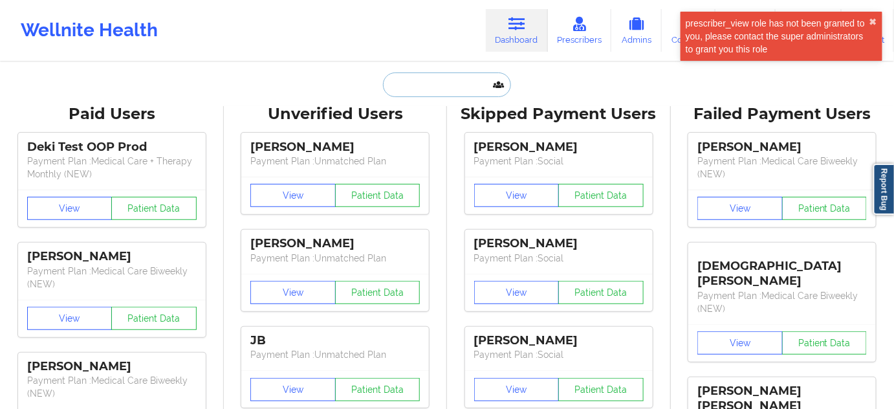
click at [443, 77] on input "text" at bounding box center [447, 84] width 128 height 25
paste input "[EMAIL_ADDRESS][DOMAIN_NAME]"
type input "[EMAIL_ADDRESS][DOMAIN_NAME]"
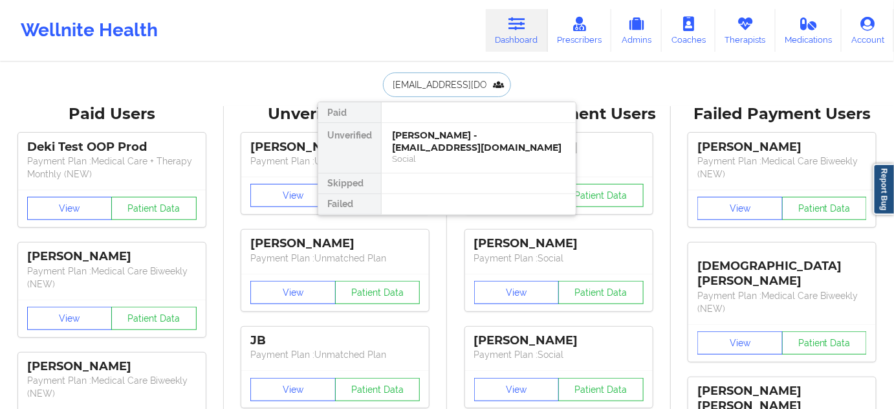
click at [428, 139] on div "[PERSON_NAME] - [EMAIL_ADDRESS][DOMAIN_NAME]" at bounding box center [478, 141] width 173 height 24
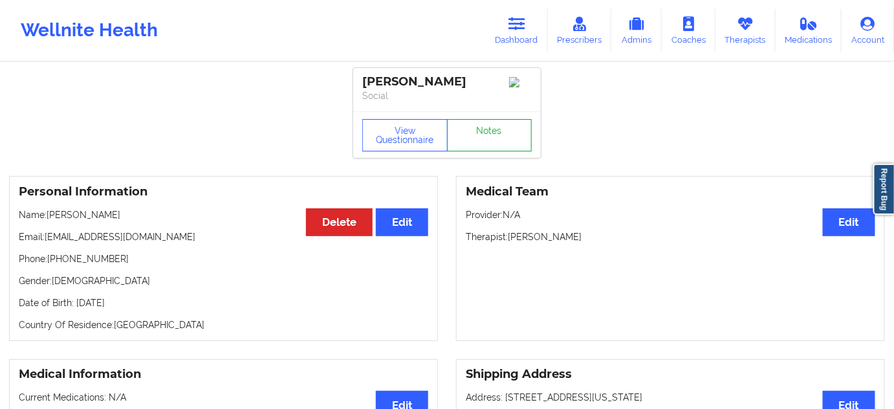
click at [479, 136] on link "Notes" at bounding box center [489, 135] width 85 height 32
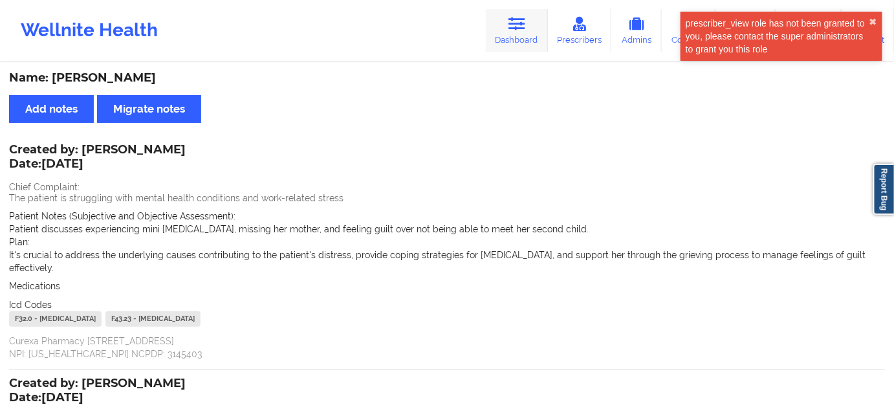
click at [518, 30] on icon at bounding box center [517, 24] width 17 height 14
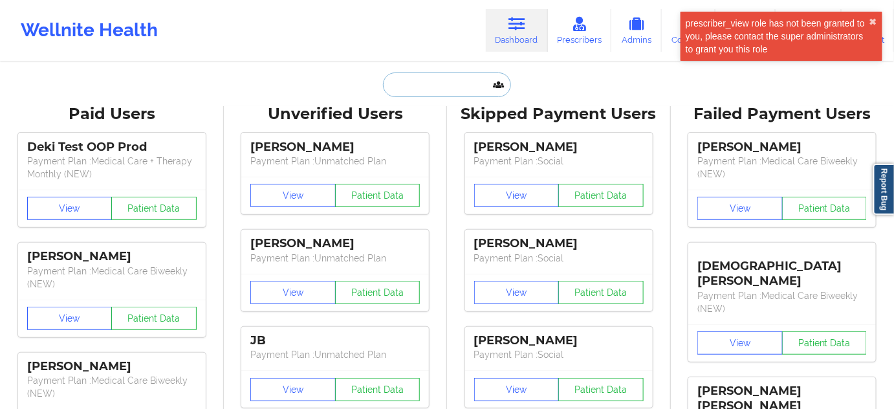
click at [442, 89] on input "text" at bounding box center [447, 84] width 128 height 25
paste input "[EMAIL_ADDRESS][DOMAIN_NAME]"
type input "[EMAIL_ADDRESS][DOMAIN_NAME]"
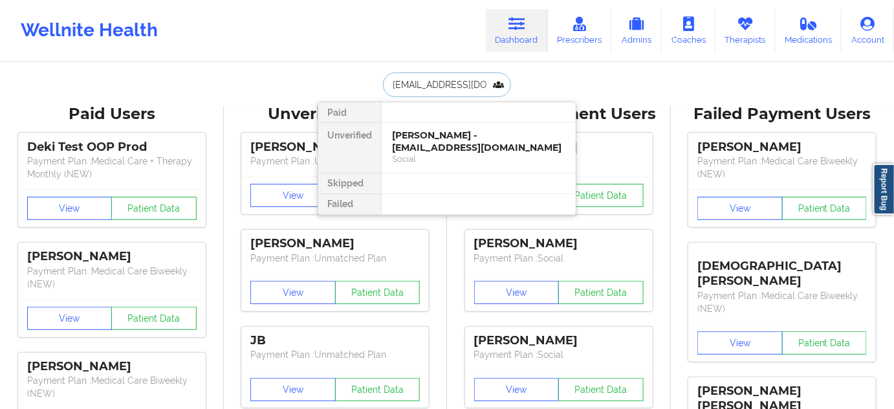
click at [426, 137] on div "[PERSON_NAME] - [EMAIL_ADDRESS][DOMAIN_NAME]" at bounding box center [478, 141] width 173 height 24
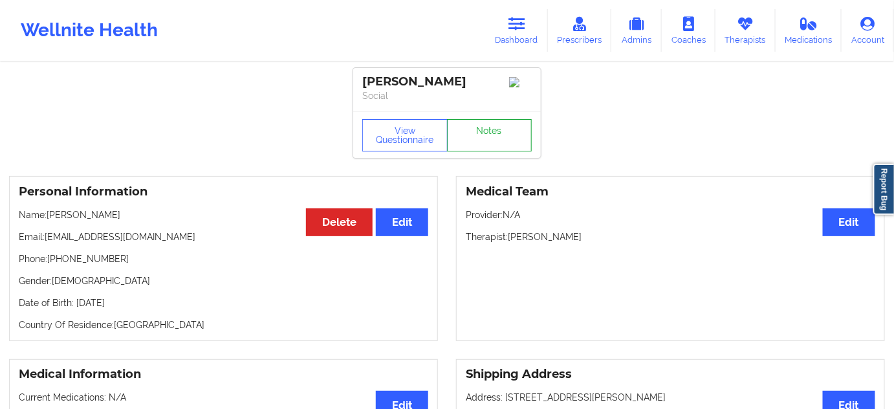
click at [478, 140] on link "Notes" at bounding box center [489, 135] width 85 height 32
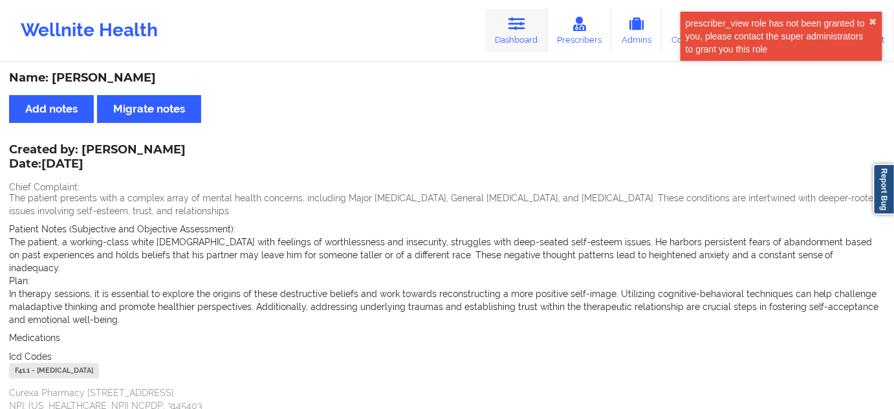
click at [514, 39] on link "Dashboard" at bounding box center [517, 30] width 62 height 43
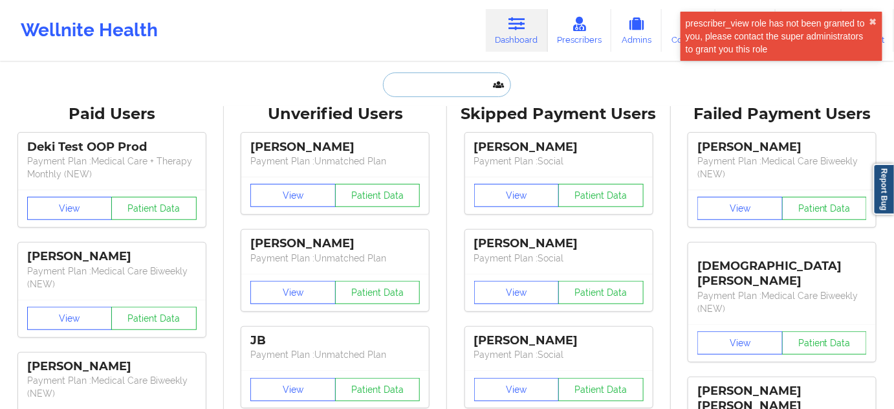
click at [431, 89] on input "text" at bounding box center [447, 84] width 128 height 25
paste input "[PERSON_NAME][EMAIL_ADDRESS][DOMAIN_NAME]"
type input "[PERSON_NAME][EMAIL_ADDRESS][DOMAIN_NAME]"
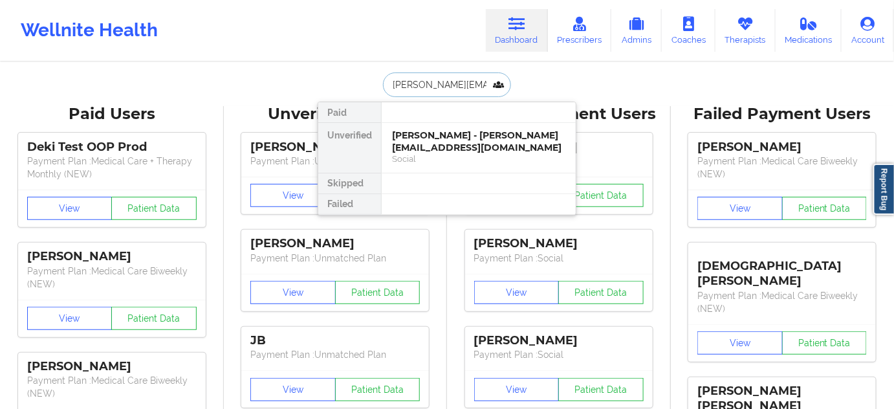
click at [439, 153] on div "Social" at bounding box center [478, 158] width 173 height 11
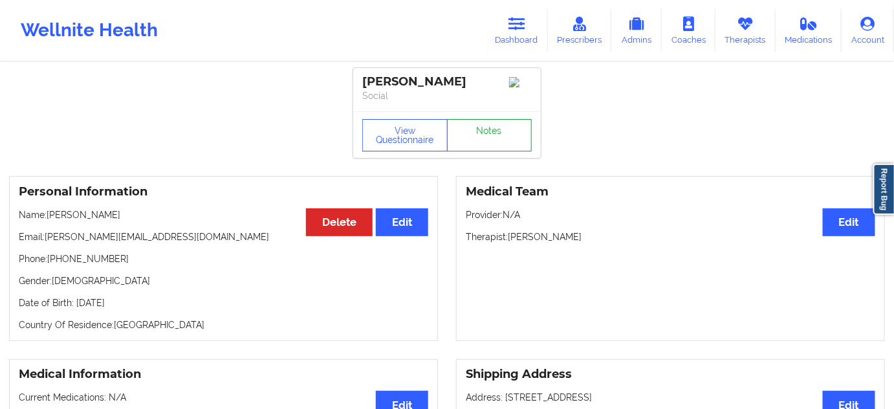
click at [474, 144] on link "Notes" at bounding box center [489, 135] width 85 height 32
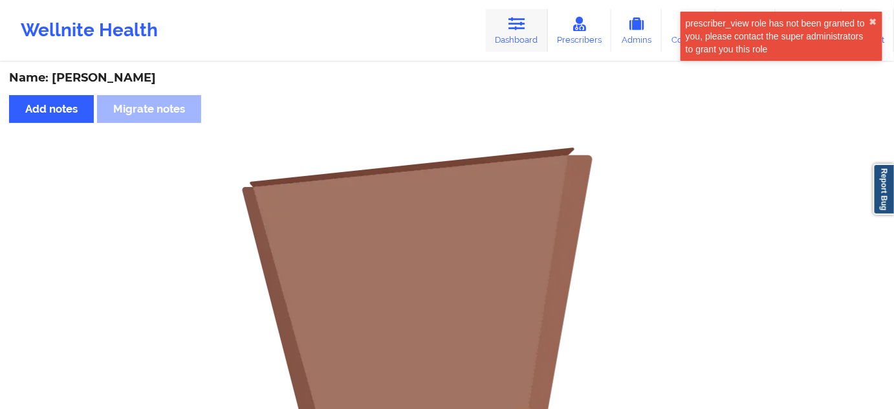
click at [519, 39] on link "Dashboard" at bounding box center [517, 30] width 62 height 43
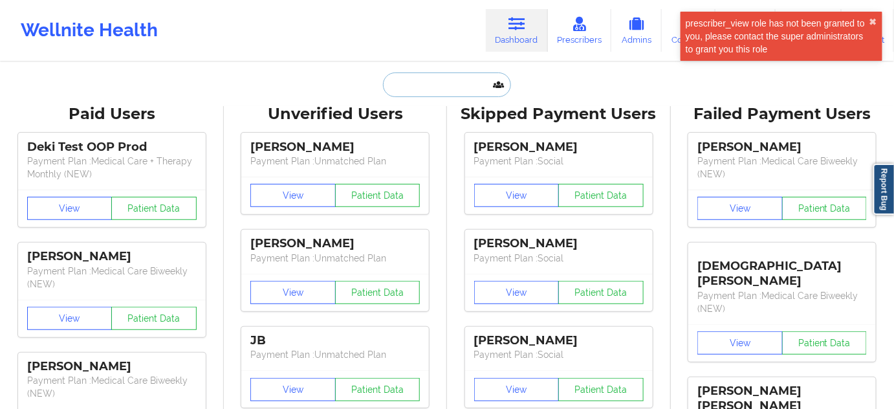
click at [437, 96] on input "text" at bounding box center [447, 84] width 128 height 25
paste input "[EMAIL_ADDRESS][DOMAIN_NAME]"
type input "[EMAIL_ADDRESS][DOMAIN_NAME]"
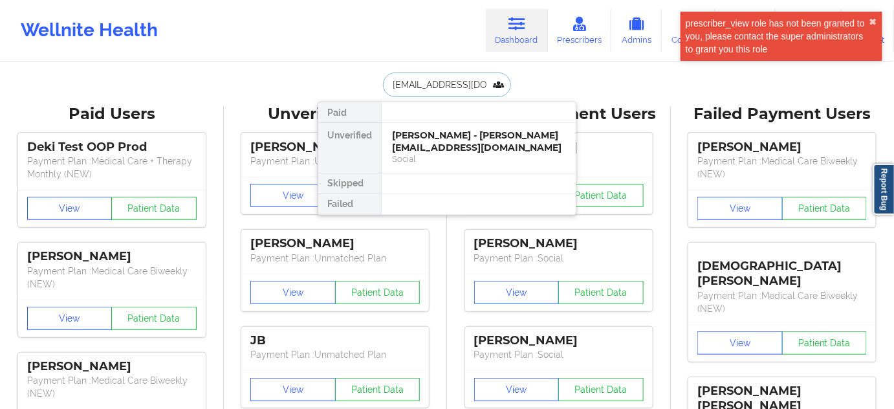
scroll to position [0, 10]
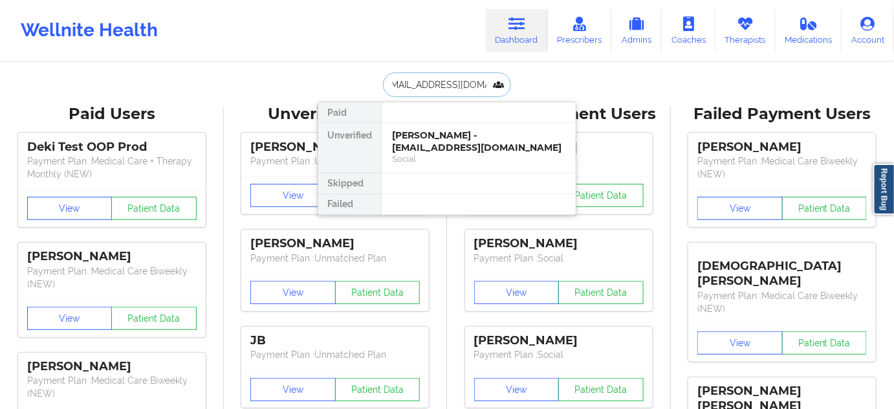
click at [420, 140] on div "[PERSON_NAME] - [EMAIL_ADDRESS][DOMAIN_NAME]" at bounding box center [478, 141] width 173 height 24
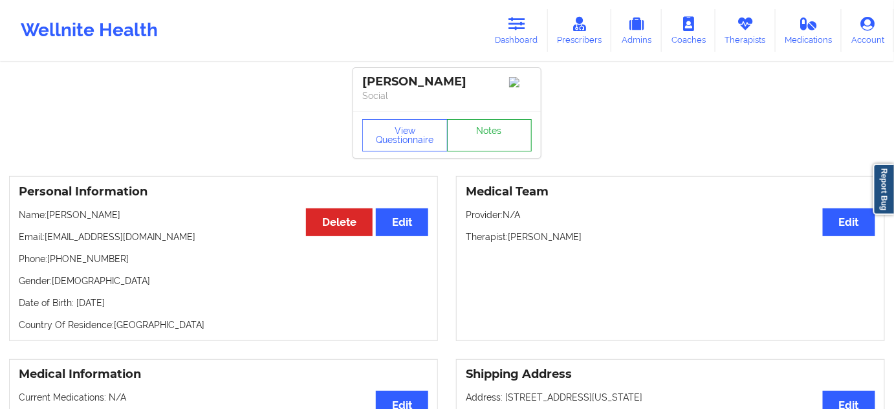
click at [483, 148] on link "Notes" at bounding box center [489, 135] width 85 height 32
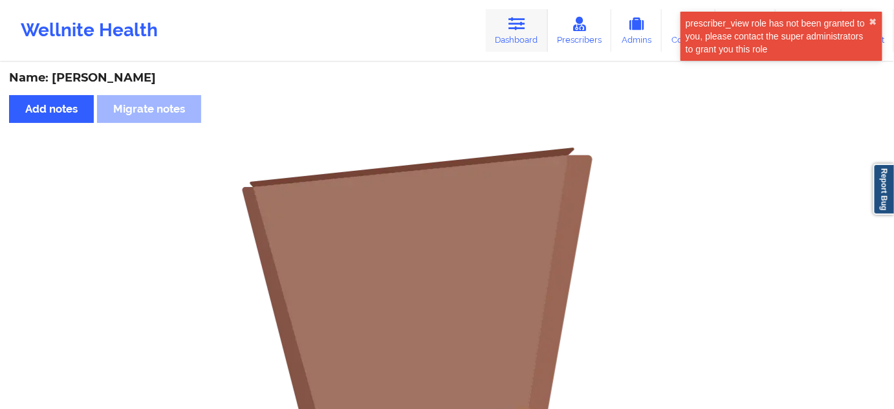
click at [504, 42] on link "Dashboard" at bounding box center [517, 30] width 62 height 43
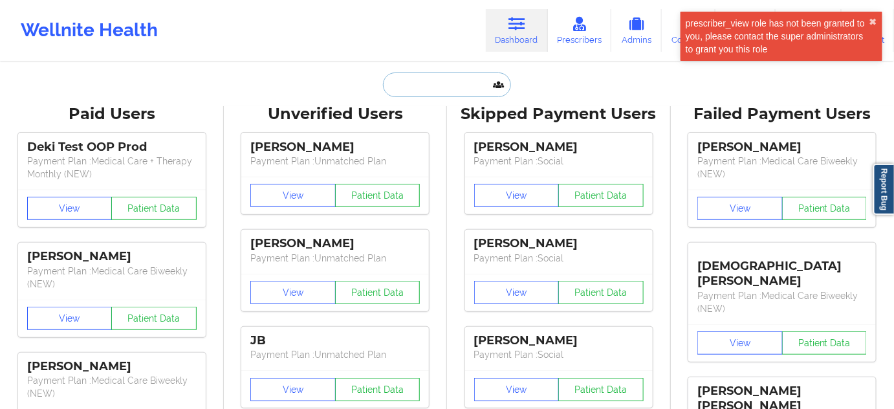
click at [444, 79] on input "text" at bounding box center [447, 84] width 128 height 25
paste input "[EMAIL_ADDRESS][DOMAIN_NAME]"
type input "[EMAIL_ADDRESS][DOMAIN_NAME]"
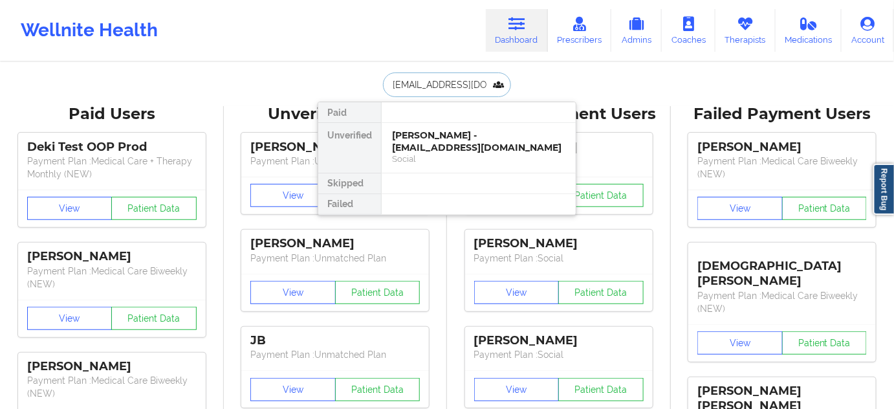
click at [426, 131] on div "[PERSON_NAME] - [EMAIL_ADDRESS][DOMAIN_NAME]" at bounding box center [478, 141] width 173 height 24
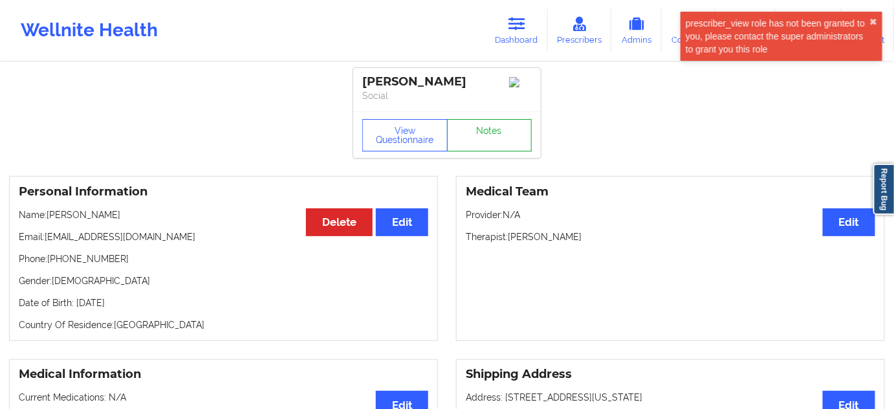
click at [478, 131] on link "Notes" at bounding box center [489, 135] width 85 height 32
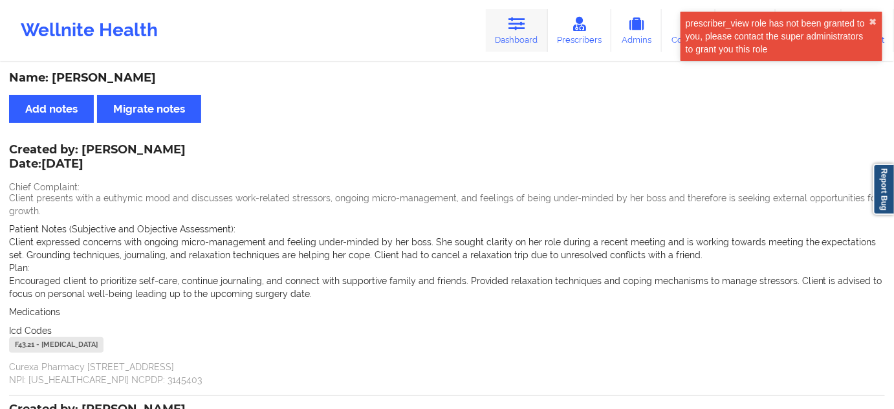
click at [506, 42] on link "Dashboard" at bounding box center [517, 30] width 62 height 43
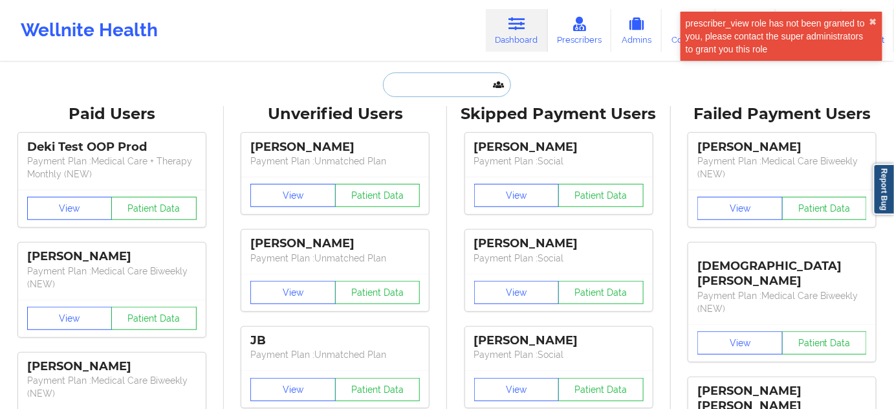
click at [450, 90] on input "text" at bounding box center [447, 84] width 128 height 25
paste input "[EMAIL_ADDRESS][DOMAIN_NAME]"
type input "[EMAIL_ADDRESS][DOMAIN_NAME]"
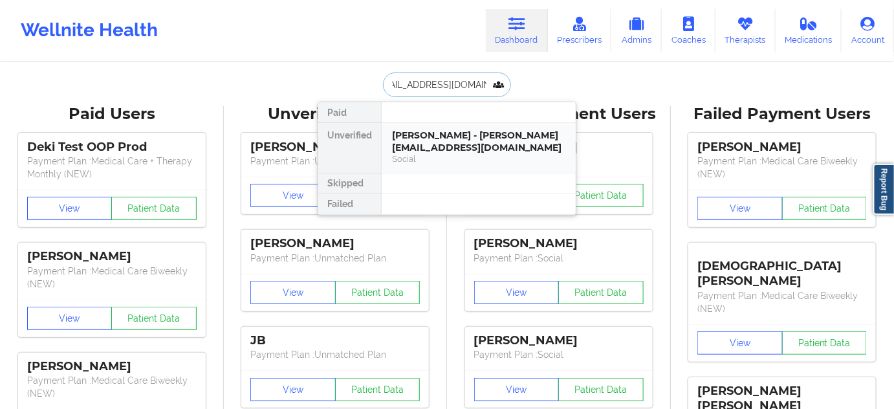
click at [437, 138] on div "[PERSON_NAME] - [PERSON_NAME][EMAIL_ADDRESS][DOMAIN_NAME]" at bounding box center [478, 141] width 173 height 24
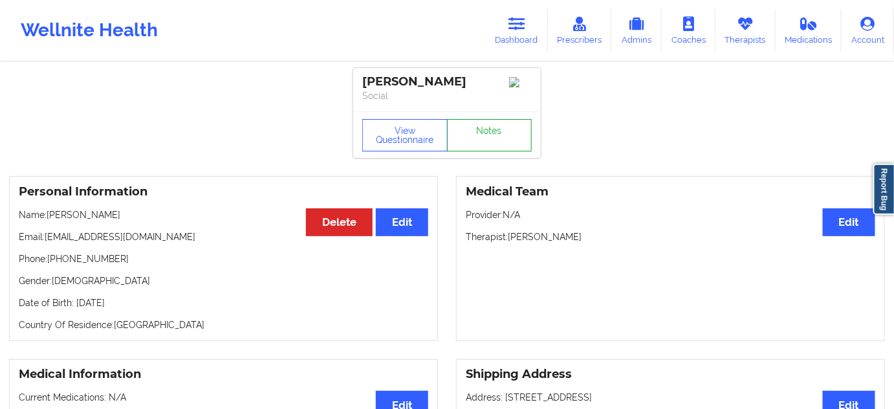
click at [479, 136] on link "Notes" at bounding box center [489, 135] width 85 height 32
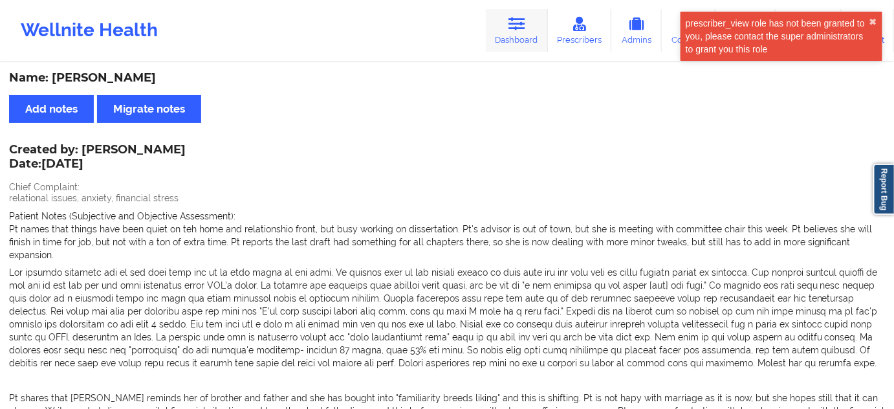
click at [524, 28] on icon at bounding box center [517, 24] width 17 height 14
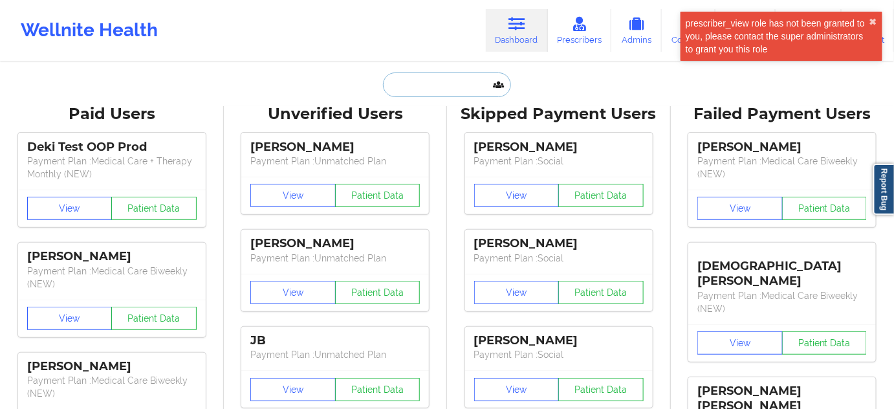
click at [454, 80] on input "text" at bounding box center [447, 84] width 128 height 25
paste input "[EMAIL_ADDRESS][DOMAIN_NAME]"
type input "[EMAIL_ADDRESS][DOMAIN_NAME]"
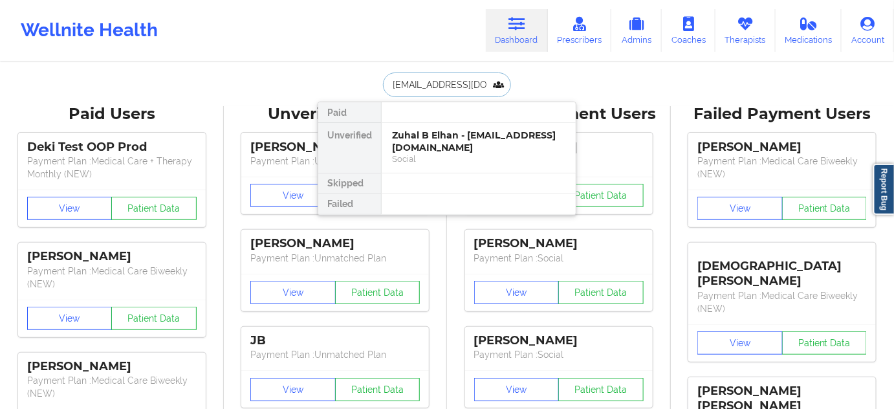
click at [441, 138] on div "Zuhal B Elhan - [EMAIL_ADDRESS][DOMAIN_NAME]" at bounding box center [478, 141] width 173 height 24
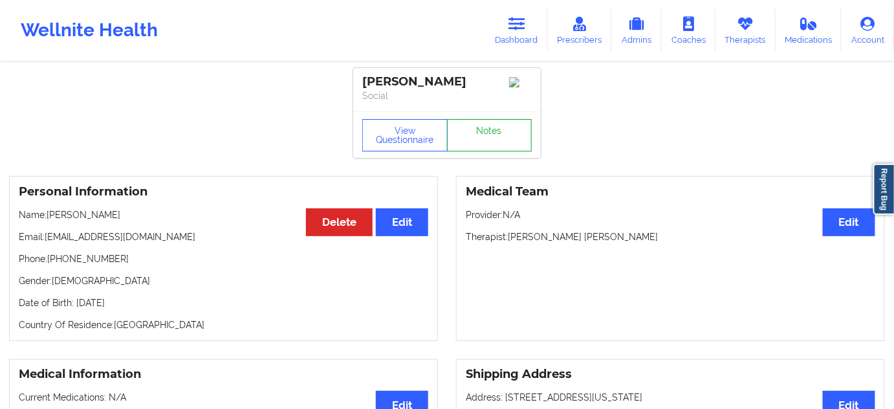
click at [497, 148] on link "Notes" at bounding box center [489, 135] width 85 height 32
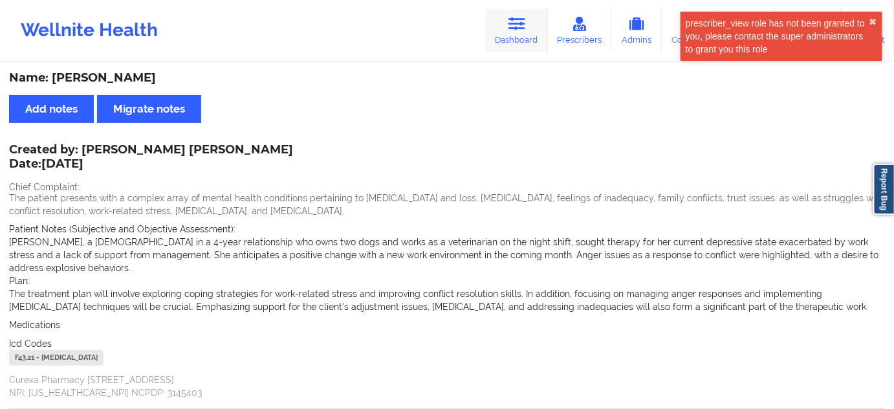
click at [540, 44] on link "Dashboard" at bounding box center [517, 30] width 62 height 43
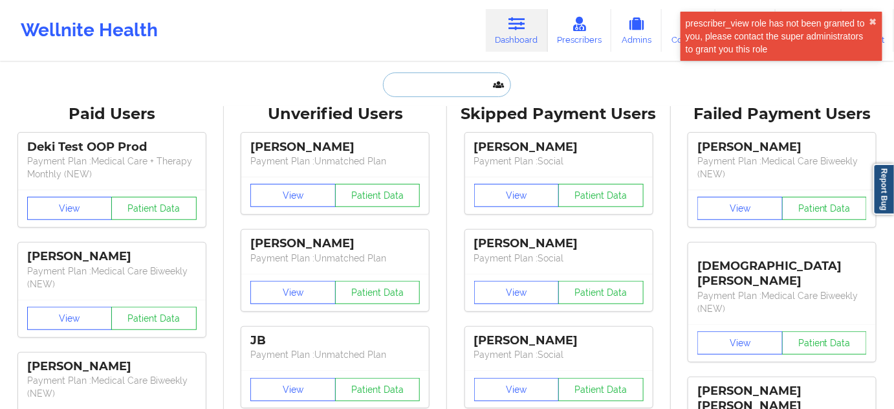
click at [448, 87] on input "text" at bounding box center [447, 84] width 128 height 25
paste input "[EMAIL_ADDRESS][DOMAIN_NAME]"
type input "[EMAIL_ADDRESS][DOMAIN_NAME]"
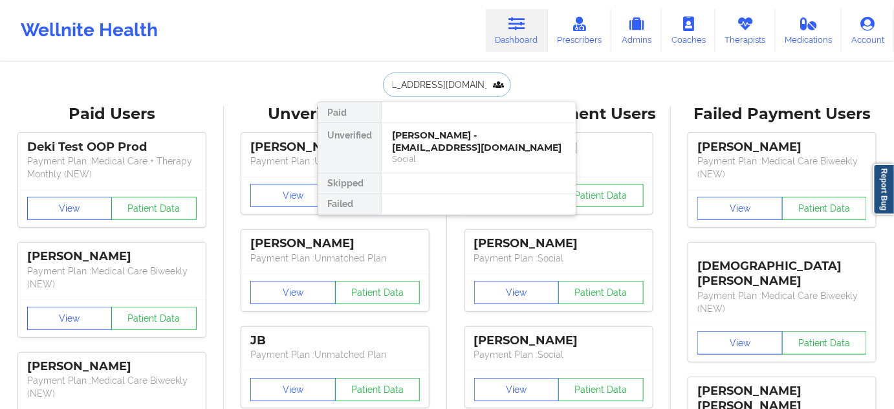
click at [412, 149] on div "[PERSON_NAME] - [EMAIL_ADDRESS][DOMAIN_NAME]" at bounding box center [478, 141] width 173 height 24
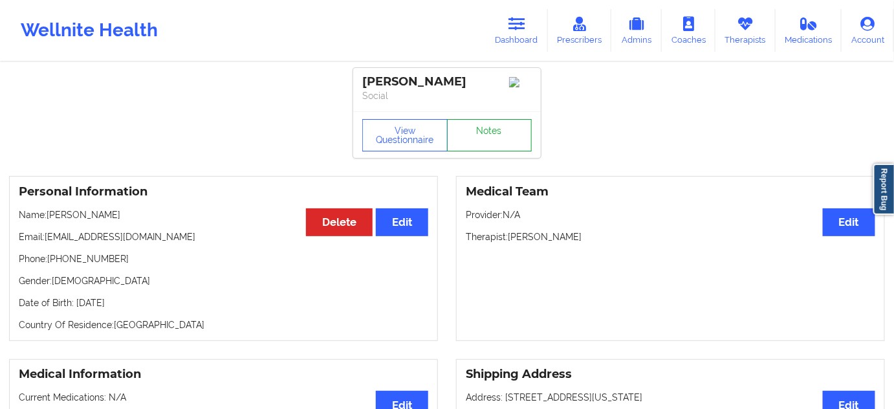
click at [497, 134] on link "Notes" at bounding box center [489, 135] width 85 height 32
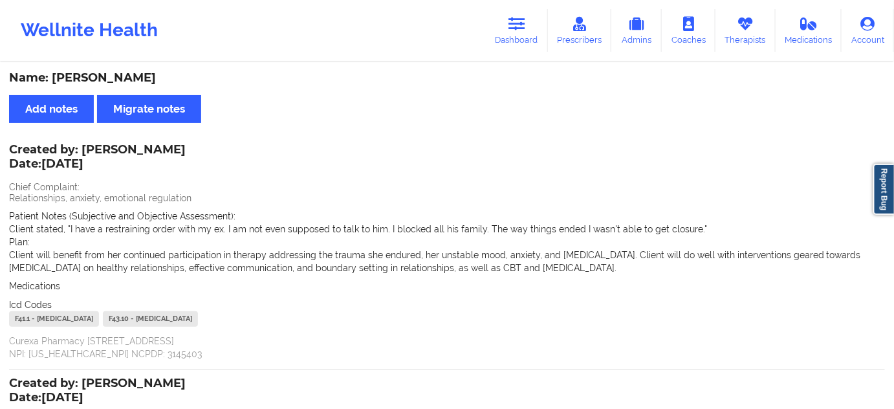
click at [156, 78] on div "Name: [PERSON_NAME]" at bounding box center [447, 78] width 876 height 15
copy div "[PERSON_NAME]"
click at [514, 30] on icon at bounding box center [517, 24] width 17 height 14
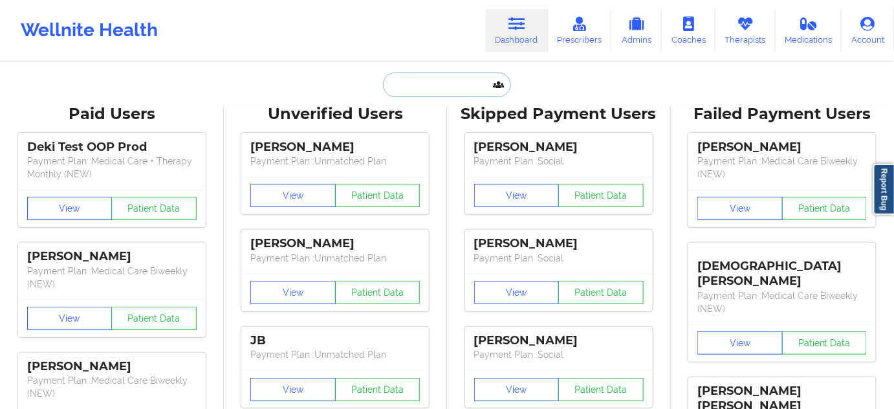
click at [451, 91] on input "text" at bounding box center [447, 84] width 128 height 25
paste input "[EMAIL_ADDRESS][DOMAIN_NAME]"
type input "[EMAIL_ADDRESS][DOMAIN_NAME]"
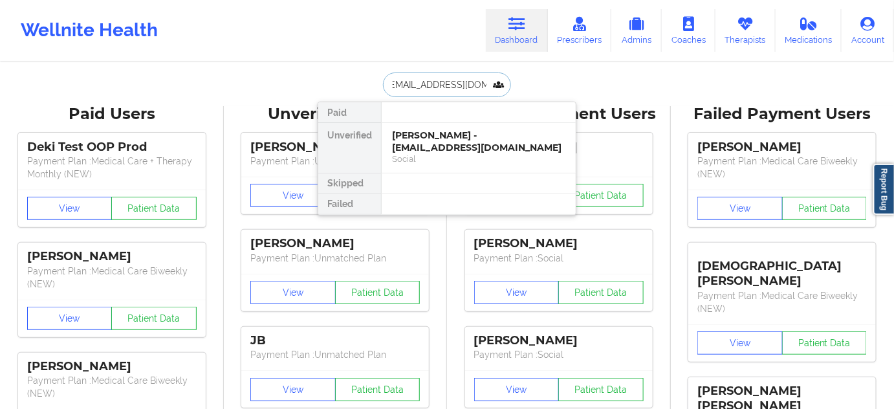
click at [446, 142] on div "[PERSON_NAME] - [EMAIL_ADDRESS][DOMAIN_NAME]" at bounding box center [478, 141] width 173 height 24
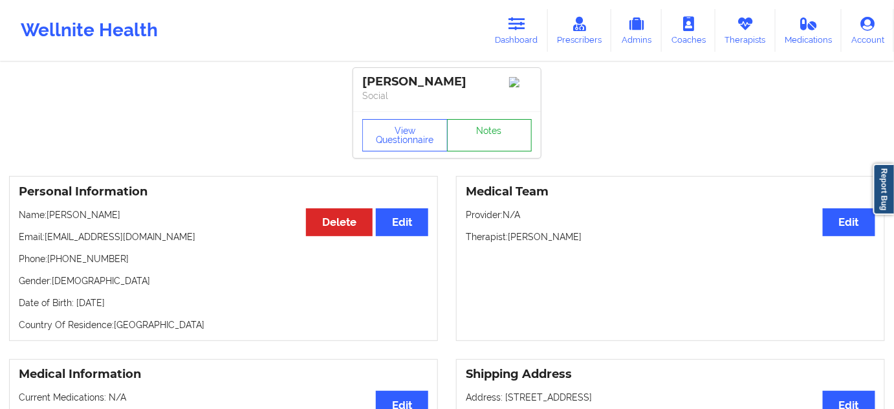
click at [509, 133] on link "Notes" at bounding box center [489, 135] width 85 height 32
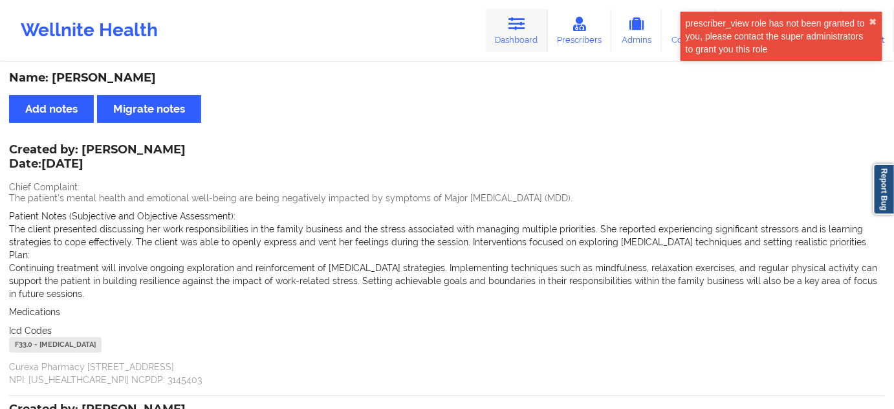
click at [505, 37] on link "Dashboard" at bounding box center [517, 30] width 62 height 43
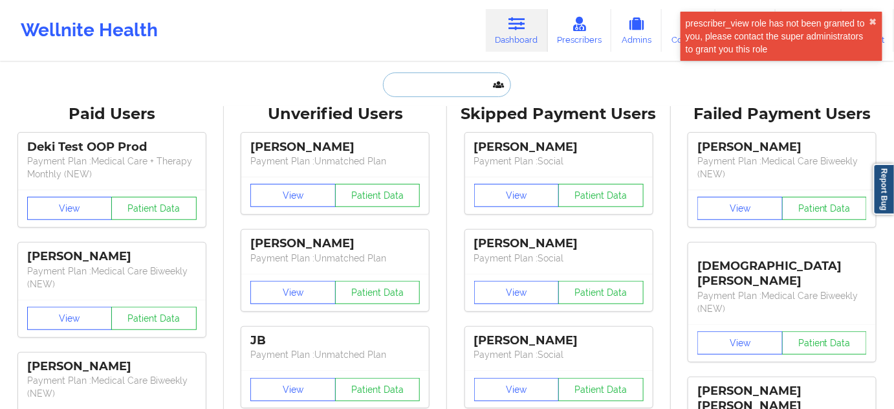
click at [446, 77] on input "text" at bounding box center [447, 84] width 128 height 25
paste input "[EMAIL_ADDRESS][DOMAIN_NAME]"
type input "[EMAIL_ADDRESS][DOMAIN_NAME]"
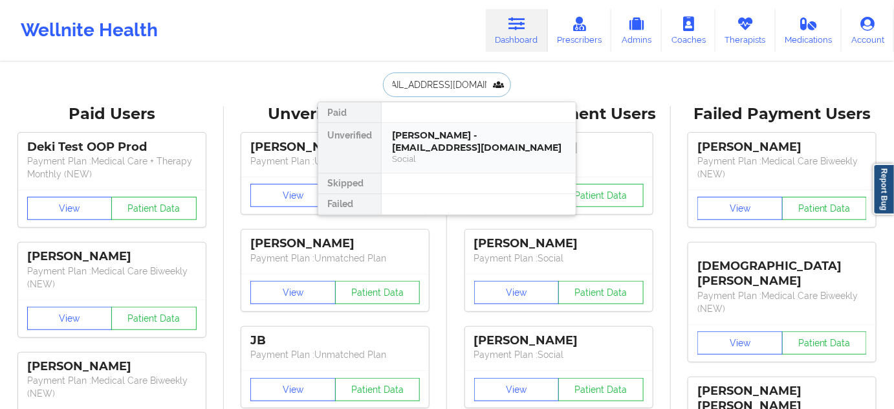
click at [433, 138] on div "[PERSON_NAME] - [EMAIL_ADDRESS][DOMAIN_NAME]" at bounding box center [478, 141] width 173 height 24
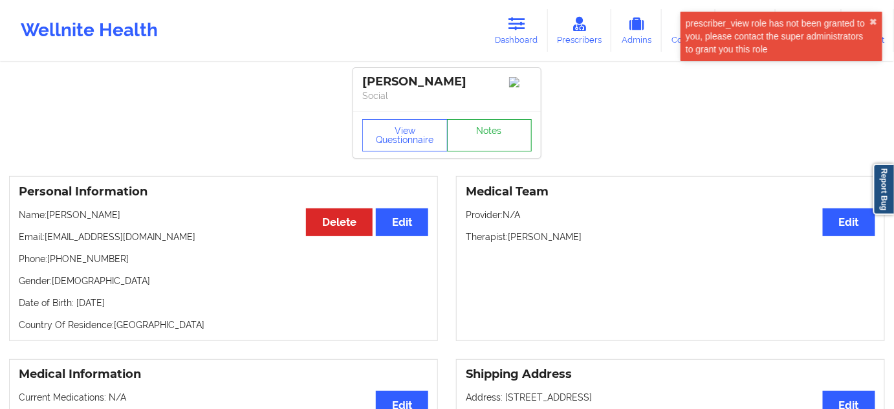
click at [500, 146] on link "Notes" at bounding box center [489, 135] width 85 height 32
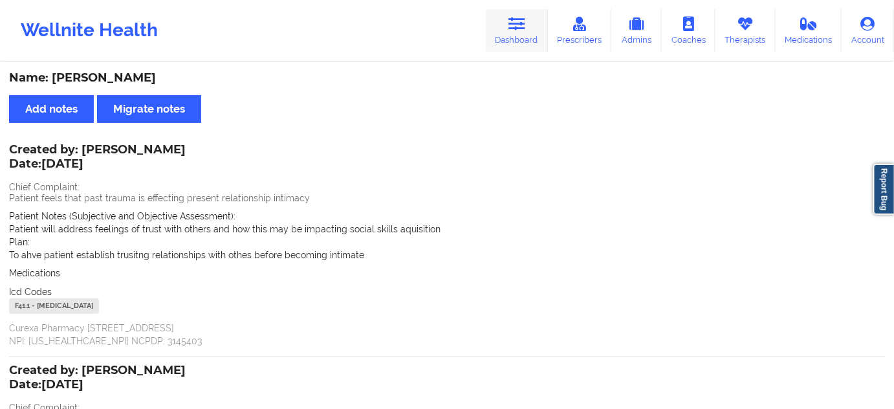
click at [524, 17] on icon at bounding box center [517, 24] width 17 height 14
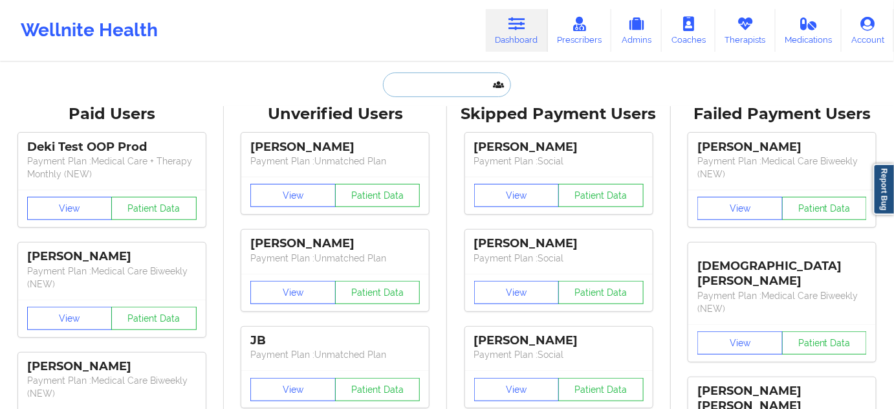
click at [428, 84] on input "text" at bounding box center [447, 84] width 128 height 25
paste input "[EMAIL_ADDRESS][DOMAIN_NAME]"
type input "[EMAIL_ADDRESS][DOMAIN_NAME]"
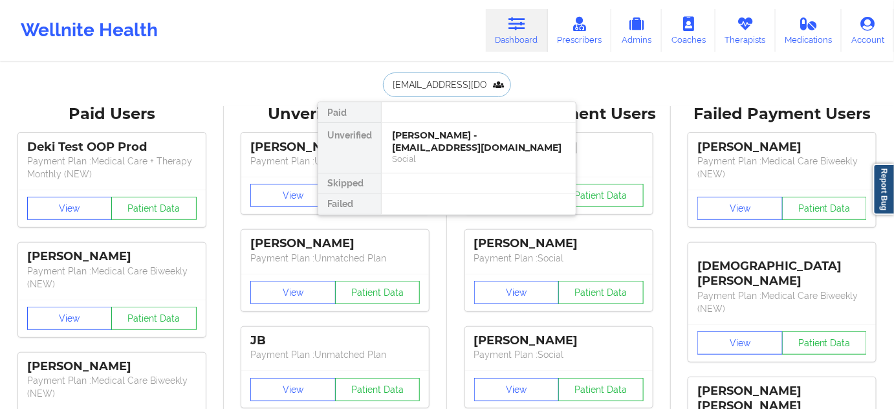
scroll to position [0, 5]
click at [424, 140] on div "[PERSON_NAME] - [EMAIL_ADDRESS][DOMAIN_NAME]" at bounding box center [478, 141] width 173 height 24
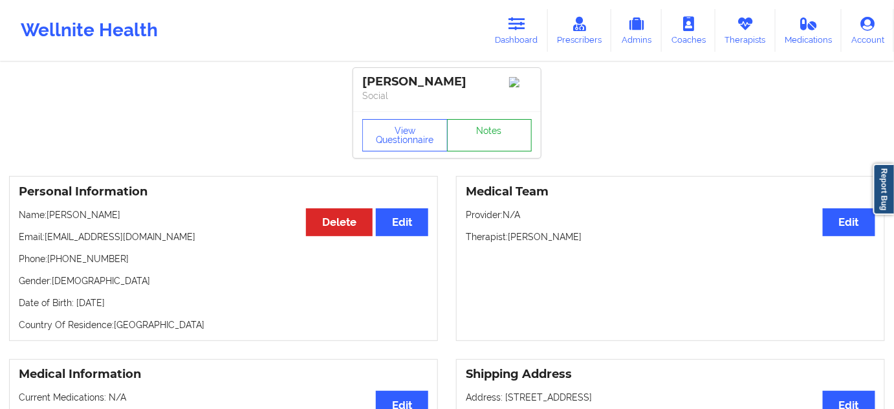
click at [483, 139] on link "Notes" at bounding box center [489, 135] width 85 height 32
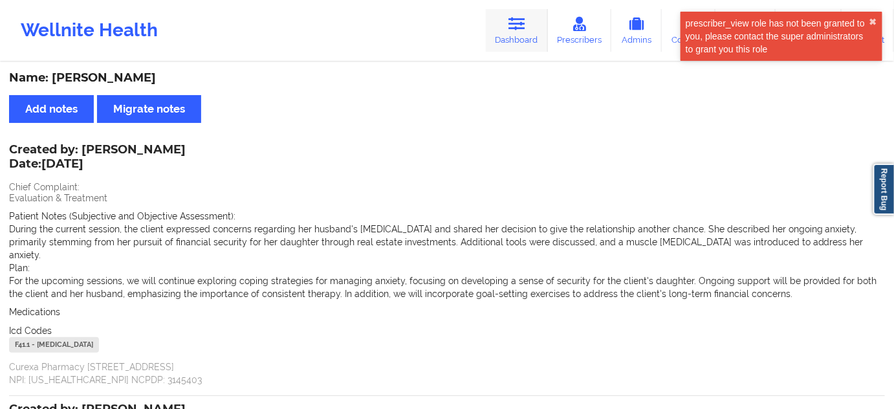
click at [516, 49] on link "Dashboard" at bounding box center [517, 30] width 62 height 43
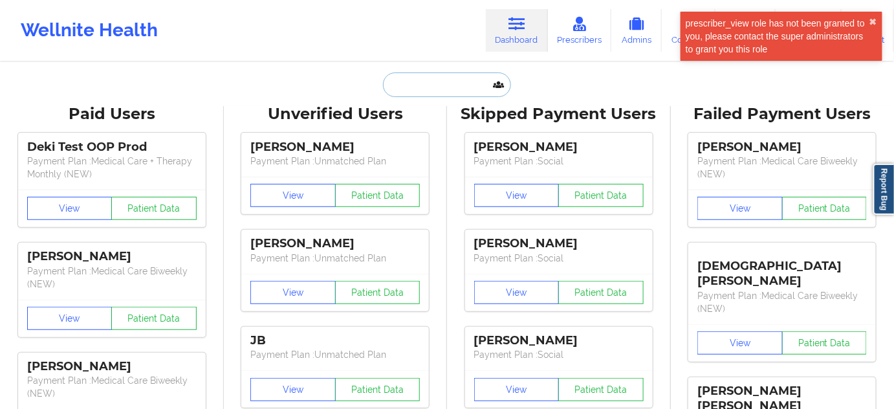
click at [439, 85] on input "text" at bounding box center [447, 84] width 128 height 25
paste input "[EMAIL_ADDRESS][DOMAIN_NAME]"
type input "[EMAIL_ADDRESS][DOMAIN_NAME]"
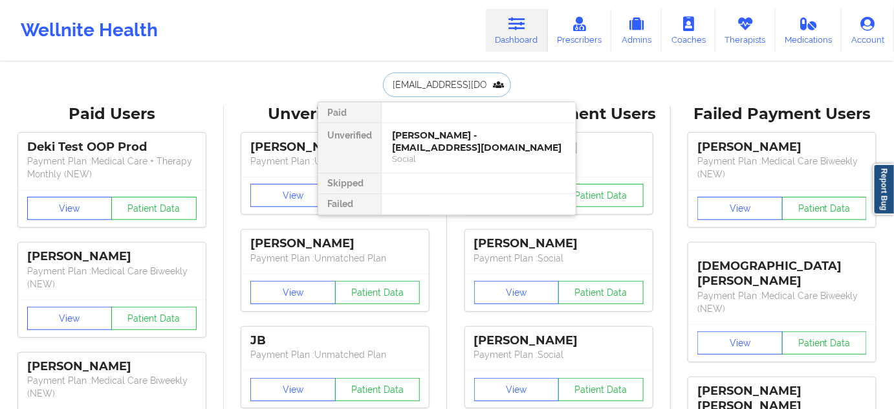
click at [431, 137] on div "[PERSON_NAME] - [EMAIL_ADDRESS][DOMAIN_NAME]" at bounding box center [478, 141] width 173 height 24
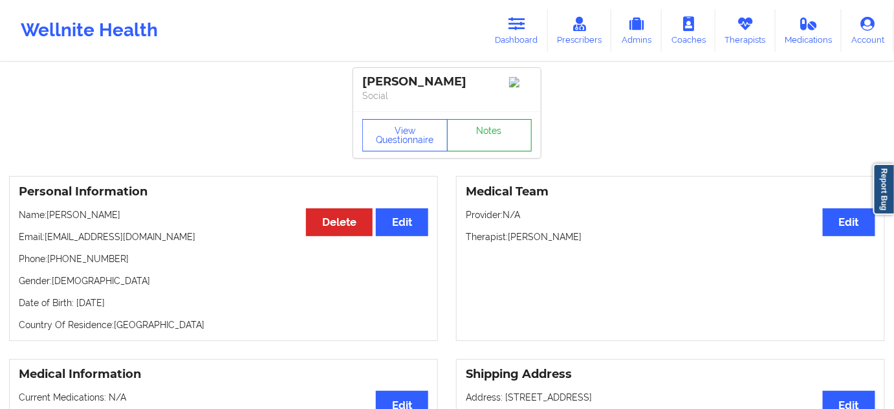
click at [471, 150] on link "Notes" at bounding box center [489, 135] width 85 height 32
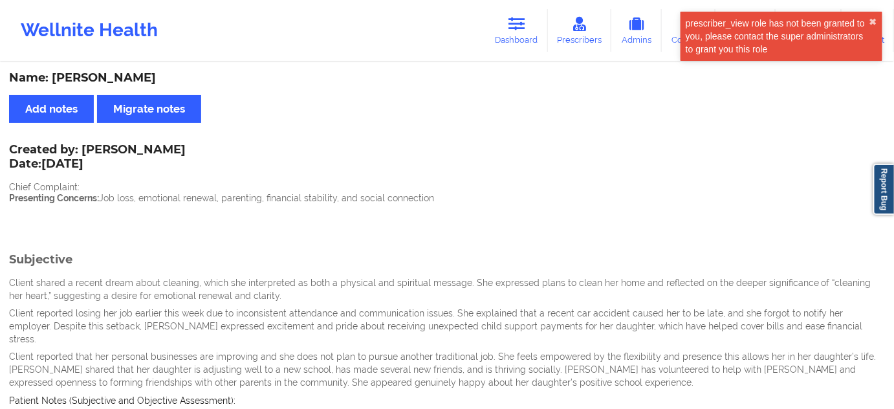
click at [506, 37] on link "Dashboard" at bounding box center [517, 30] width 62 height 43
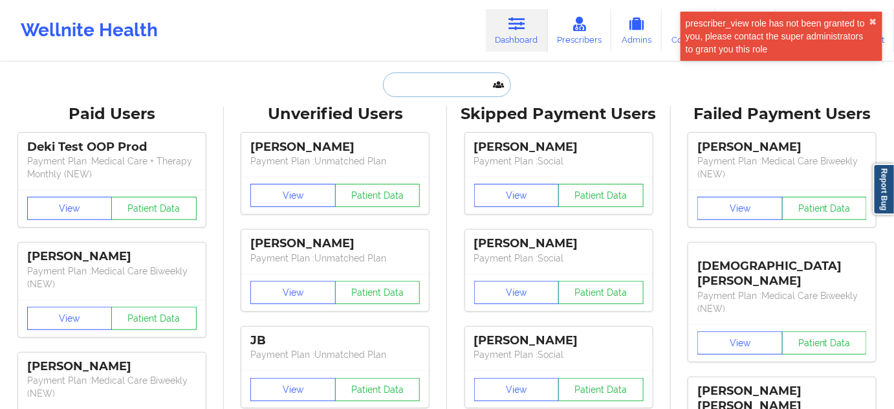
click at [445, 76] on input "text" at bounding box center [447, 84] width 128 height 25
paste input "[EMAIL_ADDRESS][DOMAIN_NAME]"
type input "[EMAIL_ADDRESS][DOMAIN_NAME]"
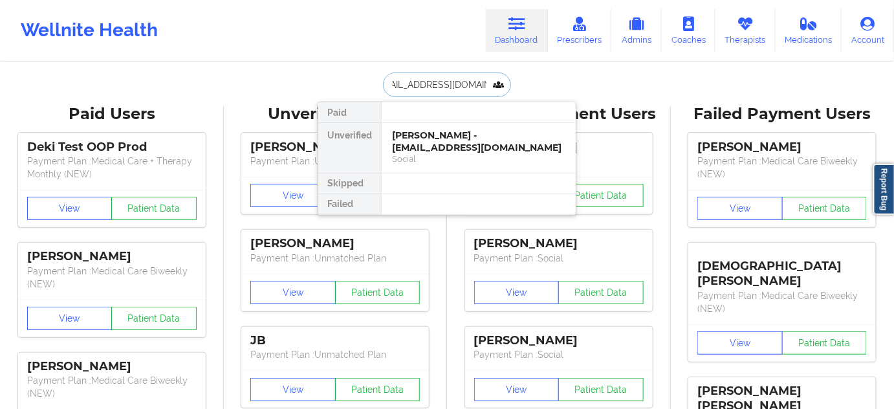
click at [433, 142] on div "[PERSON_NAME] - [EMAIL_ADDRESS][DOMAIN_NAME]" at bounding box center [478, 141] width 173 height 24
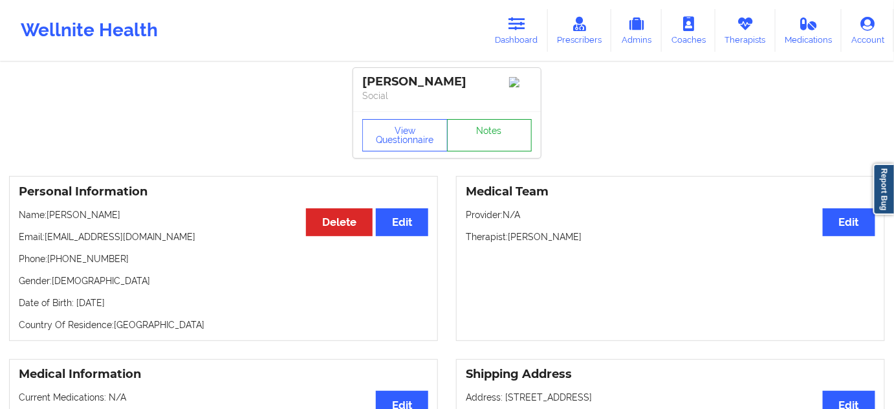
click at [472, 140] on link "Notes" at bounding box center [489, 135] width 85 height 32
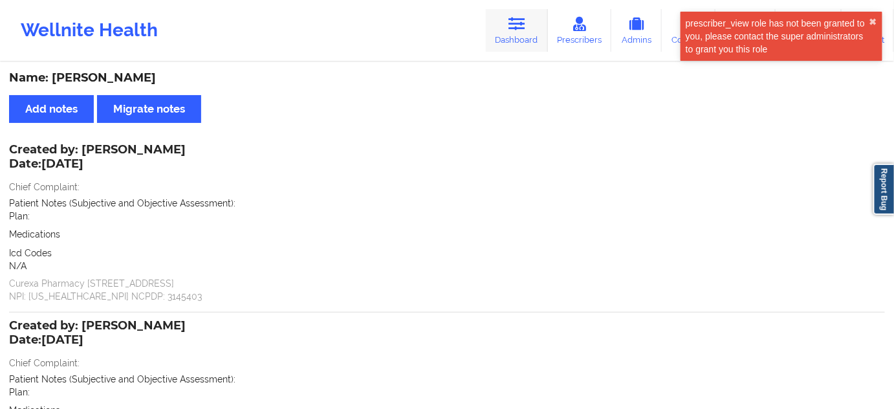
click at [510, 19] on link "Dashboard" at bounding box center [517, 30] width 62 height 43
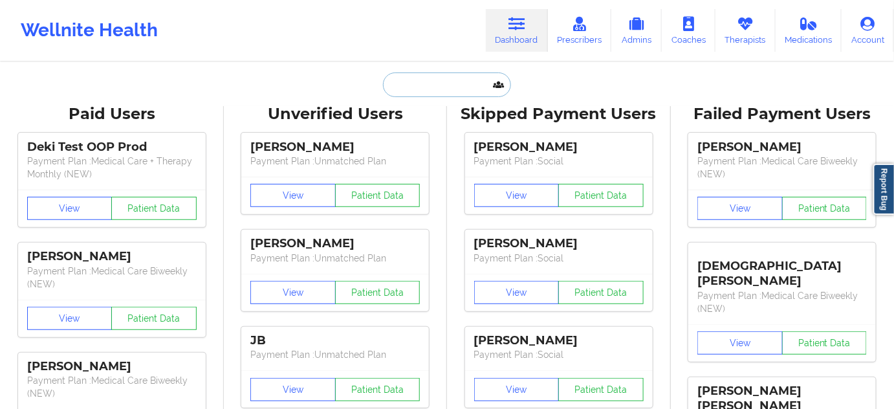
click at [433, 80] on input "text" at bounding box center [447, 84] width 128 height 25
paste input "[EMAIL_ADDRESS][DOMAIN_NAME]"
type input "[EMAIL_ADDRESS][DOMAIN_NAME]"
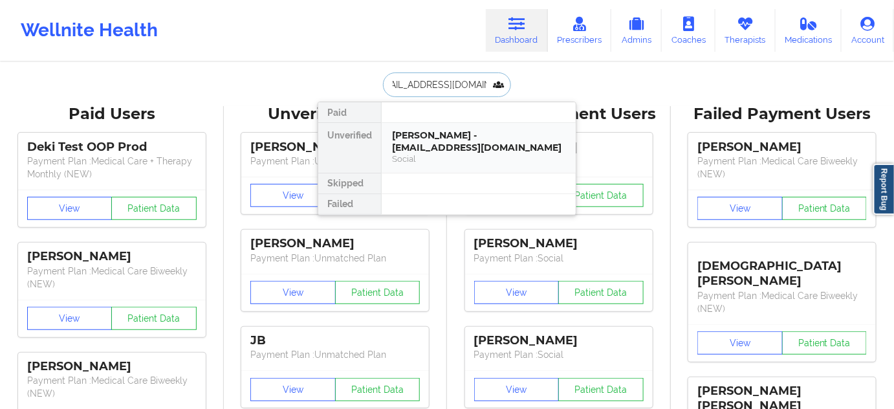
click at [424, 148] on div "[PERSON_NAME] - [EMAIL_ADDRESS][DOMAIN_NAME]" at bounding box center [478, 141] width 173 height 24
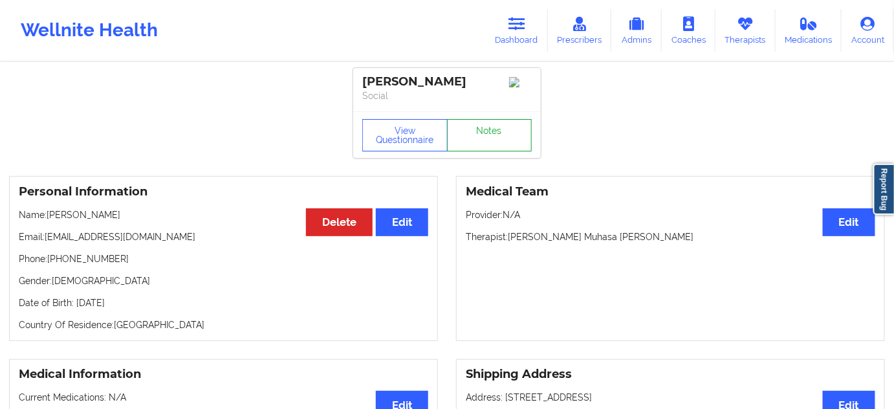
click at [470, 148] on link "Notes" at bounding box center [489, 135] width 85 height 32
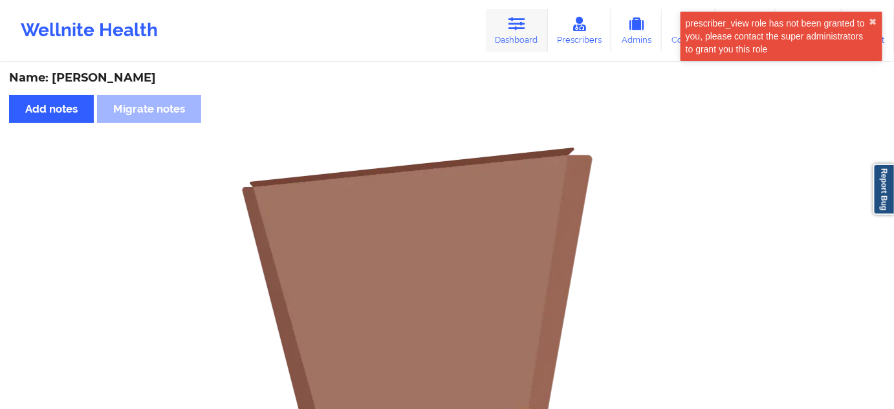
click at [506, 34] on link "Dashboard" at bounding box center [517, 30] width 62 height 43
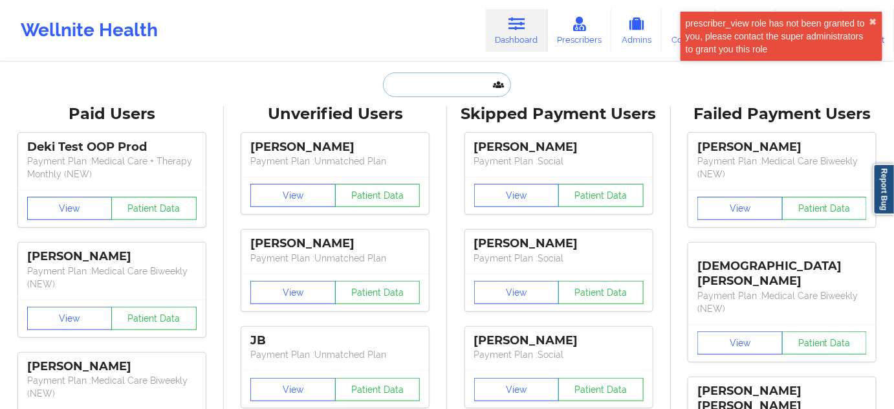
click at [446, 84] on input "text" at bounding box center [447, 84] width 128 height 25
paste input "[EMAIL_ADDRESS][DOMAIN_NAME]"
type input "[EMAIL_ADDRESS][DOMAIN_NAME]"
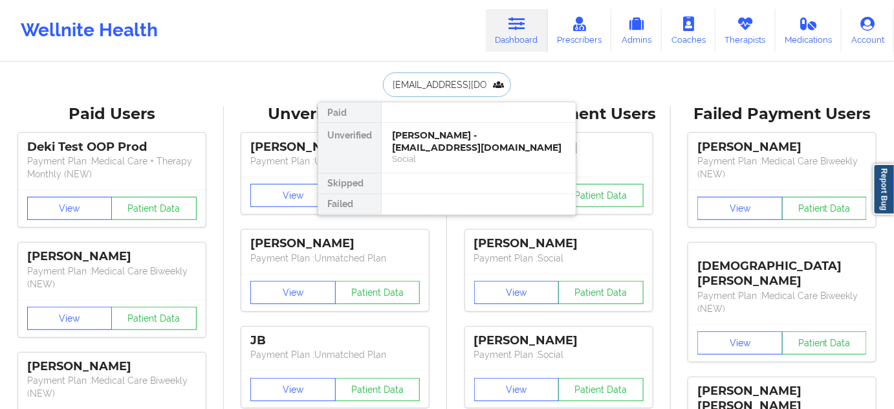
click at [432, 142] on div "[PERSON_NAME] - [EMAIL_ADDRESS][DOMAIN_NAME]" at bounding box center [478, 141] width 173 height 24
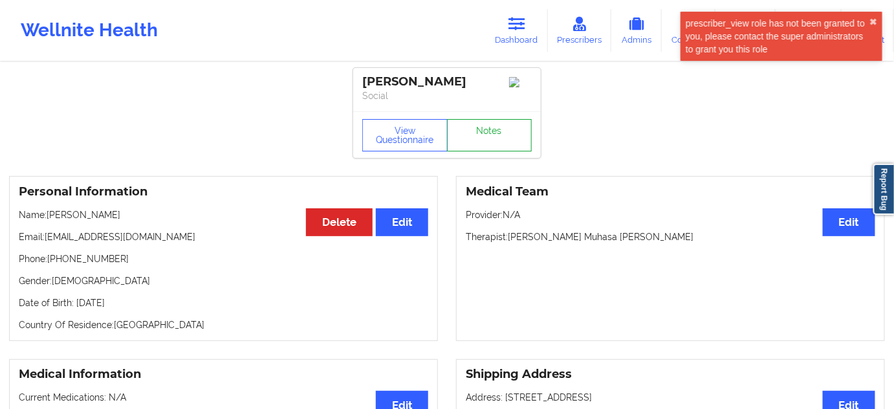
click at [497, 147] on link "Notes" at bounding box center [489, 135] width 85 height 32
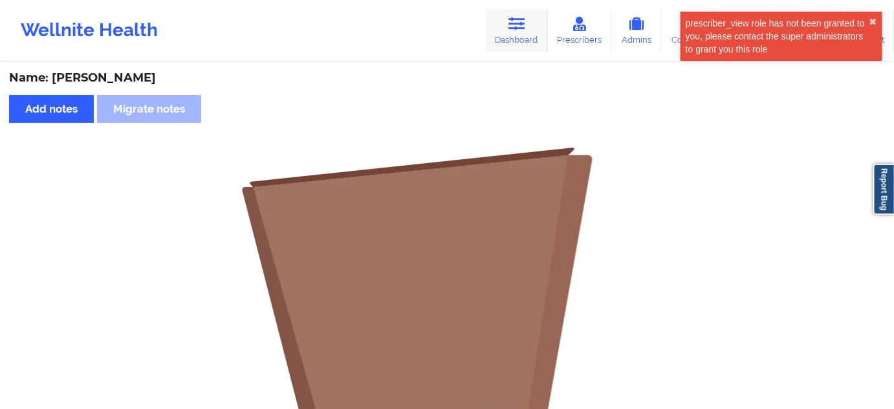
click at [543, 31] on link "Dashboard" at bounding box center [517, 30] width 62 height 43
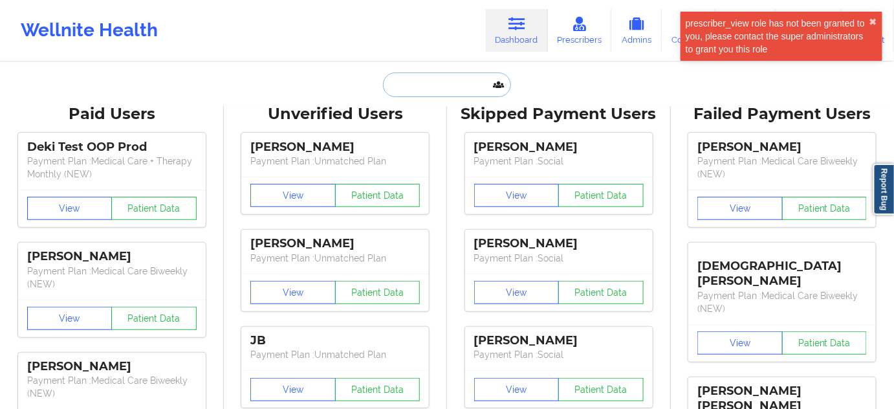
click at [455, 76] on input "text" at bounding box center [447, 84] width 128 height 25
paste input "[EMAIL_ADDRESS][DOMAIN_NAME]"
type input "[EMAIL_ADDRESS][DOMAIN_NAME]"
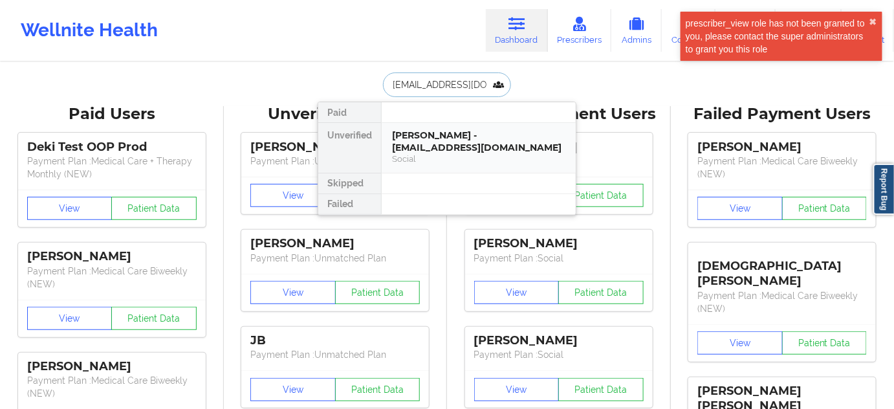
scroll to position [0, 20]
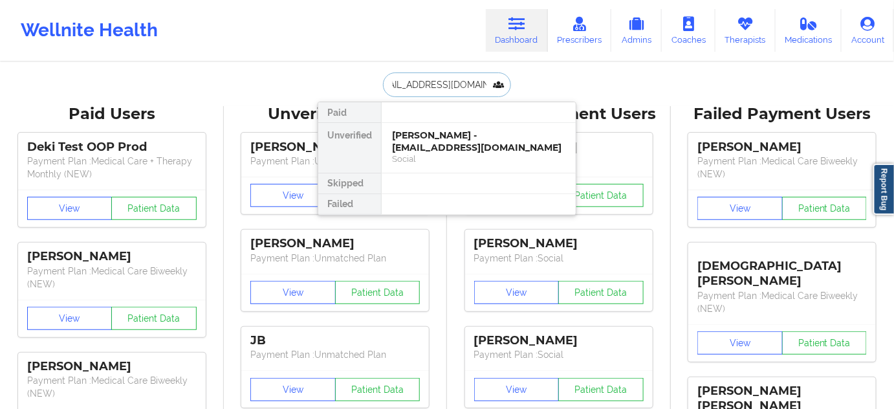
click at [433, 142] on div "[PERSON_NAME] - [EMAIL_ADDRESS][DOMAIN_NAME]" at bounding box center [478, 141] width 173 height 24
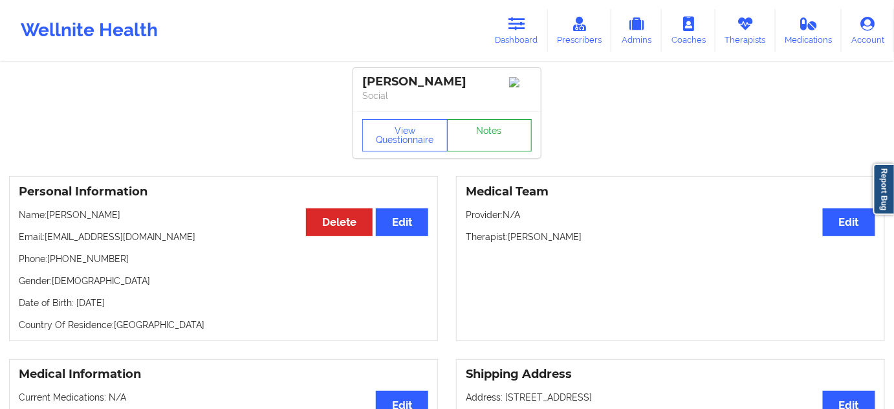
click at [501, 148] on link "Notes" at bounding box center [489, 135] width 85 height 32
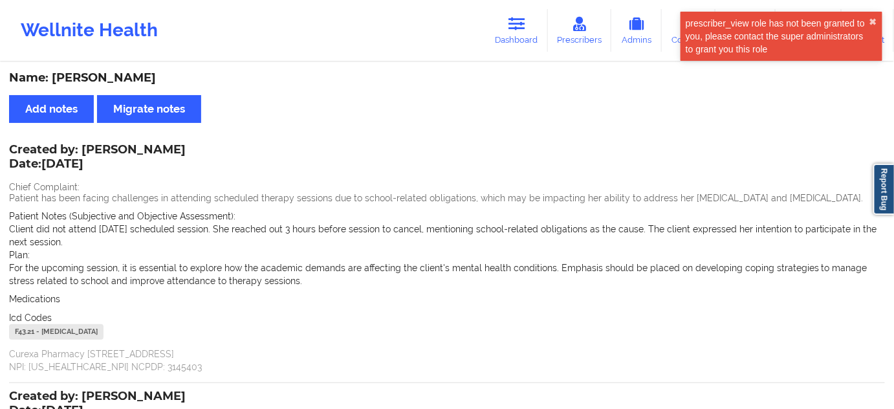
drag, startPoint x: 495, startPoint y: 39, endPoint x: 461, endPoint y: 58, distance: 38.8
click at [495, 39] on link "Dashboard" at bounding box center [517, 30] width 62 height 43
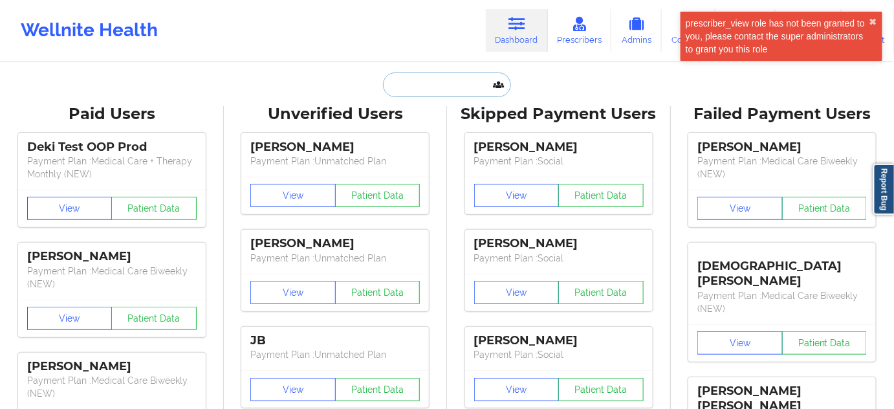
click at [435, 75] on input "text" at bounding box center [447, 84] width 128 height 25
paste input "[EMAIL_ADDRESS][DOMAIN_NAME]"
type input "[EMAIL_ADDRESS][DOMAIN_NAME]"
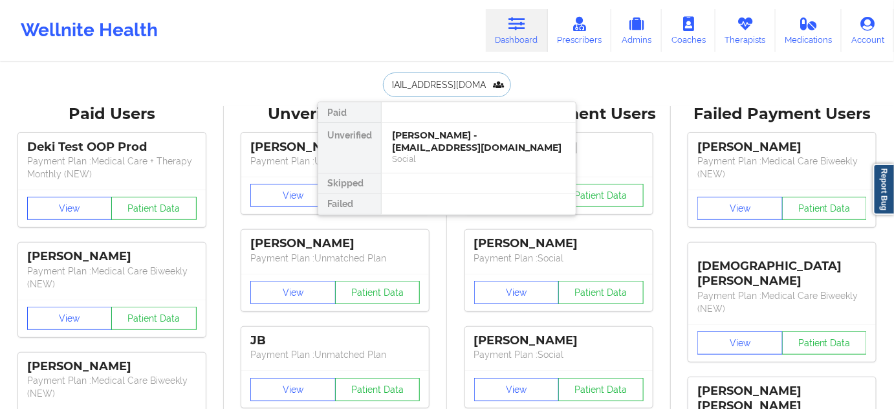
click at [415, 136] on div "[PERSON_NAME] - [EMAIL_ADDRESS][DOMAIN_NAME]" at bounding box center [478, 141] width 173 height 24
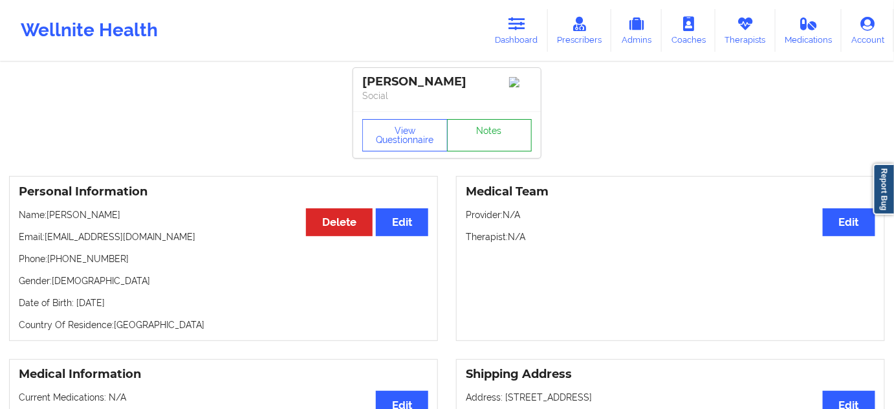
click at [471, 145] on link "Notes" at bounding box center [489, 135] width 85 height 32
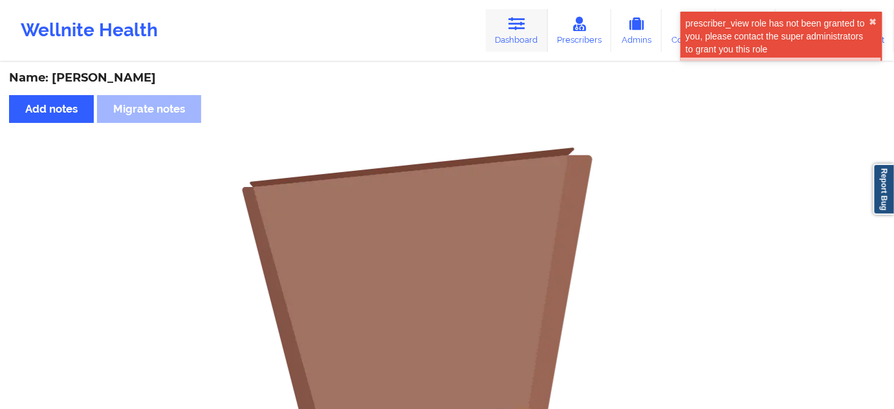
click at [518, 28] on icon at bounding box center [517, 24] width 17 height 14
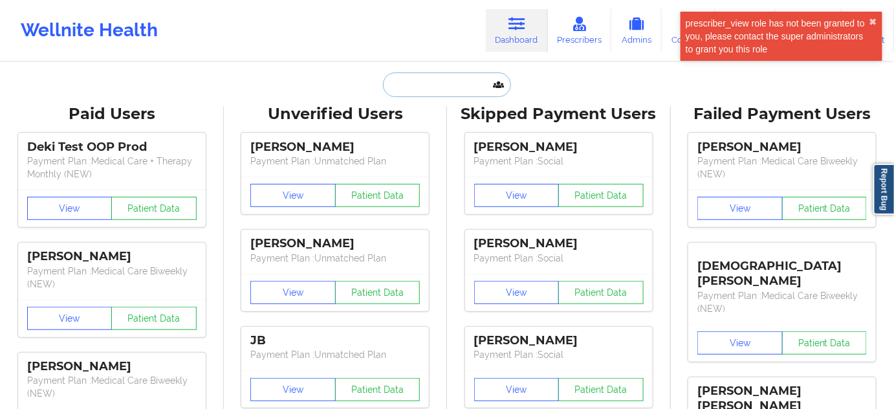
click at [430, 90] on input "text" at bounding box center [447, 84] width 128 height 25
paste input "[EMAIL_ADDRESS][DOMAIN_NAME]"
type input "[EMAIL_ADDRESS][DOMAIN_NAME]"
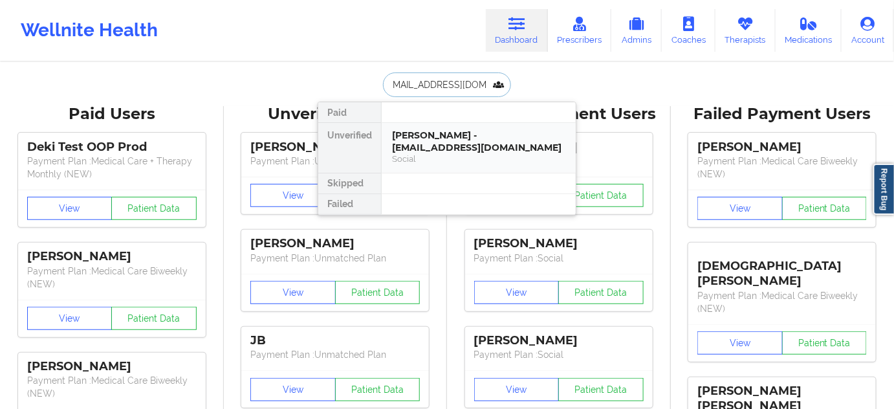
click at [428, 139] on div "[PERSON_NAME] - [EMAIL_ADDRESS][DOMAIN_NAME]" at bounding box center [478, 141] width 173 height 24
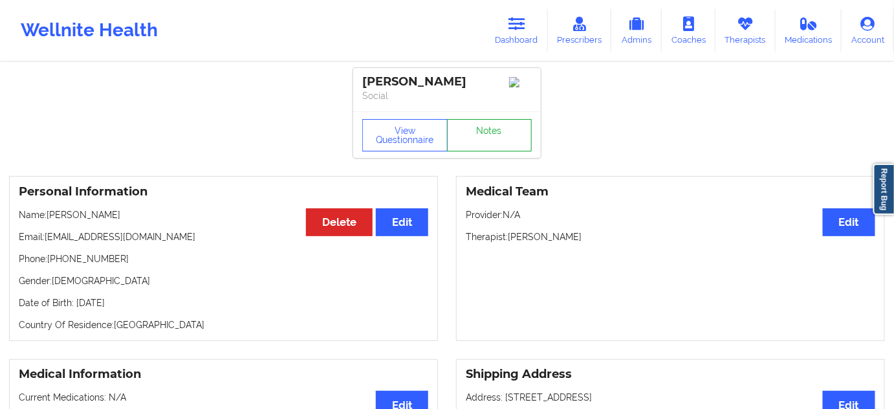
click at [485, 146] on link "Notes" at bounding box center [489, 135] width 85 height 32
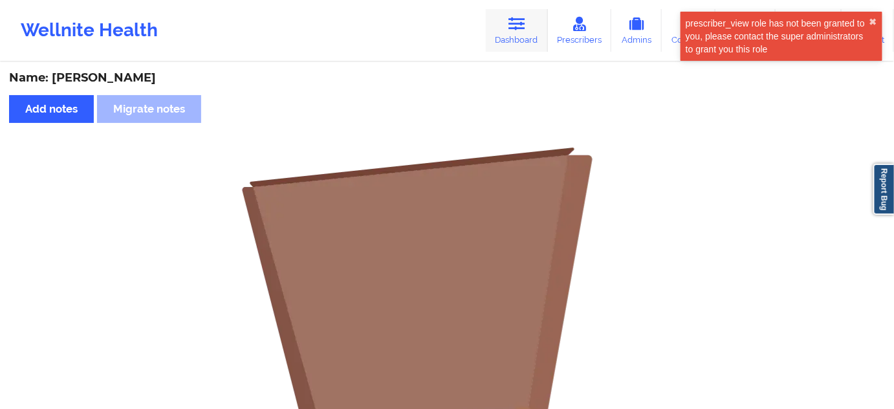
click at [518, 45] on link "Dashboard" at bounding box center [517, 30] width 62 height 43
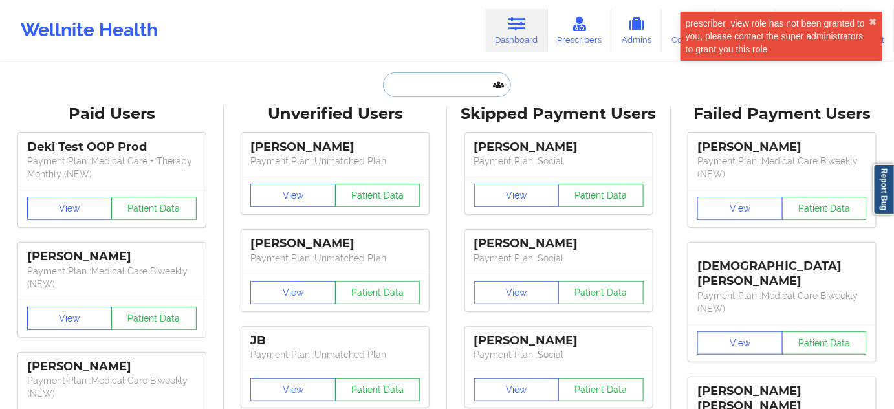
click at [450, 91] on input "text" at bounding box center [447, 84] width 128 height 25
paste input "[EMAIL_ADDRESS][DOMAIN_NAME]"
type input "[EMAIL_ADDRESS][DOMAIN_NAME]"
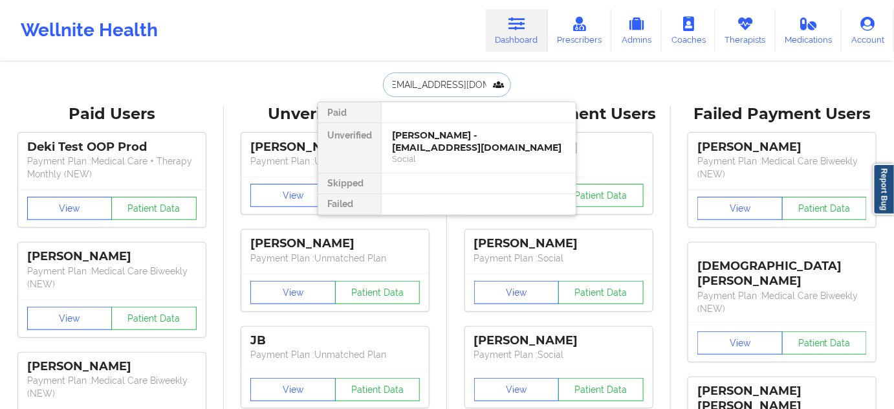
click at [424, 144] on div "[PERSON_NAME] - [EMAIL_ADDRESS][DOMAIN_NAME]" at bounding box center [478, 141] width 173 height 24
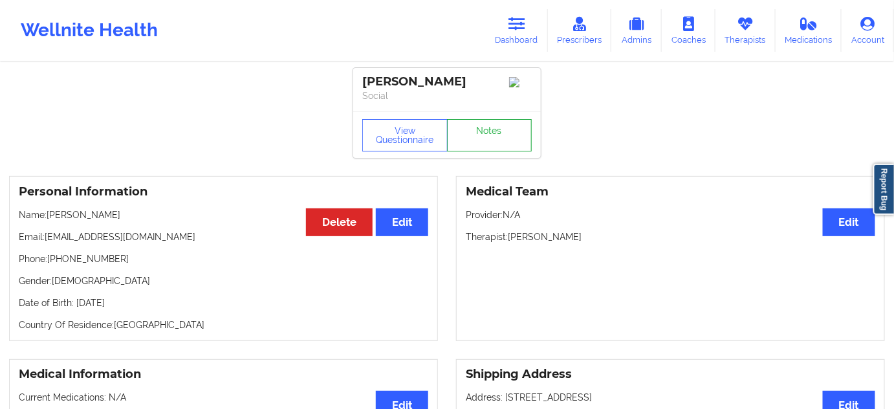
click at [481, 140] on link "Notes" at bounding box center [489, 135] width 85 height 32
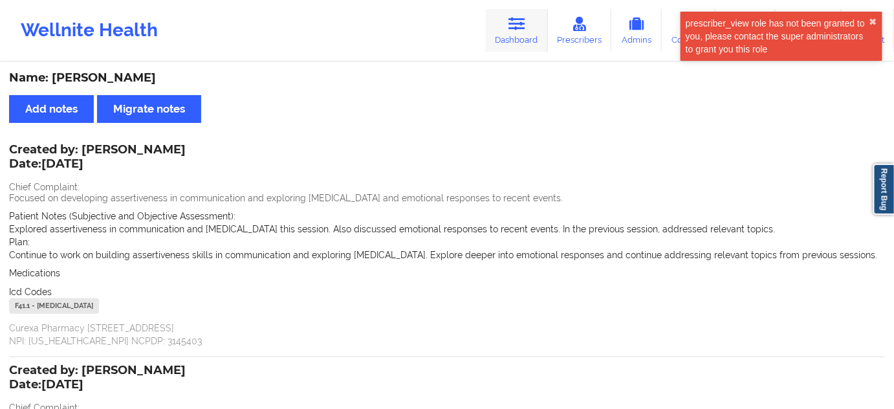
drag, startPoint x: 531, startPoint y: 21, endPoint x: 508, endPoint y: 34, distance: 27.0
click at [533, 21] on link "Dashboard" at bounding box center [517, 30] width 62 height 43
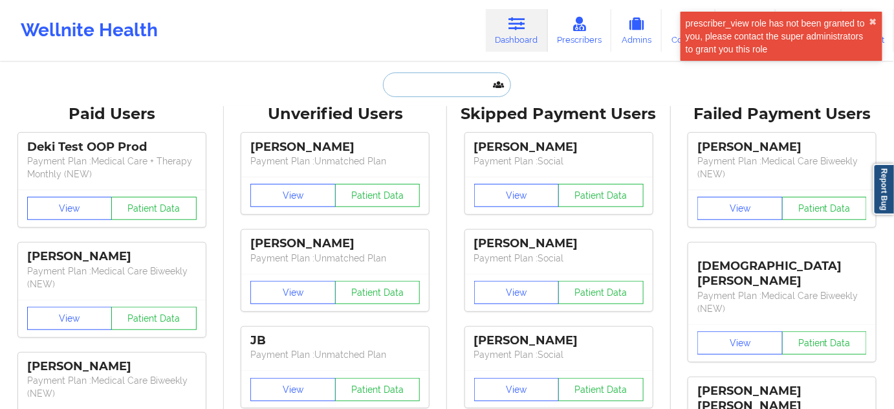
click at [421, 79] on input "text" at bounding box center [447, 84] width 128 height 25
paste input "[EMAIL_ADDRESS][DOMAIN_NAME]"
type input "[EMAIL_ADDRESS][DOMAIN_NAME]"
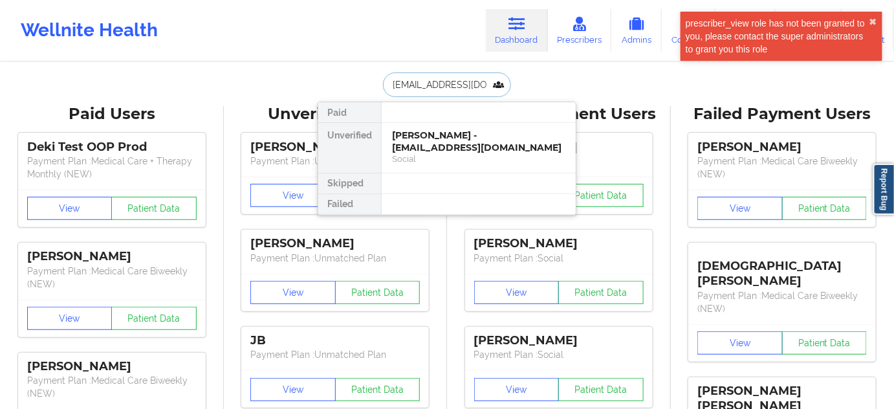
click at [423, 153] on div "Social" at bounding box center [478, 158] width 173 height 11
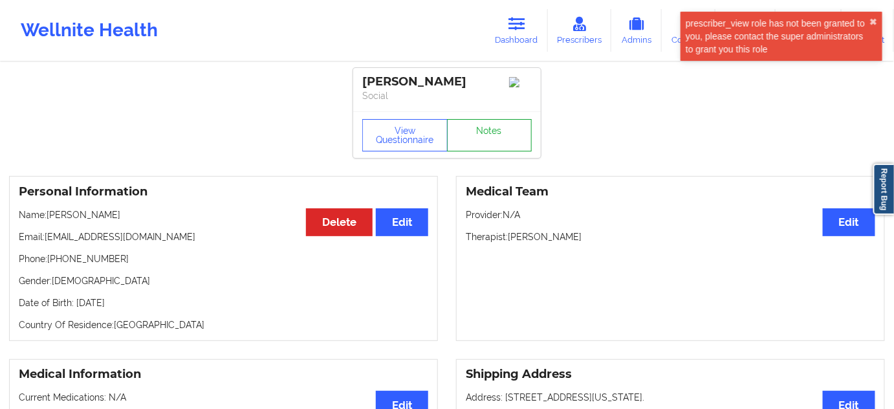
click at [466, 142] on link "Notes" at bounding box center [489, 135] width 85 height 32
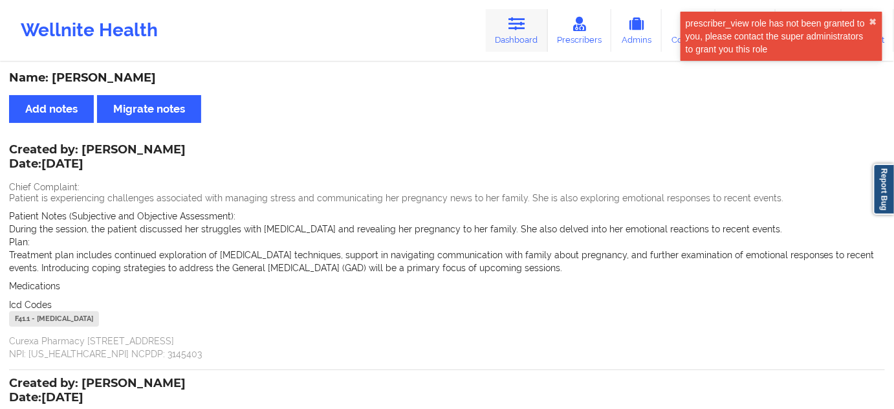
click at [507, 38] on link "Dashboard" at bounding box center [517, 30] width 62 height 43
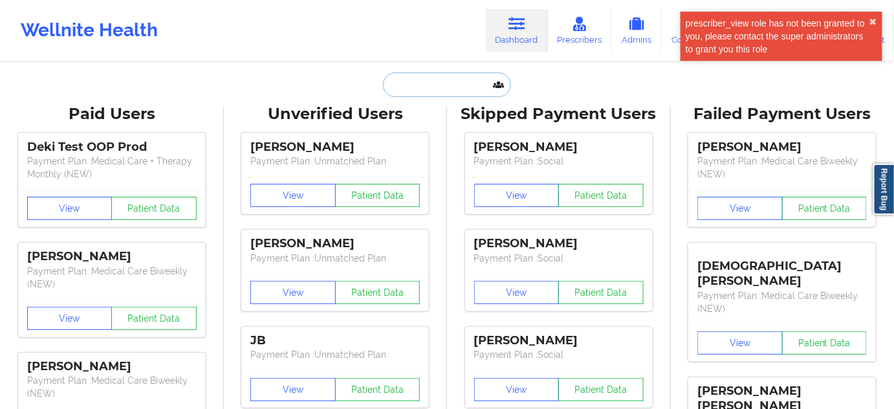
click at [437, 91] on input "text" at bounding box center [447, 84] width 128 height 25
paste input "[EMAIL_ADDRESS][DOMAIN_NAME]"
type input "[EMAIL_ADDRESS][DOMAIN_NAME]"
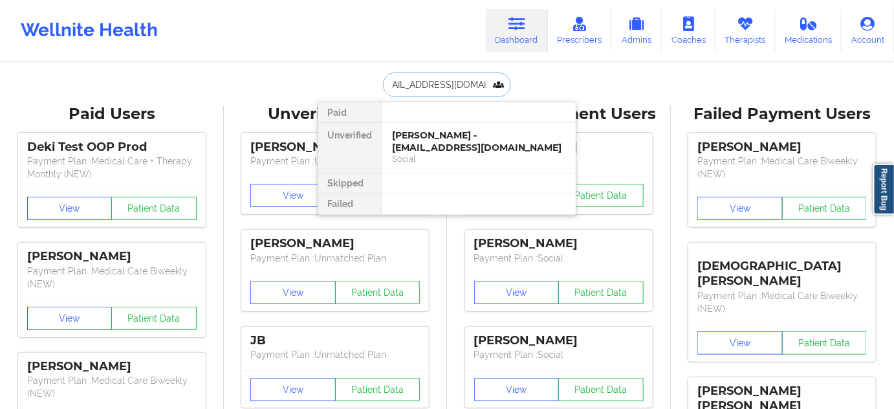
click at [426, 132] on div "[PERSON_NAME] - [EMAIL_ADDRESS][DOMAIN_NAME]" at bounding box center [478, 141] width 173 height 24
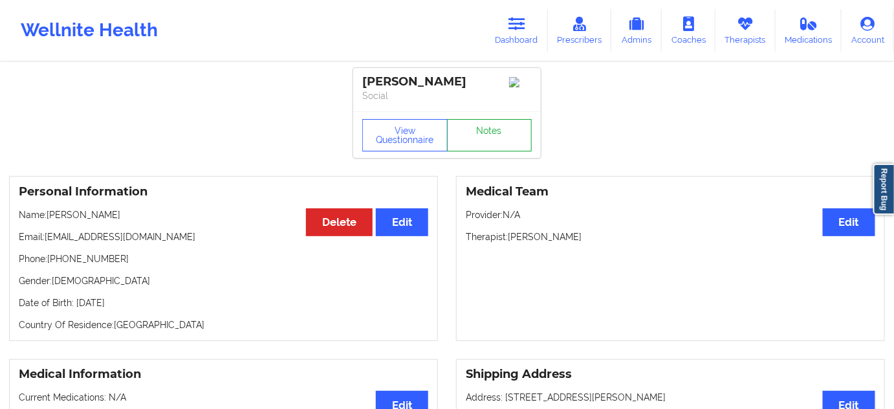
click at [479, 129] on link "Notes" at bounding box center [489, 135] width 85 height 32
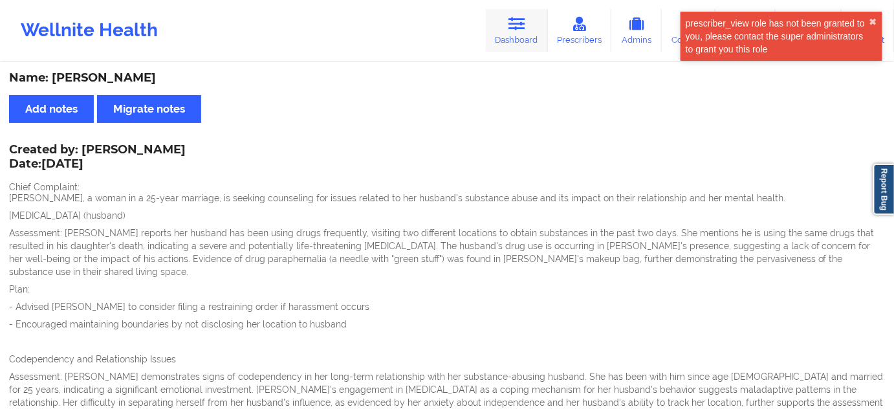
click at [510, 27] on icon at bounding box center [517, 24] width 17 height 14
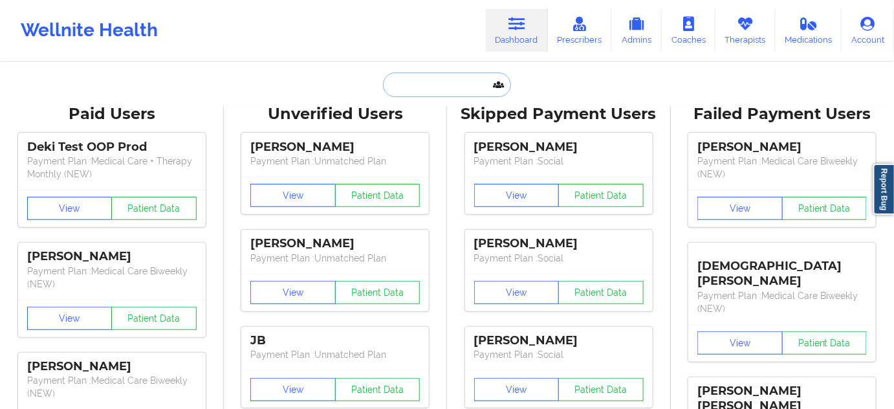
click at [433, 89] on input "text" at bounding box center [447, 84] width 128 height 25
paste input "[EMAIL_ADDRESS][DOMAIN_NAME]"
type input "[EMAIL_ADDRESS][DOMAIN_NAME]"
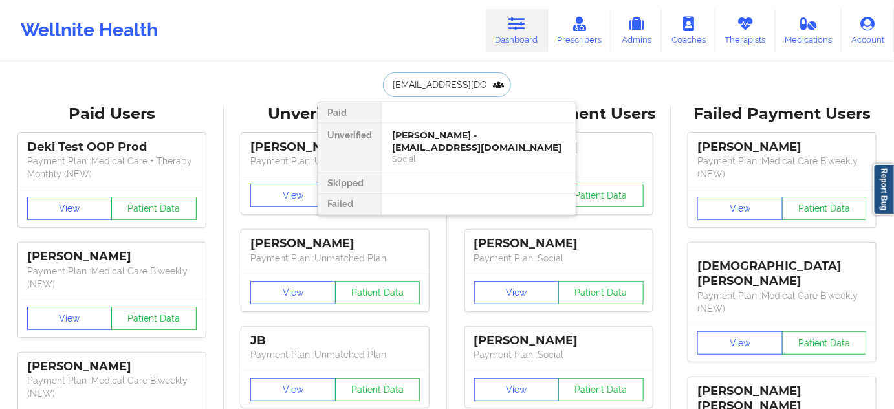
click at [426, 141] on div "[PERSON_NAME] - [EMAIL_ADDRESS][DOMAIN_NAME]" at bounding box center [478, 141] width 173 height 24
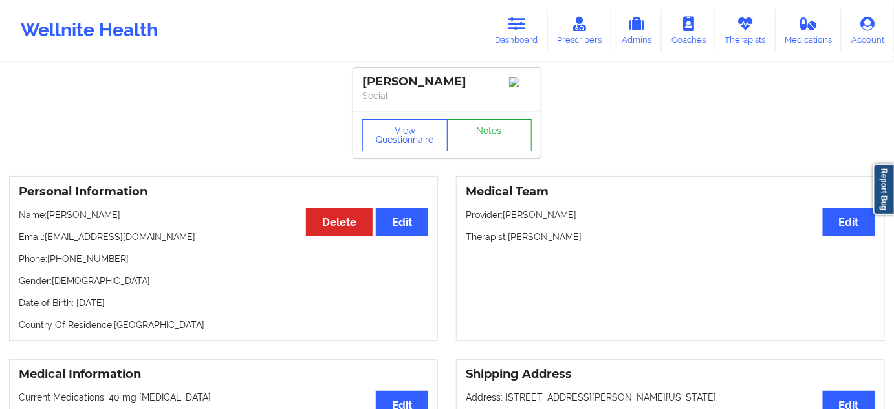
click at [469, 140] on link "Notes" at bounding box center [489, 135] width 85 height 32
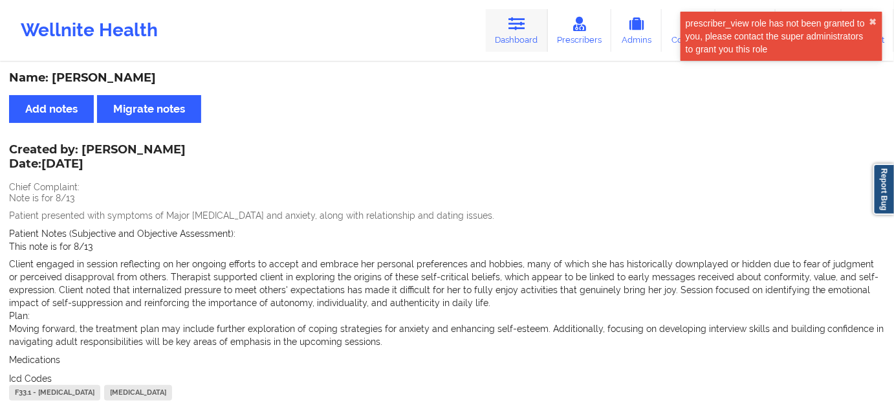
click at [529, 38] on link "Dashboard" at bounding box center [517, 30] width 62 height 43
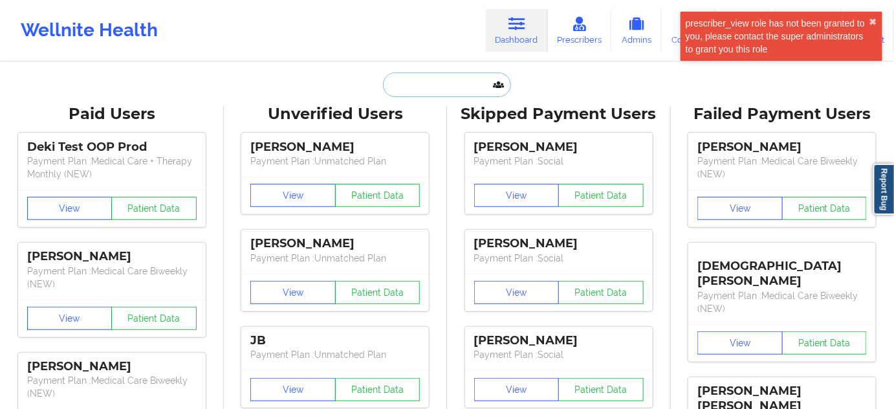
click at [430, 75] on input "text" at bounding box center [447, 84] width 128 height 25
paste input "[EMAIL_ADDRESS][DOMAIN_NAME]"
type input "[EMAIL_ADDRESS][DOMAIN_NAME]"
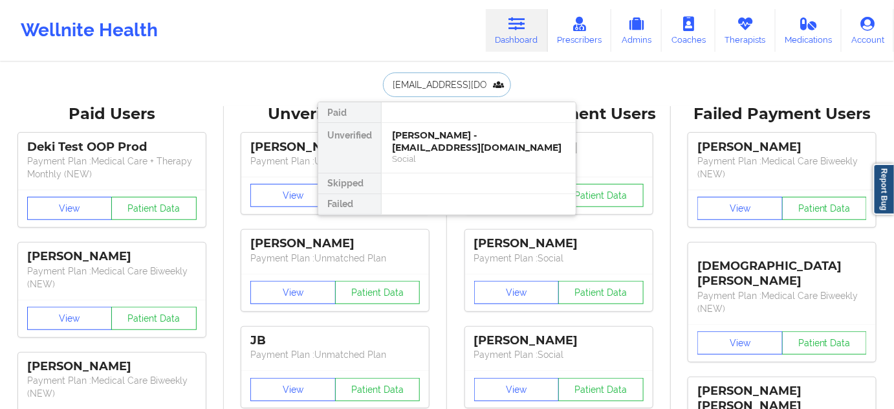
click at [422, 137] on div "[PERSON_NAME] - [EMAIL_ADDRESS][DOMAIN_NAME]" at bounding box center [478, 141] width 173 height 24
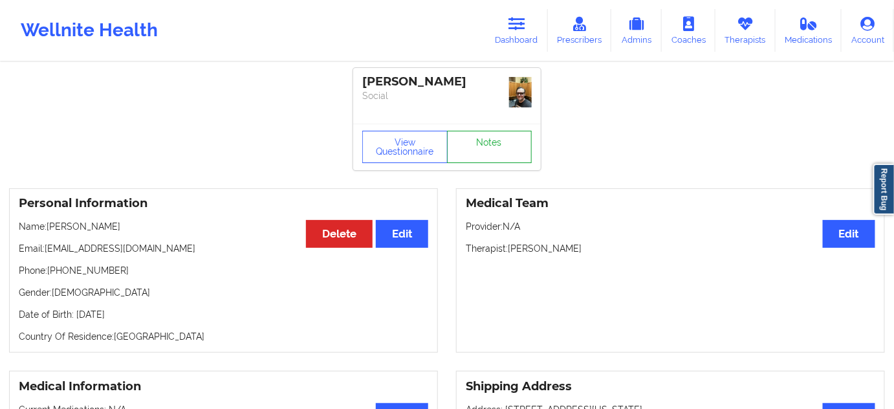
click at [479, 136] on link "Notes" at bounding box center [489, 147] width 85 height 32
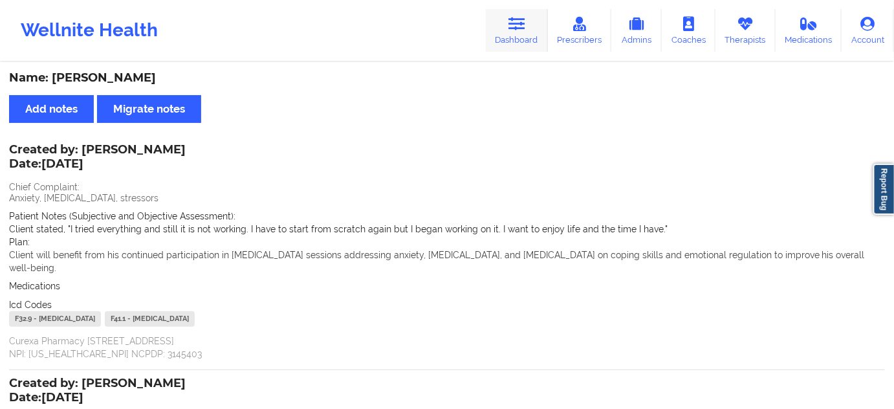
drag, startPoint x: 517, startPoint y: 27, endPoint x: 459, endPoint y: 59, distance: 66.6
click at [518, 27] on icon at bounding box center [517, 24] width 17 height 14
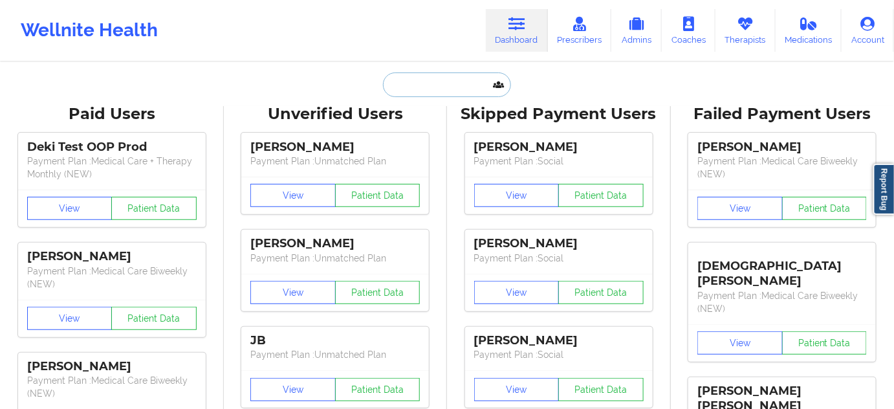
click at [437, 78] on input "text" at bounding box center [447, 84] width 128 height 25
paste input "[EMAIL_ADDRESS][DOMAIN_NAME]"
type input "[EMAIL_ADDRESS][DOMAIN_NAME]"
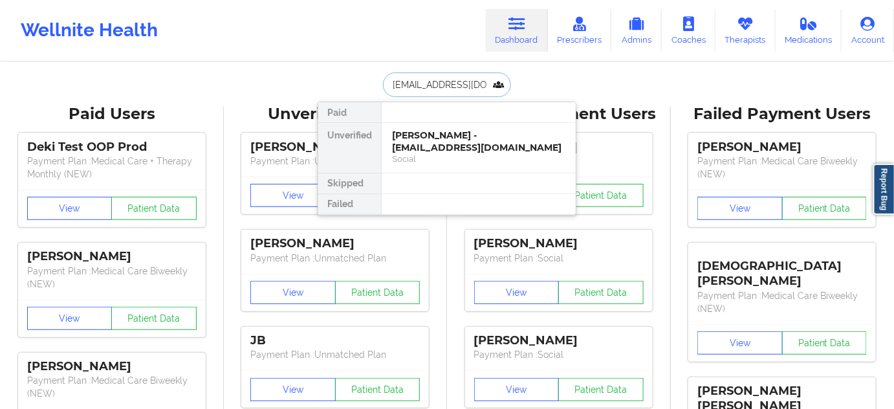
scroll to position [0, 22]
click at [436, 135] on div "[PERSON_NAME] - [EMAIL_ADDRESS][DOMAIN_NAME]" at bounding box center [478, 141] width 173 height 24
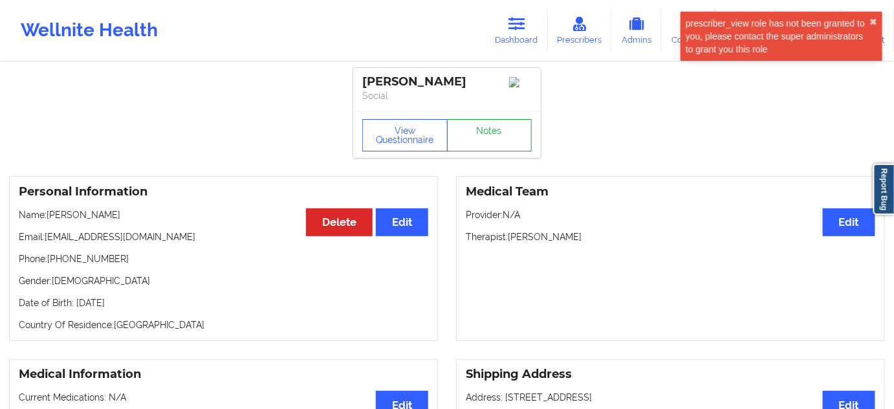
click at [489, 137] on link "Notes" at bounding box center [489, 135] width 85 height 32
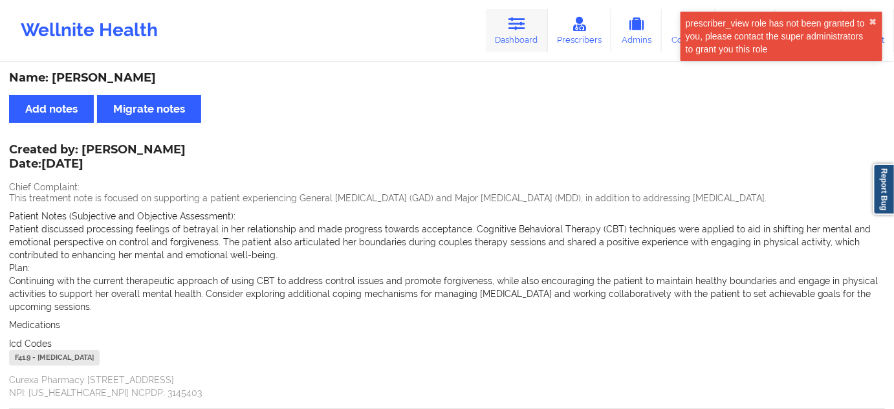
click at [511, 44] on link "Dashboard" at bounding box center [517, 30] width 62 height 43
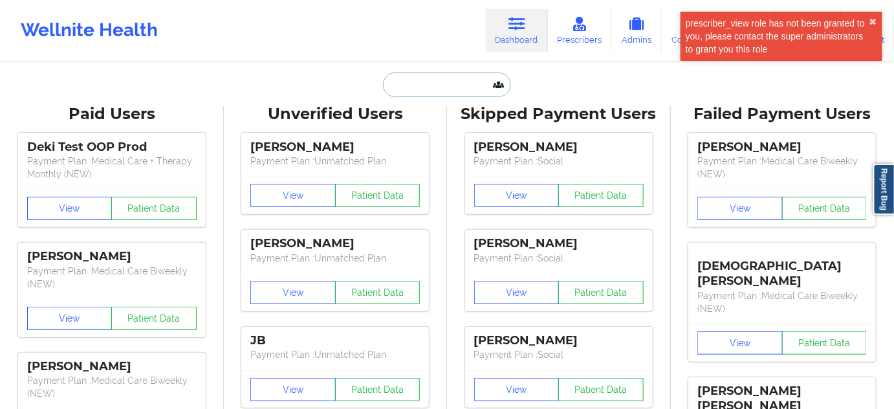
click at [444, 81] on input "text" at bounding box center [447, 84] width 128 height 25
paste input "[EMAIL_ADDRESS][DOMAIN_NAME]"
type input "[EMAIL_ADDRESS][DOMAIN_NAME]"
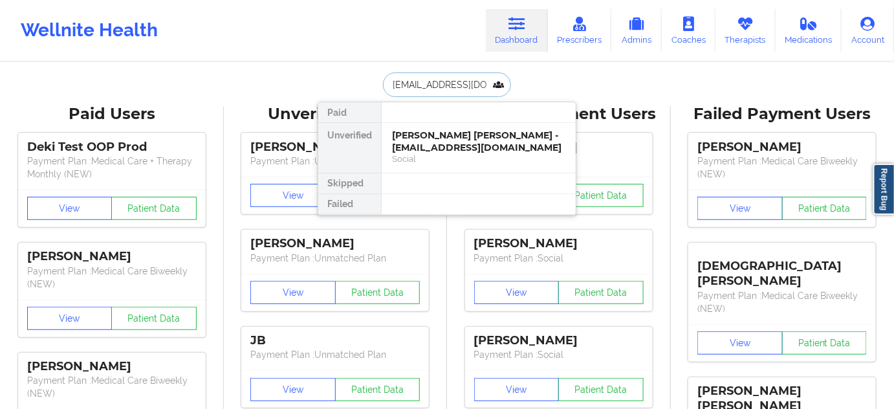
click at [424, 144] on div "[PERSON_NAME] [PERSON_NAME] - [EMAIL_ADDRESS][DOMAIN_NAME]" at bounding box center [478, 141] width 173 height 24
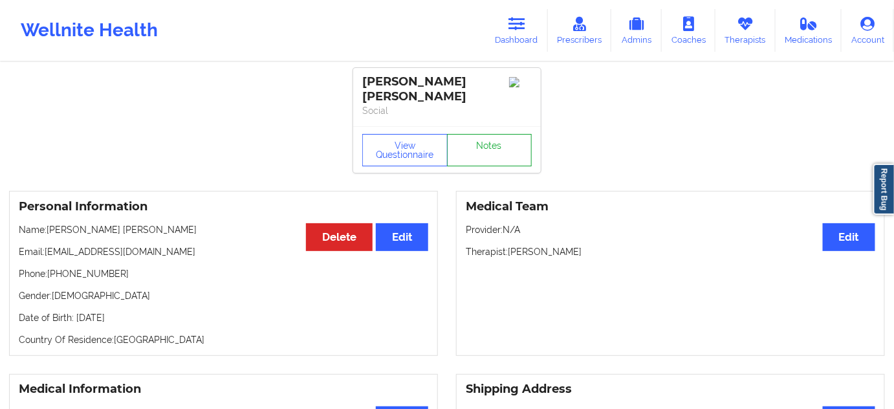
click at [483, 141] on link "Notes" at bounding box center [489, 150] width 85 height 32
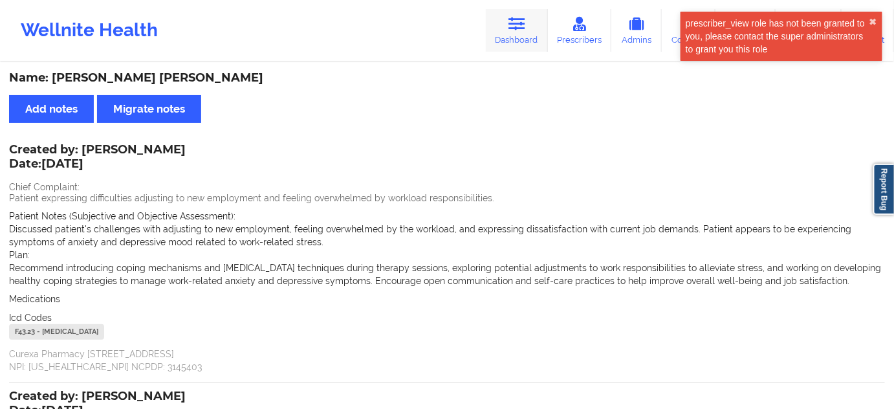
click at [507, 28] on link "Dashboard" at bounding box center [517, 30] width 62 height 43
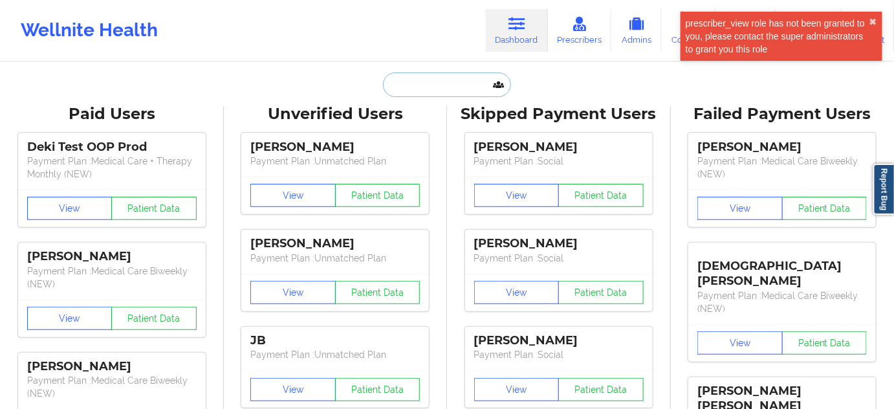
click at [435, 85] on input "text" at bounding box center [447, 84] width 128 height 25
paste input "[EMAIL_ADDRESS][DOMAIN_NAME]"
type input "[EMAIL_ADDRESS][DOMAIN_NAME]"
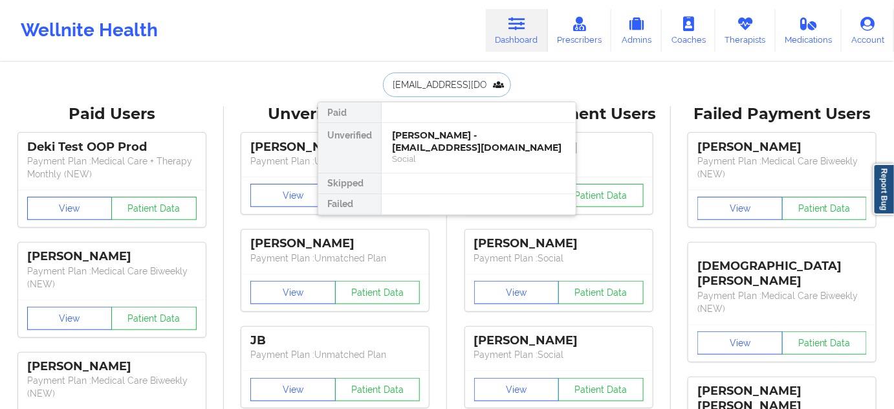
click at [430, 134] on div "[PERSON_NAME] - [EMAIL_ADDRESS][DOMAIN_NAME]" at bounding box center [478, 141] width 173 height 24
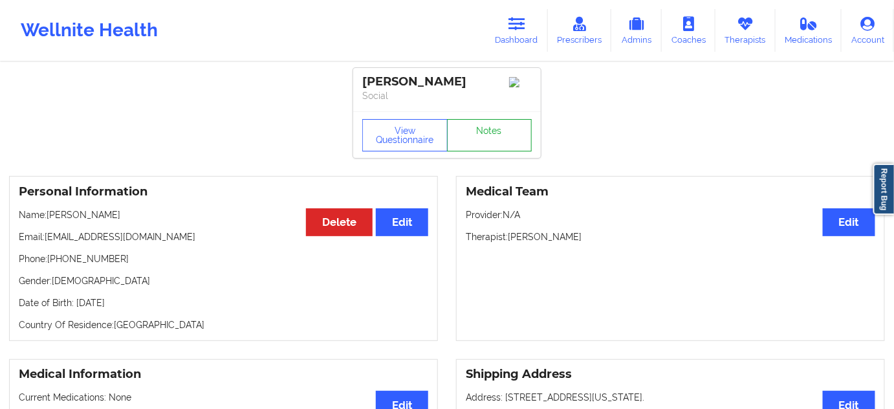
click at [495, 146] on link "Notes" at bounding box center [489, 135] width 85 height 32
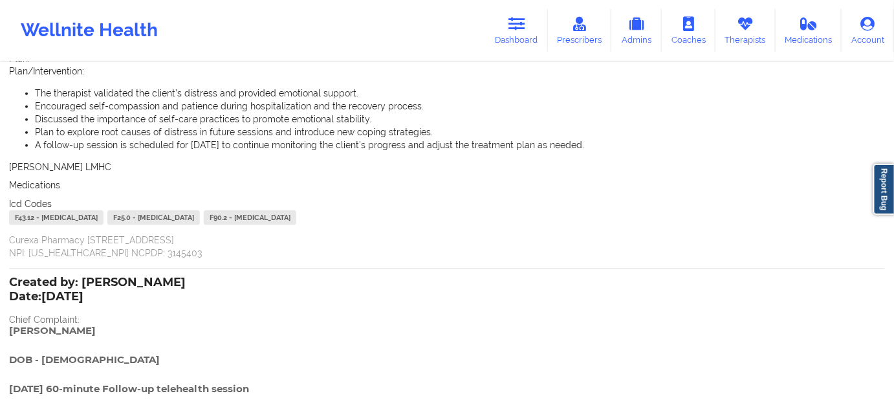
scroll to position [391, 0]
click at [498, 36] on link "Dashboard" at bounding box center [517, 30] width 62 height 43
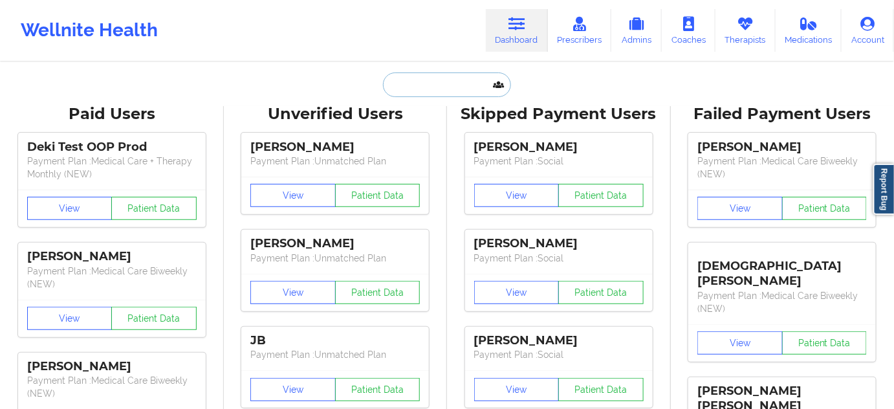
click at [430, 75] on input "text" at bounding box center [447, 84] width 128 height 25
paste input "[EMAIL_ADDRESS][DOMAIN_NAME]"
type input "[EMAIL_ADDRESS][DOMAIN_NAME]"
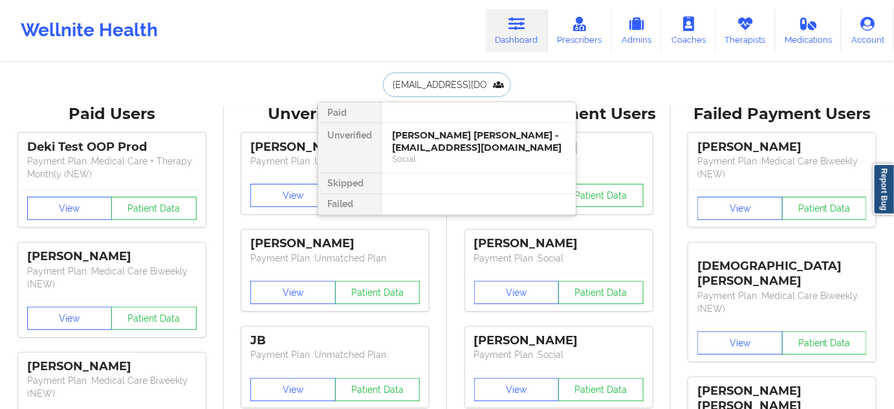
click at [426, 144] on div "[PERSON_NAME] [PERSON_NAME] - [EMAIL_ADDRESS][DOMAIN_NAME]" at bounding box center [478, 141] width 173 height 24
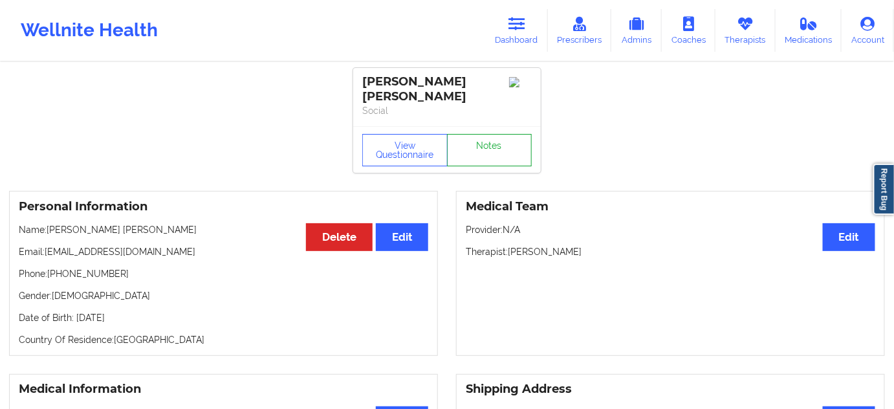
click at [463, 142] on link "Notes" at bounding box center [489, 150] width 85 height 32
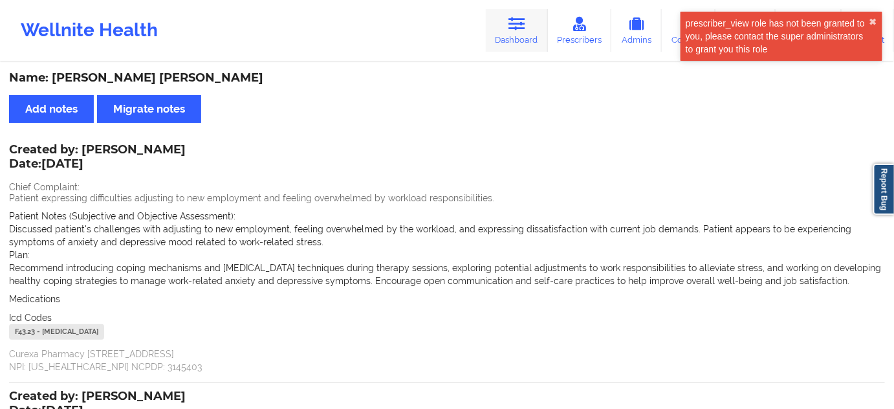
click at [501, 38] on link "Dashboard" at bounding box center [517, 30] width 62 height 43
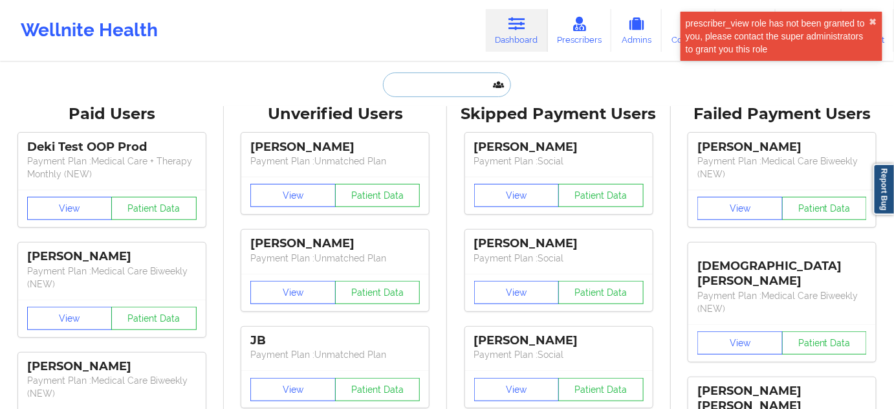
click at [439, 78] on input "text" at bounding box center [447, 84] width 128 height 25
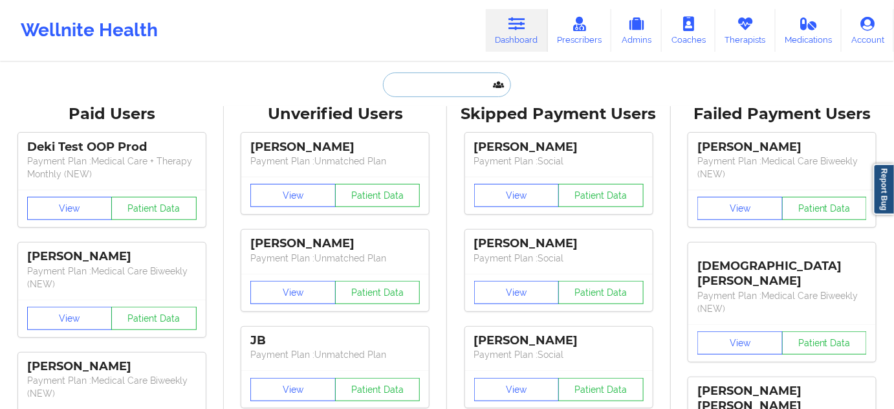
paste input "[DEMOGRAPHIC_DATA][DOMAIN_NAME]"
type input "[DEMOGRAPHIC_DATA][DOMAIN_NAME]"
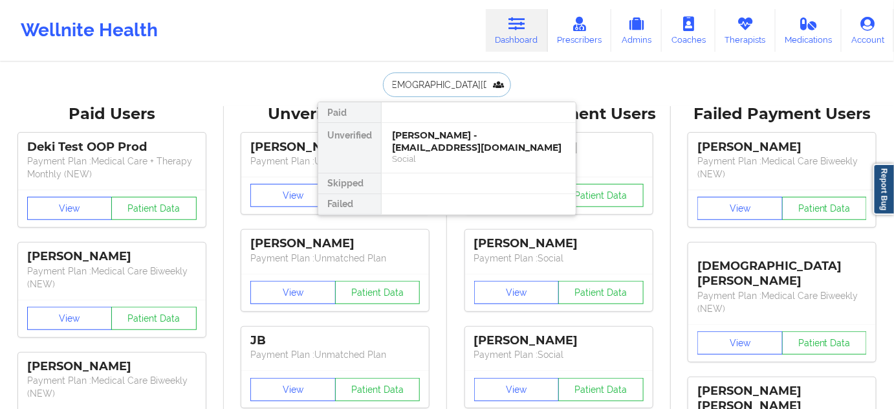
click at [436, 148] on div "[PERSON_NAME] - [EMAIL_ADDRESS][DOMAIN_NAME]" at bounding box center [478, 141] width 173 height 24
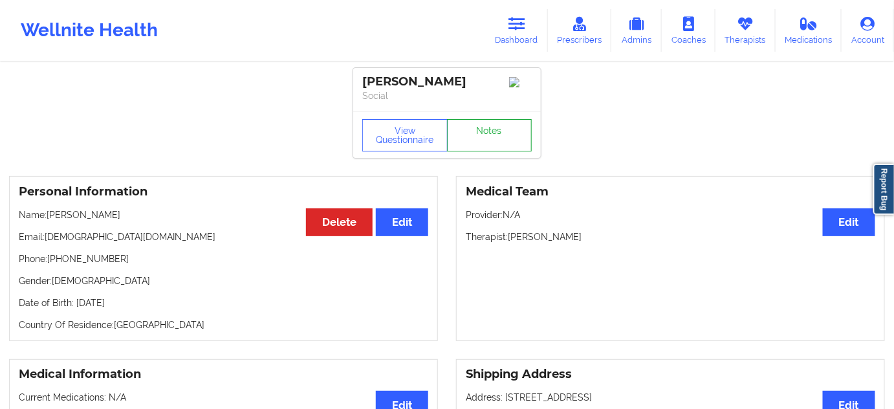
click at [495, 133] on link "Notes" at bounding box center [489, 135] width 85 height 32
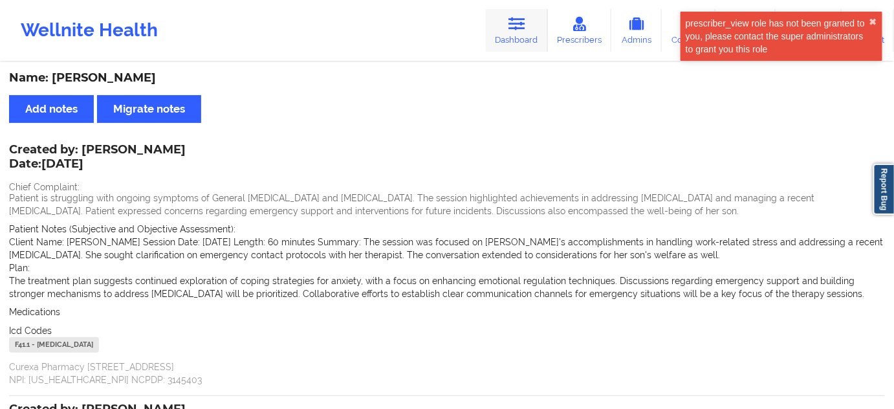
click at [523, 41] on link "Dashboard" at bounding box center [517, 30] width 62 height 43
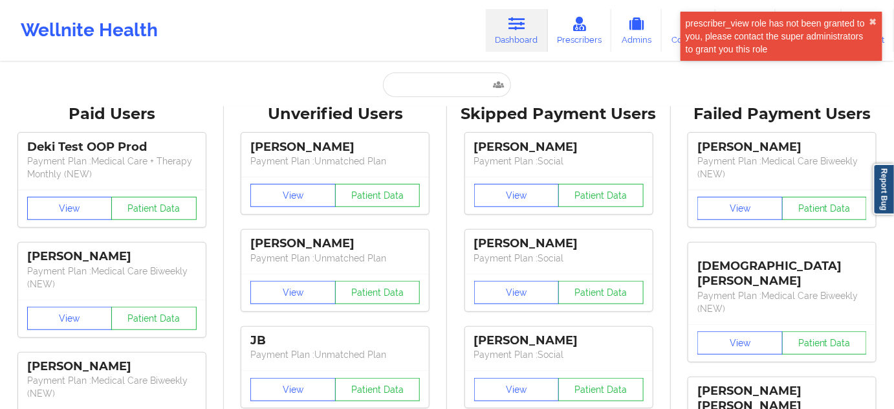
click at [450, 84] on input "text" at bounding box center [447, 84] width 128 height 25
paste input "[EMAIL_ADDRESS][DOMAIN_NAME]"
type input "[EMAIL_ADDRESS][DOMAIN_NAME]"
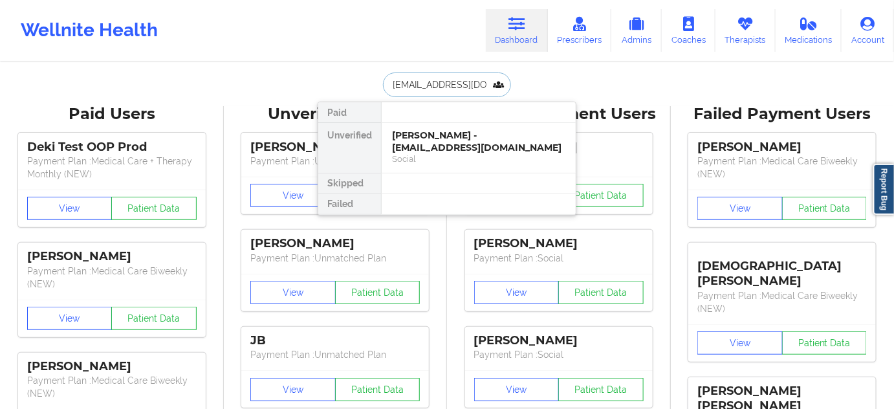
click at [422, 143] on div "[PERSON_NAME] - [EMAIL_ADDRESS][DOMAIN_NAME]" at bounding box center [478, 141] width 173 height 24
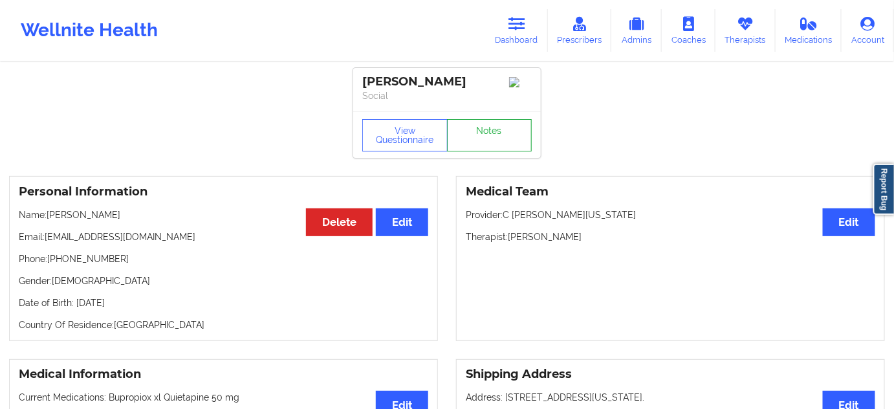
click at [483, 142] on link "Notes" at bounding box center [489, 135] width 85 height 32
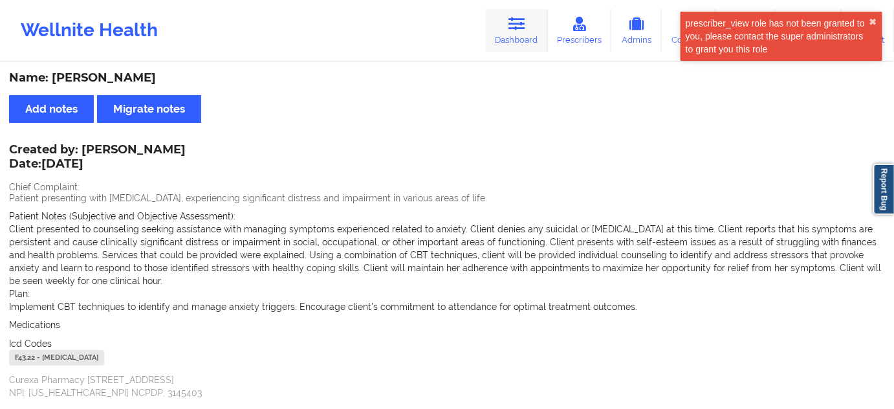
click at [502, 30] on link "Dashboard" at bounding box center [517, 30] width 62 height 43
click at [515, 33] on link "Dashboard" at bounding box center [517, 30] width 62 height 43
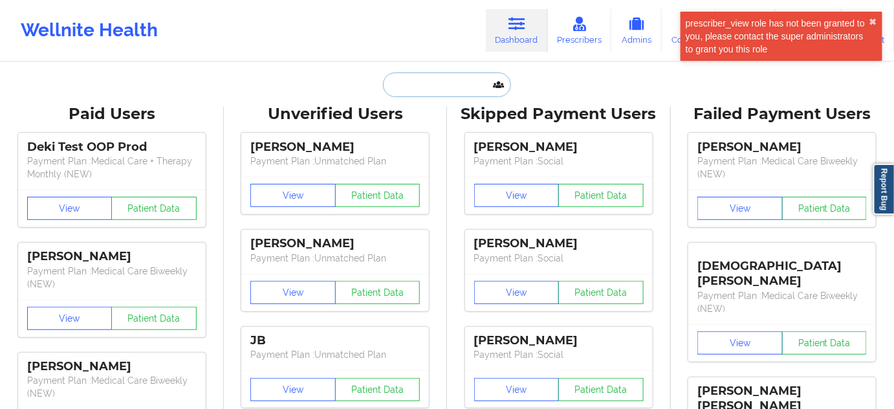
click at [426, 93] on input "text" at bounding box center [447, 84] width 128 height 25
paste input "[EMAIL_ADDRESS][DOMAIN_NAME]"
type input "[EMAIL_ADDRESS][DOMAIN_NAME]"
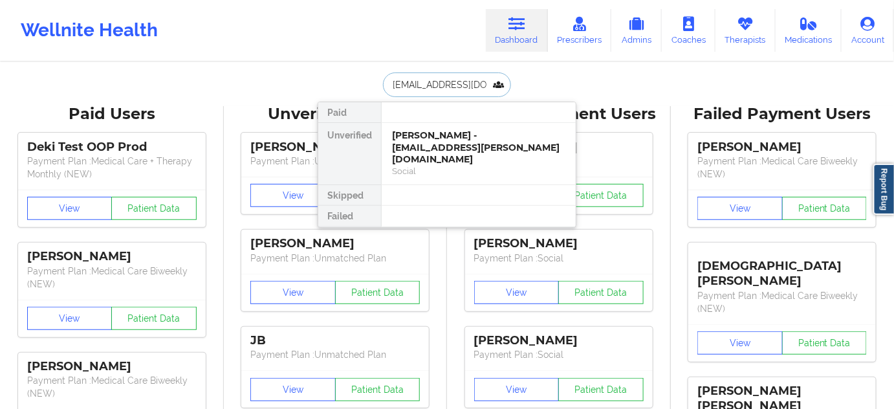
click at [422, 140] on div "[PERSON_NAME] - [EMAIL_ADDRESS][PERSON_NAME][DOMAIN_NAME]" at bounding box center [478, 147] width 173 height 36
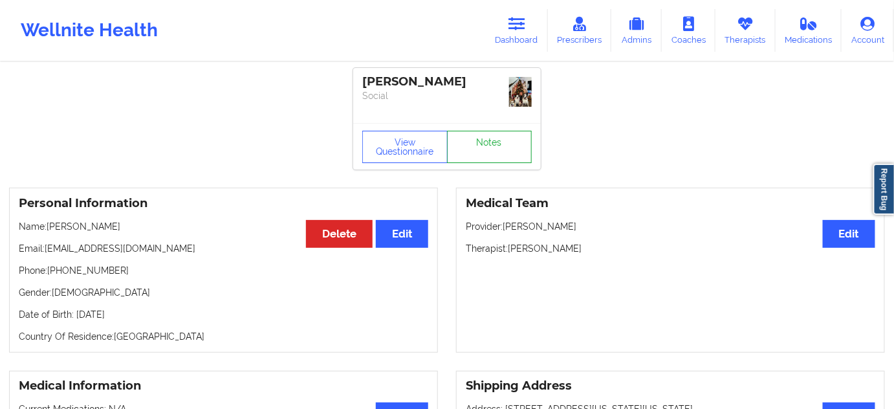
click at [464, 145] on link "Notes" at bounding box center [489, 147] width 85 height 32
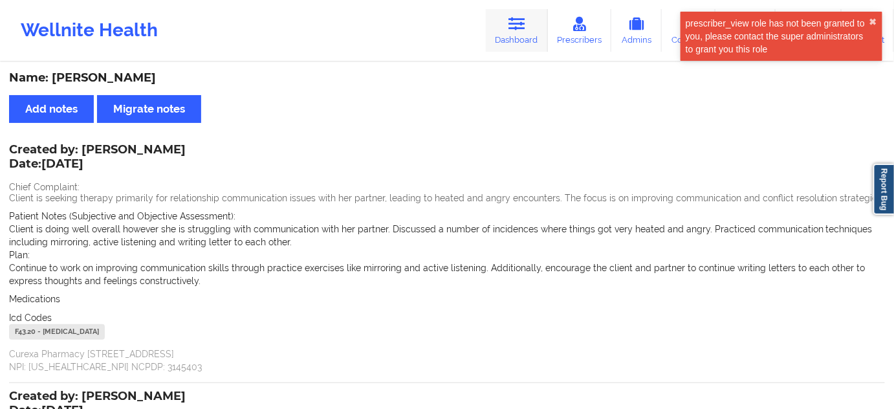
click at [530, 26] on link "Dashboard" at bounding box center [517, 30] width 62 height 43
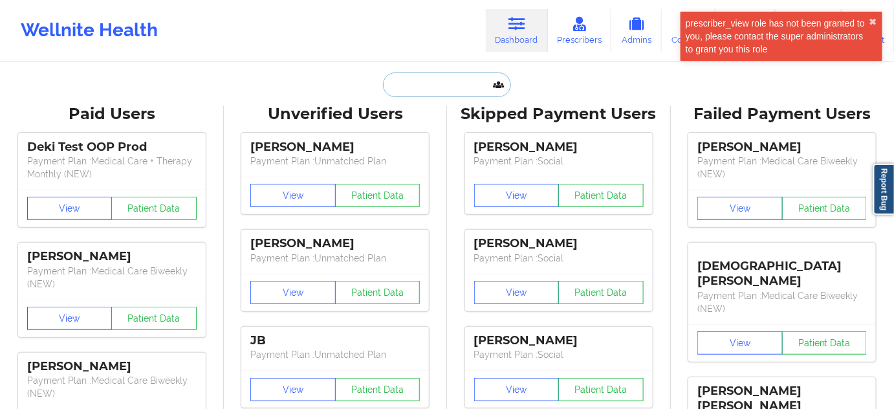
click at [448, 82] on input "text" at bounding box center [447, 84] width 128 height 25
paste input "[EMAIL_ADDRESS][DOMAIN_NAME]"
type input "[EMAIL_ADDRESS][DOMAIN_NAME]"
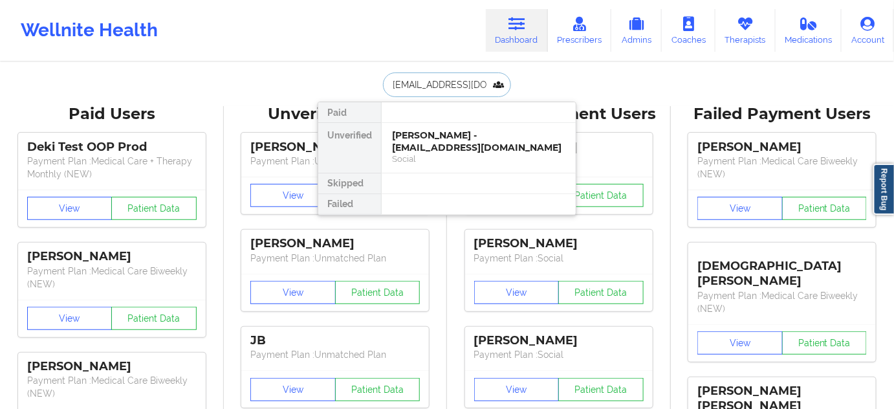
click at [433, 140] on div "[PERSON_NAME] - [EMAIL_ADDRESS][DOMAIN_NAME]" at bounding box center [478, 141] width 173 height 24
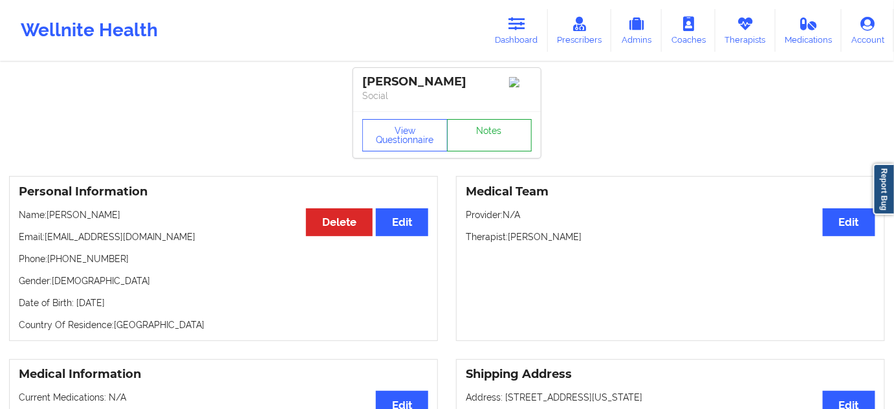
click at [492, 139] on link "Notes" at bounding box center [489, 135] width 85 height 32
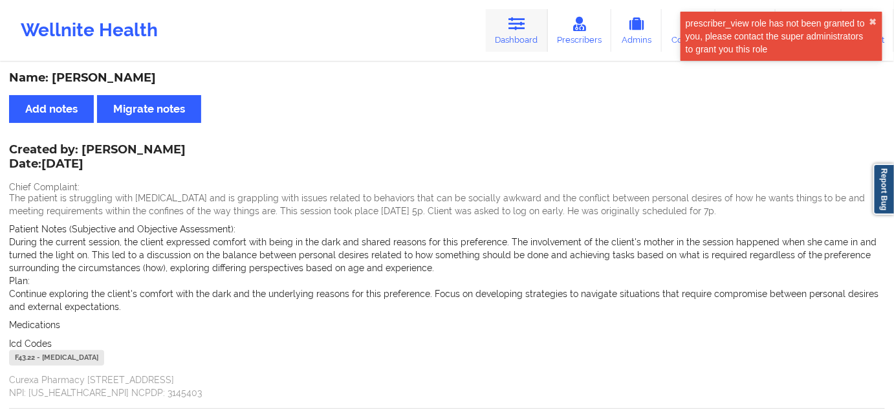
click at [512, 26] on icon at bounding box center [517, 24] width 17 height 14
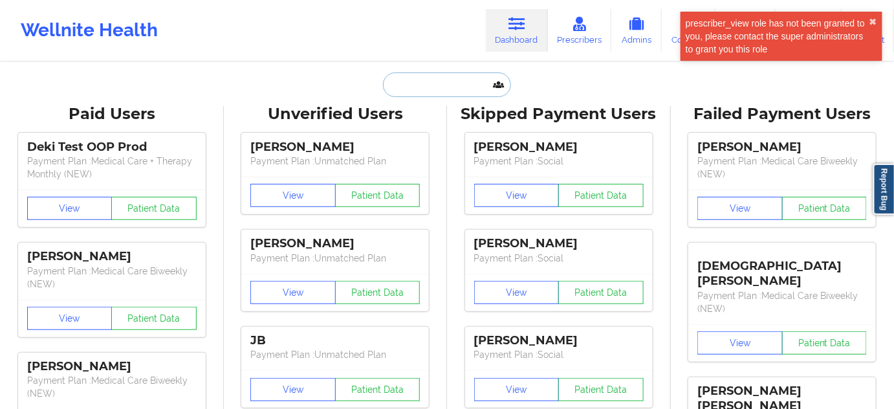
click at [418, 85] on input "text" at bounding box center [447, 84] width 128 height 25
paste input "[EMAIL_ADDRESS][DOMAIN_NAME]"
type input "[EMAIL_ADDRESS][DOMAIN_NAME]"
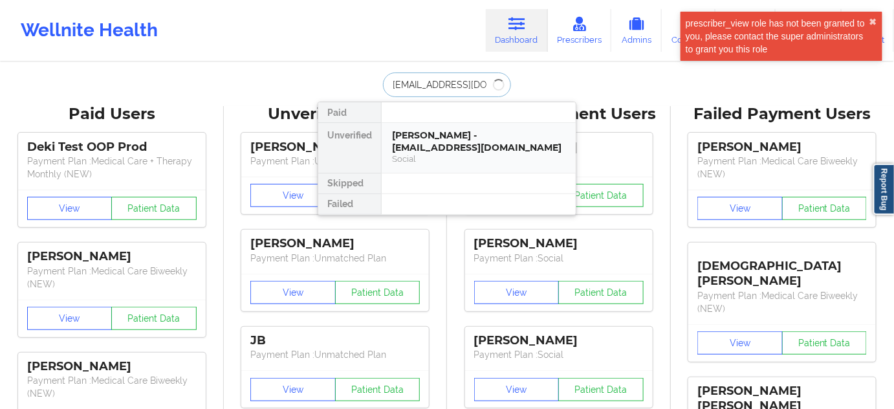
click at [436, 139] on div "[PERSON_NAME] - [EMAIL_ADDRESS][DOMAIN_NAME]" at bounding box center [478, 141] width 173 height 24
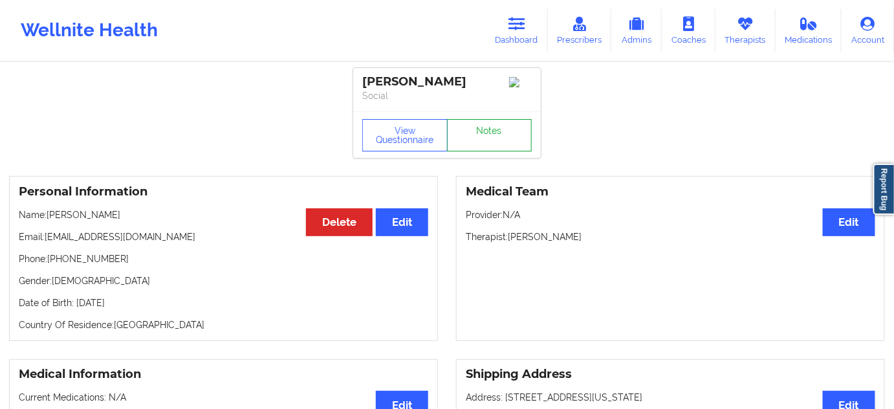
click at [481, 139] on link "Notes" at bounding box center [489, 135] width 85 height 32
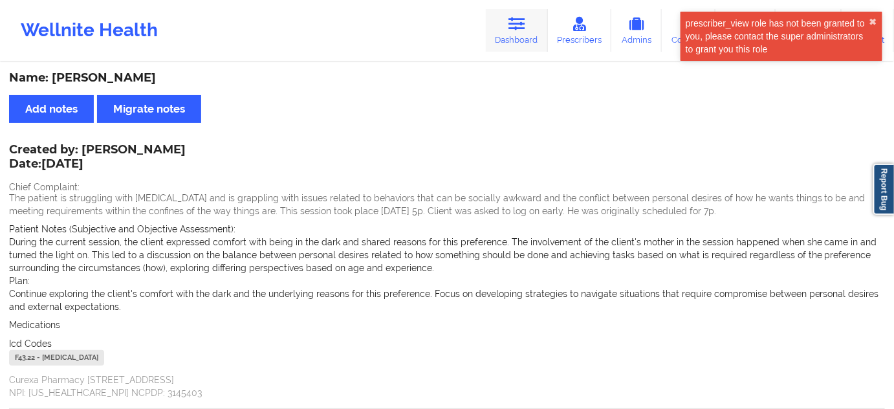
click at [543, 36] on link "Dashboard" at bounding box center [517, 30] width 62 height 43
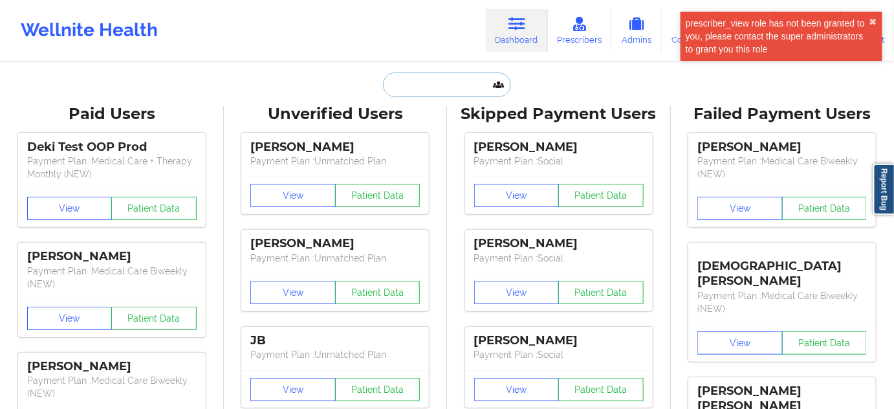
click at [468, 80] on input "text" at bounding box center [447, 84] width 128 height 25
paste input "[EMAIL_ADDRESS][DOMAIN_NAME]"
type input "[EMAIL_ADDRESS][DOMAIN_NAME]"
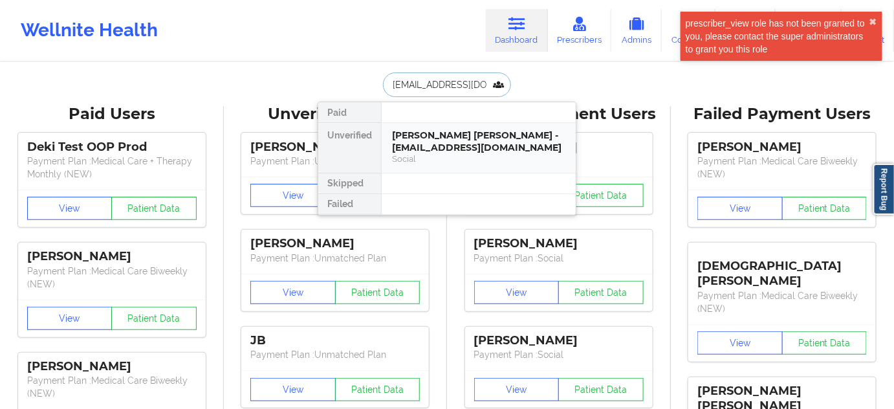
scroll to position [0, 17]
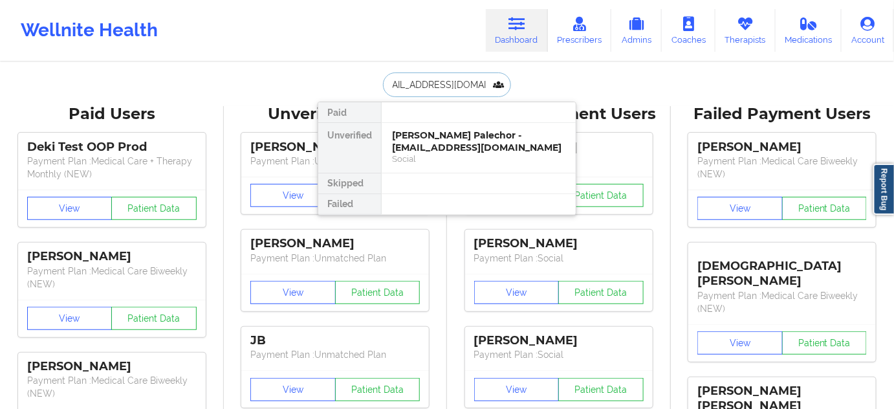
click at [431, 141] on div "[PERSON_NAME] Palechor - [EMAIL_ADDRESS][DOMAIN_NAME]" at bounding box center [478, 141] width 173 height 24
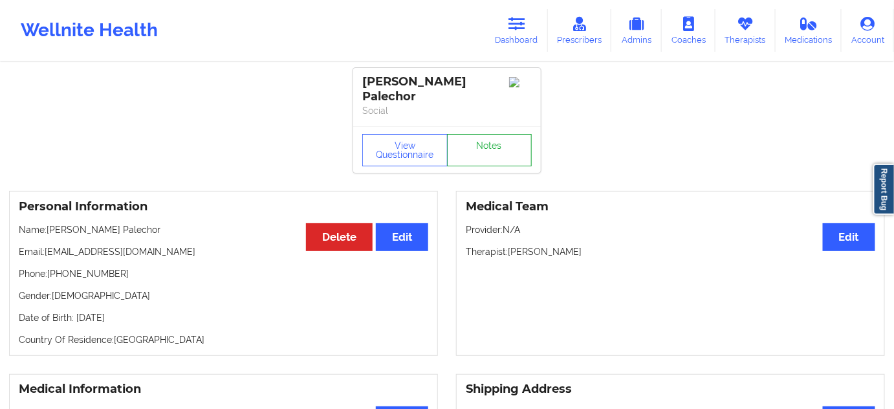
click at [496, 160] on link "Notes" at bounding box center [489, 150] width 85 height 32
